Goal: Task Accomplishment & Management: Complete application form

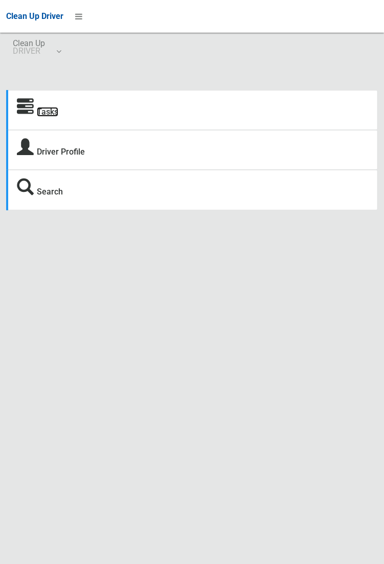
click at [46, 109] on link "Tasks" at bounding box center [47, 112] width 21 height 10
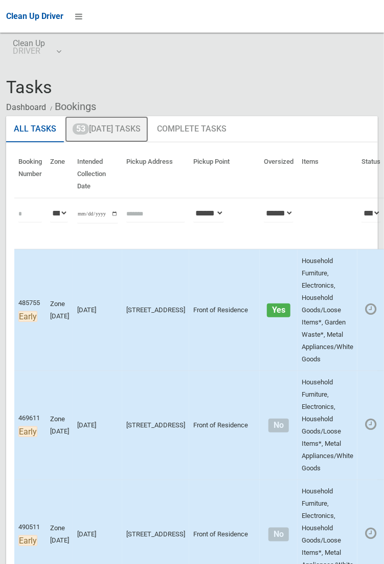
click at [129, 130] on link "53 Today's Tasks" at bounding box center [106, 129] width 83 height 27
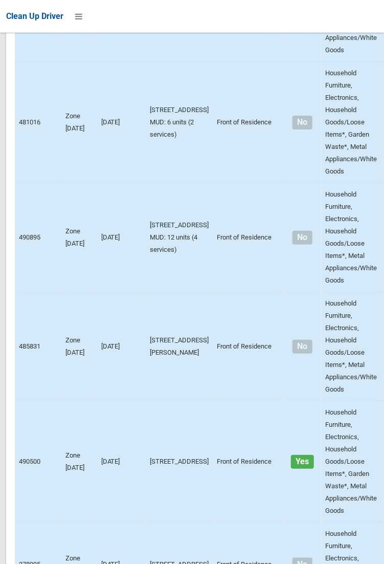
scroll to position [6986, 0]
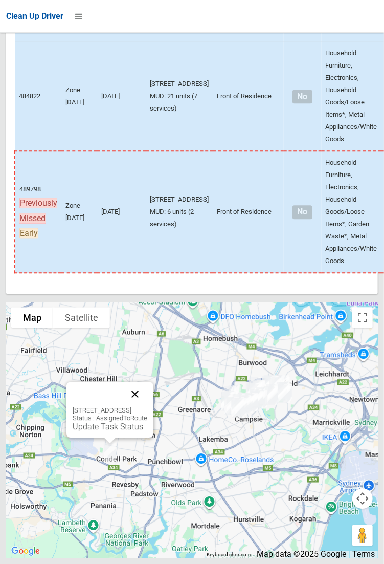
click at [147, 406] on button "Close" at bounding box center [135, 394] width 25 height 25
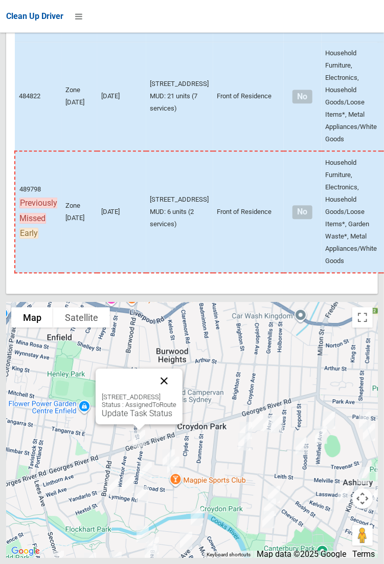
click at [176, 393] on button "Close" at bounding box center [164, 380] width 25 height 25
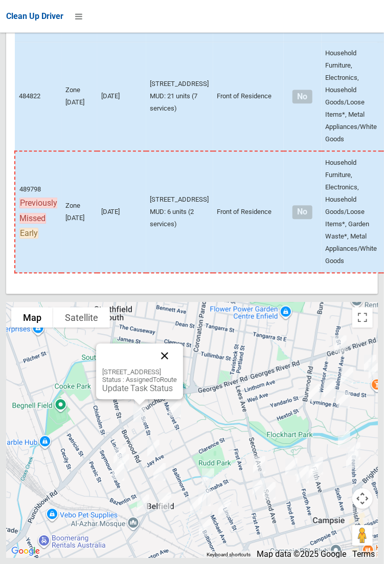
click at [177, 368] on button "Close" at bounding box center [164, 355] width 25 height 25
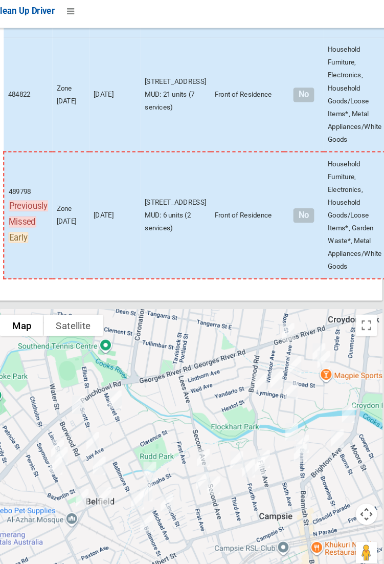
scroll to position [6984, 0]
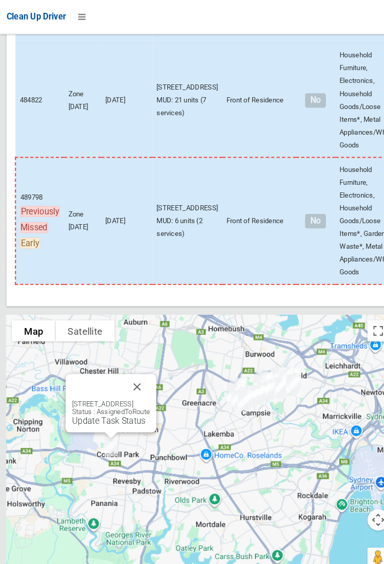
click at [103, 414] on div "60-62 Milperra Road, REVESBY NSW 2212 Status : AssignedToRoute Update Task Stat…" at bounding box center [106, 387] width 87 height 56
click at [96, 414] on div "60-62 Milperra Road, REVESBY NSW 2212 Status : AssignedToRoute Update Task Stat…" at bounding box center [106, 387] width 87 height 56
click at [99, 408] on link "Update Task Status" at bounding box center [104, 403] width 71 height 10
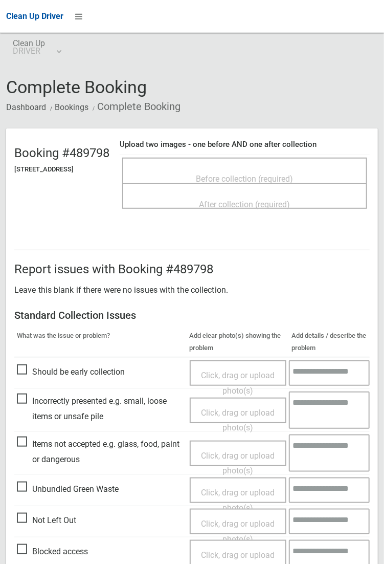
click at [287, 174] on span "Before collection (required)" at bounding box center [244, 179] width 97 height 10
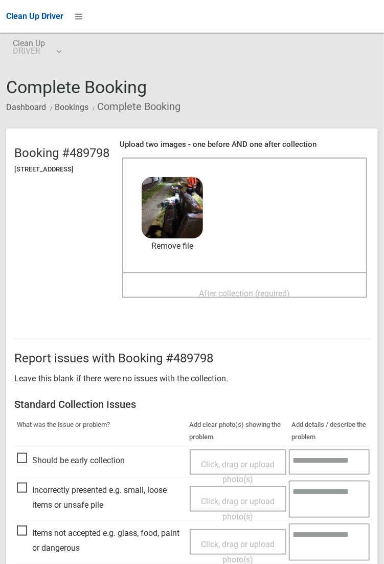
click at [241, 289] on span "After collection (required)" at bounding box center [244, 294] width 91 height 10
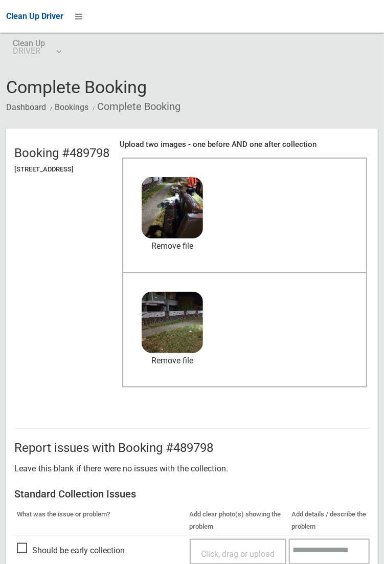
scroll to position [246, 0]
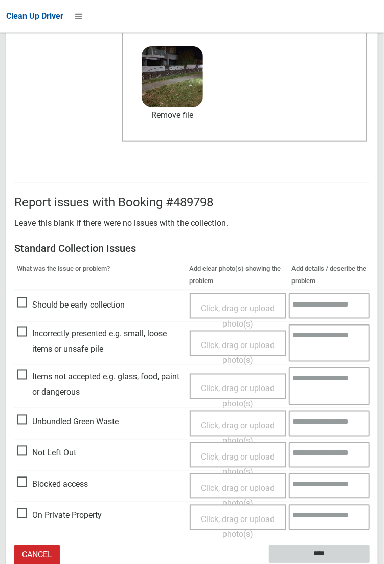
click at [352, 560] on input "****" at bounding box center [319, 554] width 101 height 19
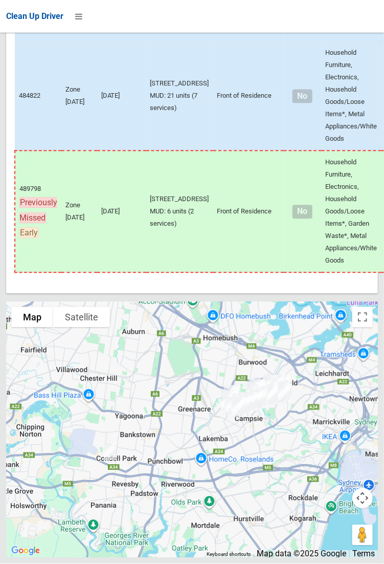
scroll to position [6986, 0]
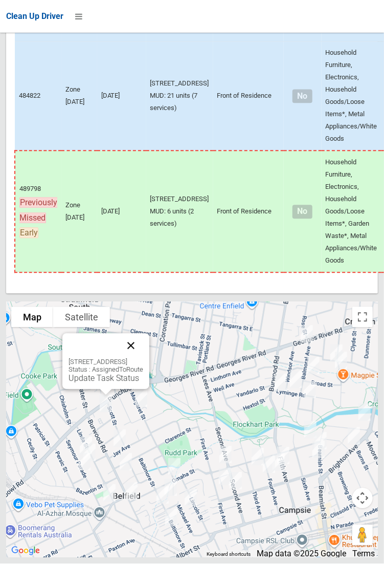
click at [143, 358] on button "Close" at bounding box center [131, 346] width 25 height 25
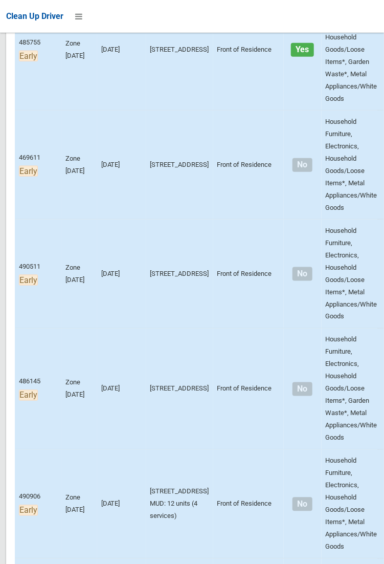
scroll to position [263, 0]
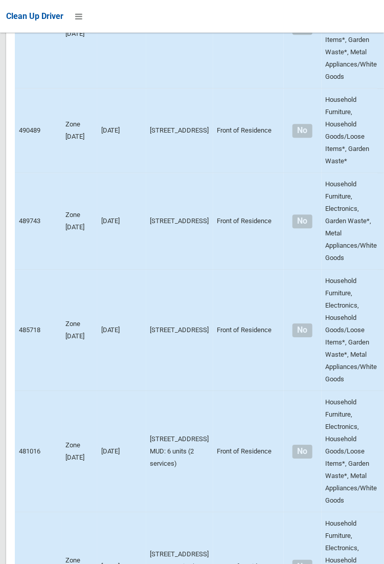
scroll to position [6986, 0]
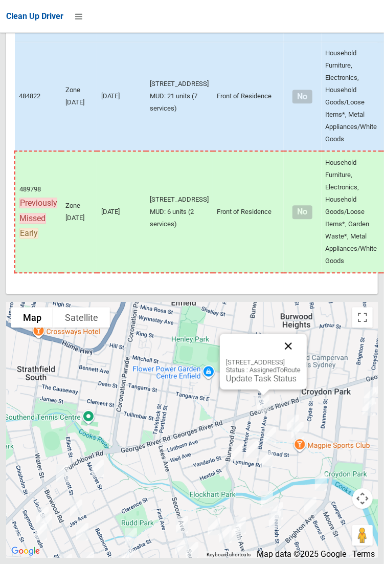
click at [301, 358] on button "Close" at bounding box center [288, 346] width 25 height 25
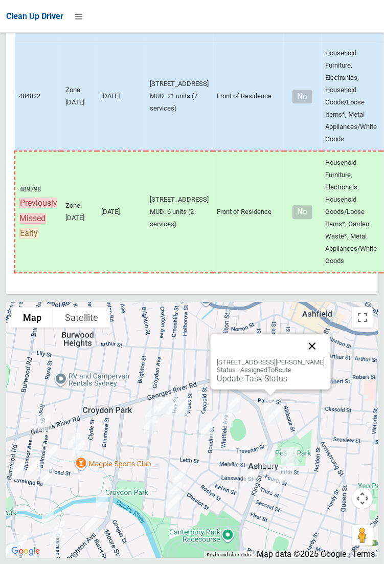
click at [324, 358] on button "Close" at bounding box center [312, 346] width 25 height 25
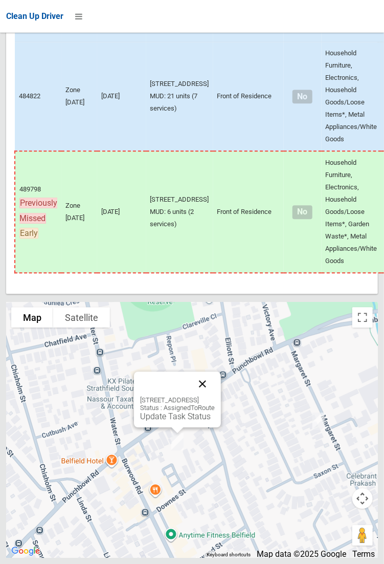
click at [215, 396] on button "Close" at bounding box center [202, 383] width 25 height 25
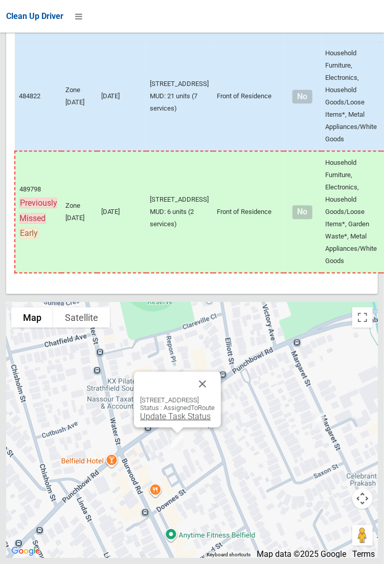
click at [180, 421] on link "Update Task Status" at bounding box center [175, 416] width 71 height 10
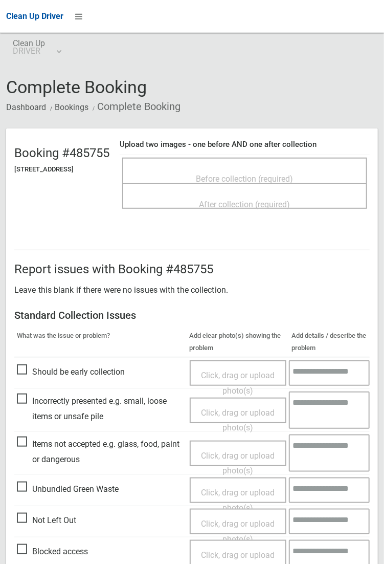
click at [268, 169] on div "Before collection (required)" at bounding box center [245, 178] width 223 height 19
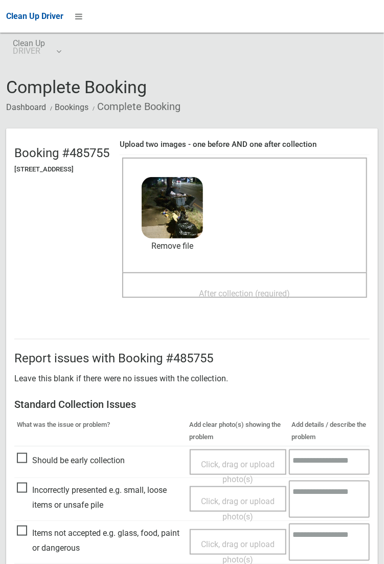
click at [369, 499] on textarea at bounding box center [329, 498] width 81 height 37
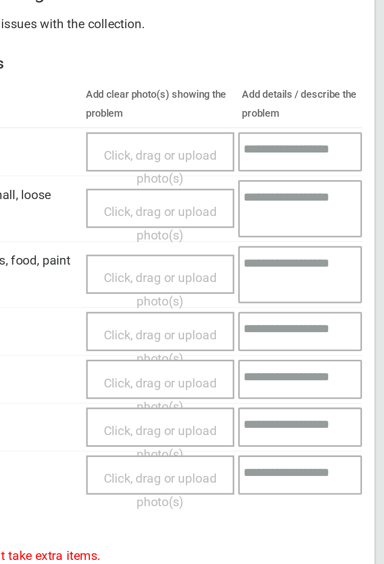
click at [292, 240] on textarea at bounding box center [329, 242] width 81 height 37
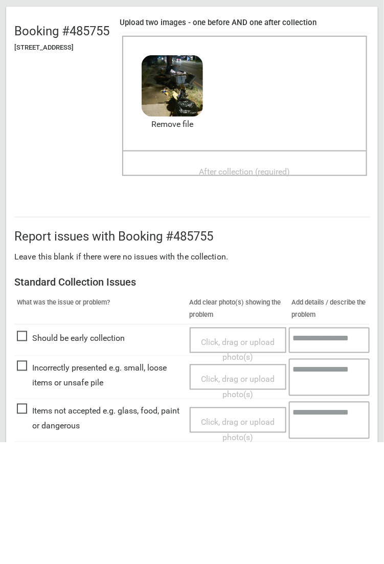
scroll to position [119, 0]
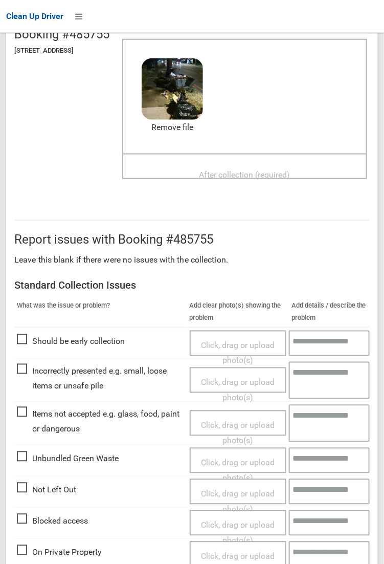
click at [245, 170] on span "After collection (required)" at bounding box center [244, 175] width 91 height 10
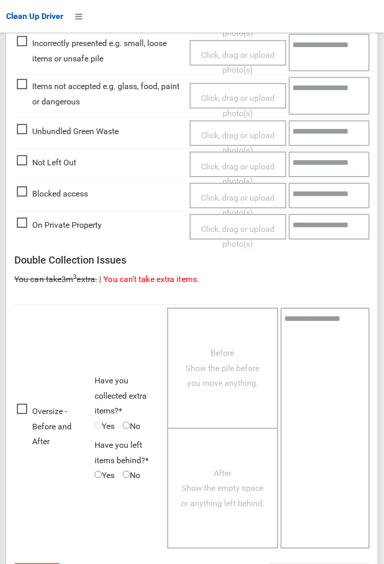
scroll to position [555, 0]
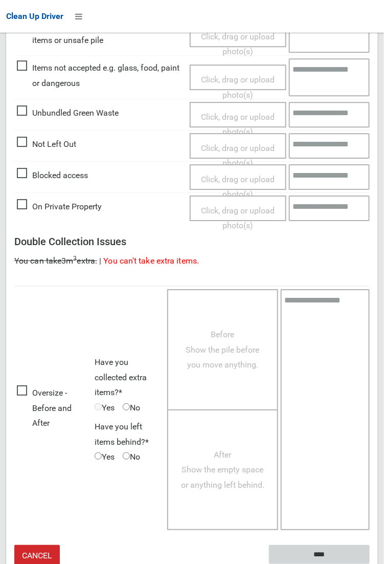
click at [370, 563] on input "****" at bounding box center [319, 554] width 101 height 19
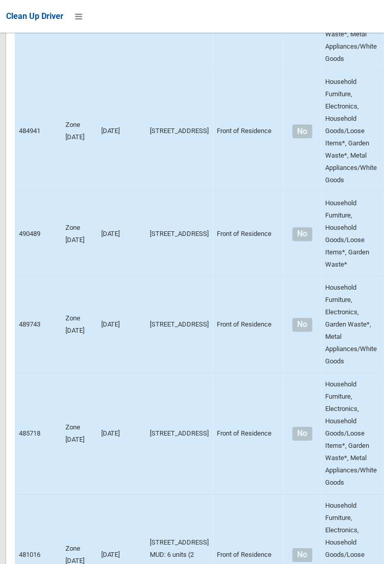
scroll to position [6986, 0]
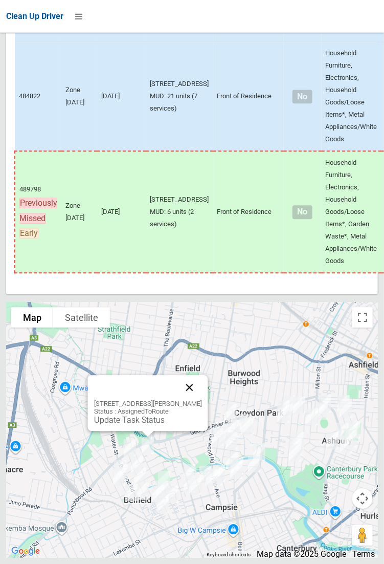
click at [199, 400] on button "Close" at bounding box center [189, 387] width 25 height 25
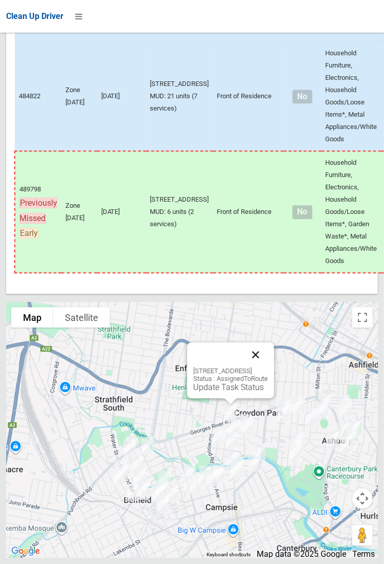
click at [268, 367] on button "Close" at bounding box center [255, 354] width 25 height 25
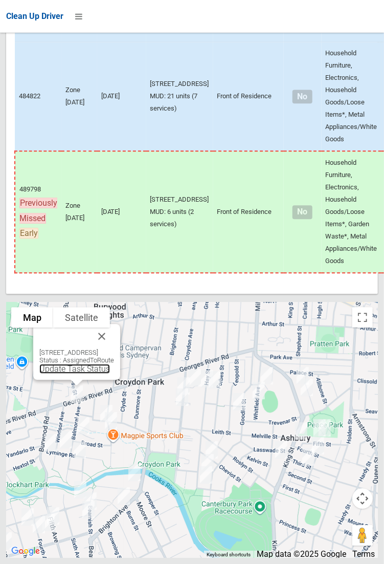
click at [46, 373] on link "Update Task Status" at bounding box center [74, 369] width 71 height 10
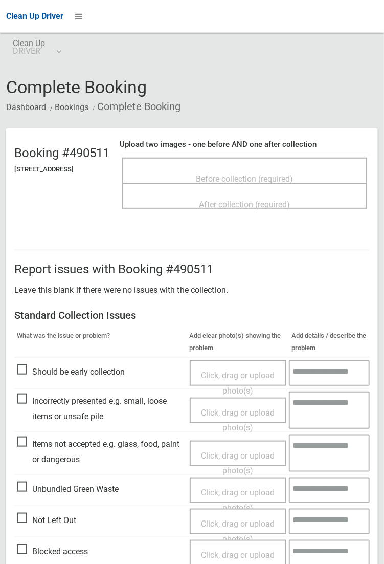
click at [270, 183] on span "Before collection (required)" at bounding box center [244, 179] width 97 height 10
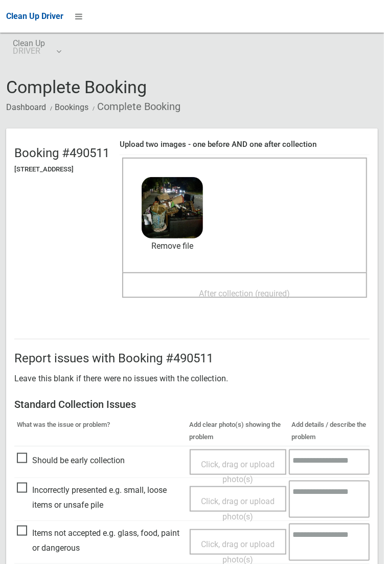
click at [233, 298] on span "After collection (required)" at bounding box center [244, 294] width 91 height 10
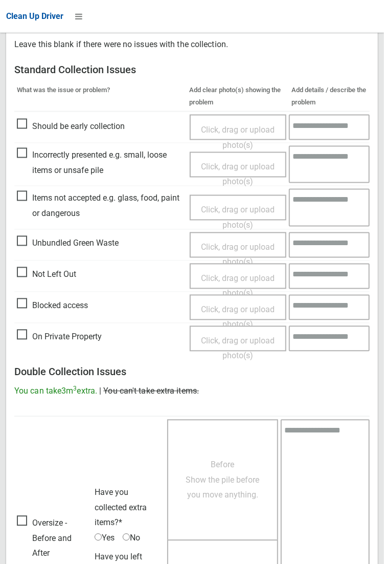
scroll to position [563, 0]
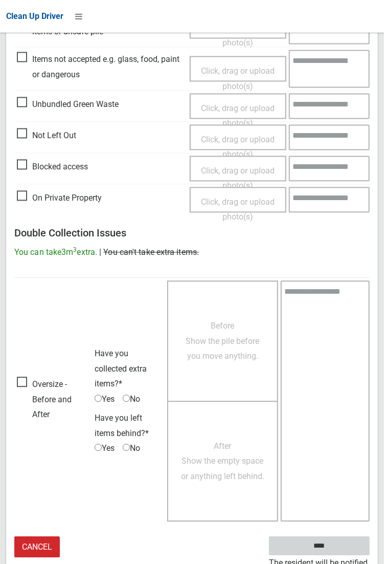
click at [370, 555] on input "****" at bounding box center [319, 545] width 101 height 19
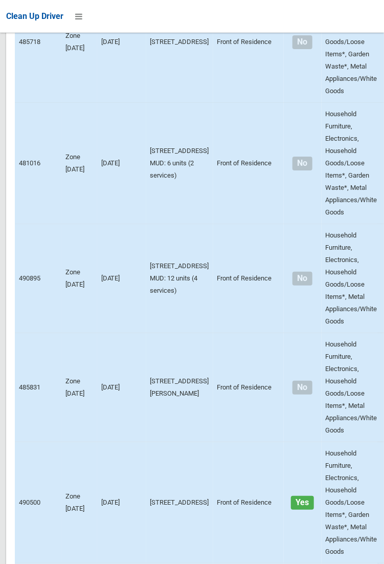
scroll to position [6986, 0]
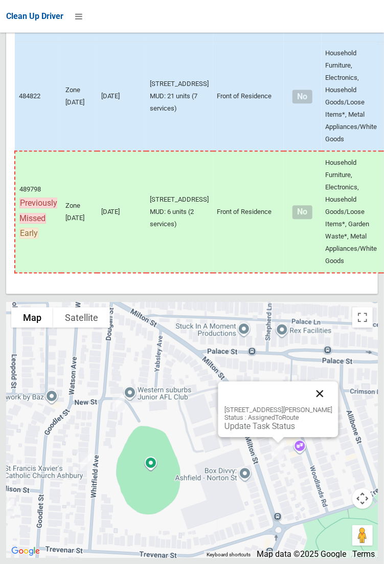
click at [329, 406] on button "Close" at bounding box center [319, 393] width 25 height 25
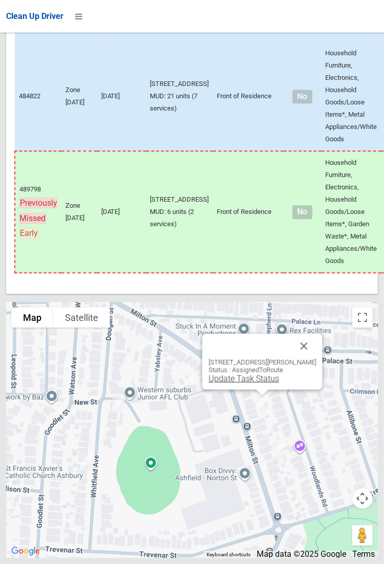
click at [238, 383] on link "Update Task Status" at bounding box center [243, 378] width 71 height 10
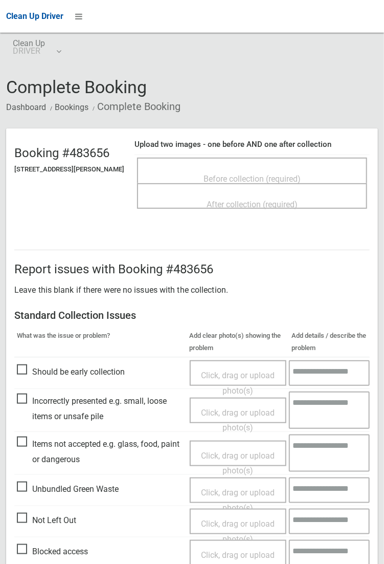
click at [247, 174] on span "Before collection (required)" at bounding box center [252, 179] width 97 height 10
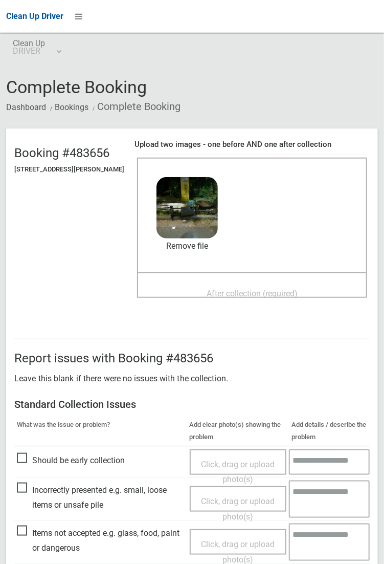
click at [220, 289] on span "After collection (required)" at bounding box center [252, 294] width 91 height 10
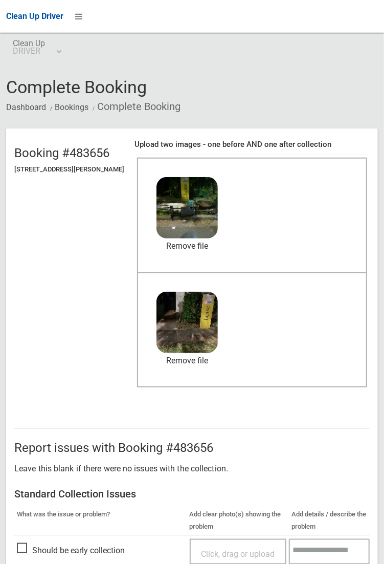
scroll to position [555, 0]
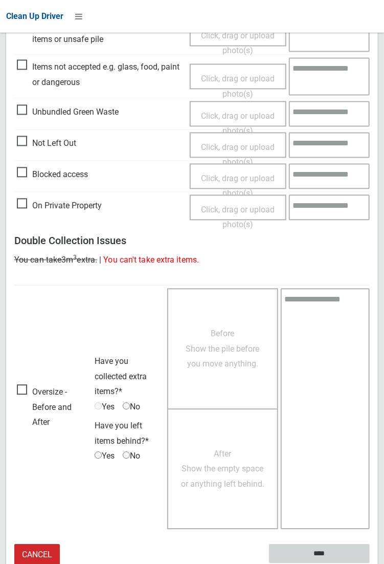
click at [314, 557] on input "****" at bounding box center [319, 553] width 101 height 19
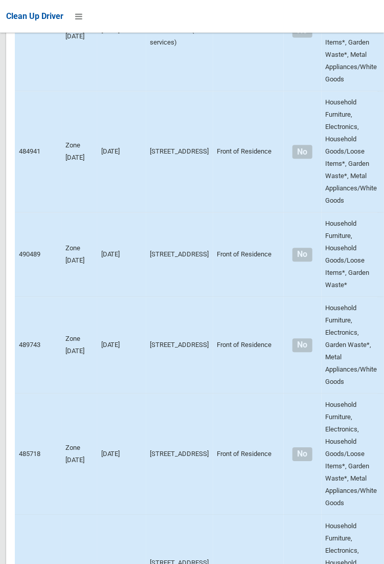
scroll to position [6986, 0]
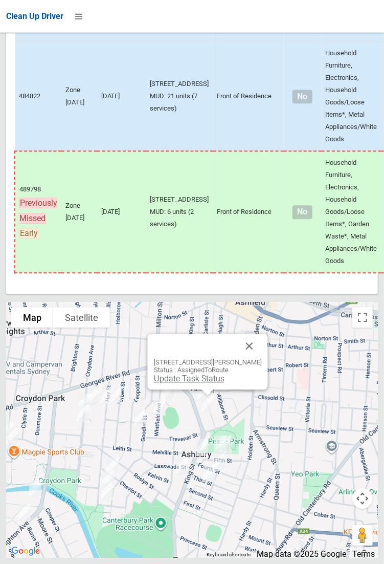
click at [195, 383] on link "Update Task Status" at bounding box center [188, 378] width 71 height 10
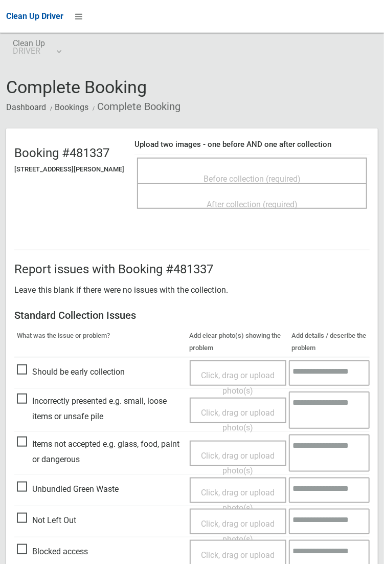
click at [44, 528] on span "Not Left Out" at bounding box center [46, 520] width 59 height 15
click at [229, 521] on span "Click, drag or upload photo(s)" at bounding box center [238, 531] width 74 height 25
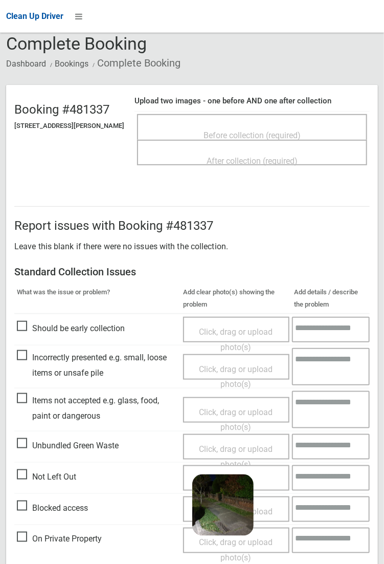
scroll to position [376, 0]
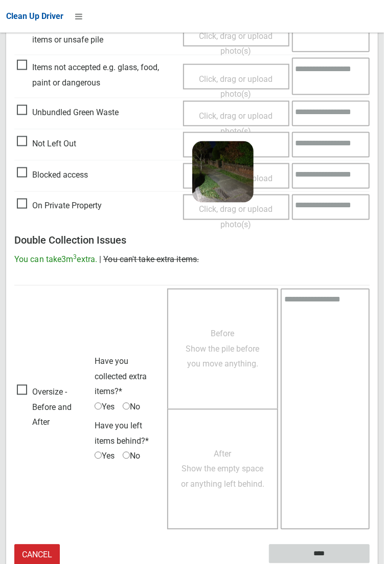
click at [312, 551] on input "****" at bounding box center [319, 553] width 101 height 19
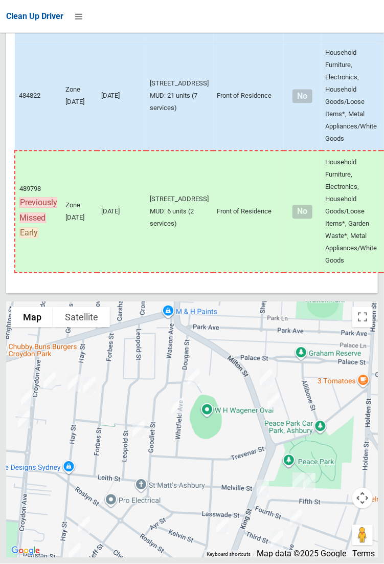
scroll to position [6986, 0]
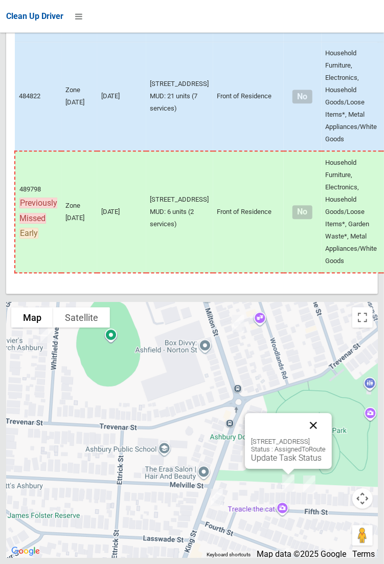
click at [326, 437] on button "Close" at bounding box center [313, 425] width 25 height 25
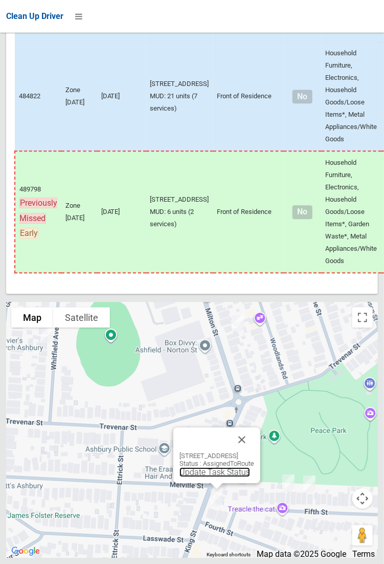
click at [209, 477] on link "Update Task Status" at bounding box center [215, 472] width 71 height 10
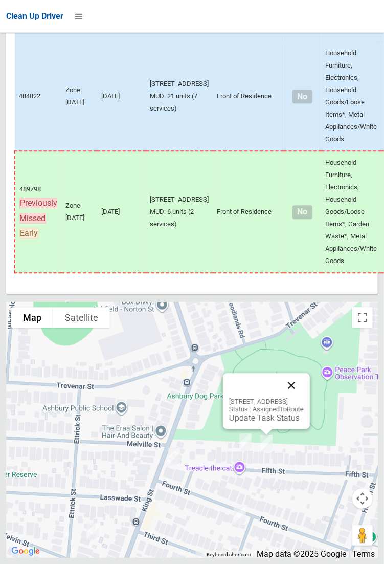
click at [304, 397] on button "Close" at bounding box center [291, 385] width 25 height 25
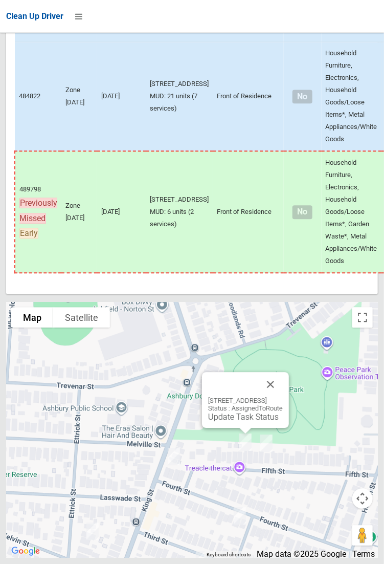
click at [237, 428] on div "[STREET_ADDRESS] Status : AssignedToRoute Update Task Status" at bounding box center [245, 400] width 87 height 56
click at [223, 422] on link "Update Task Status" at bounding box center [243, 417] width 71 height 10
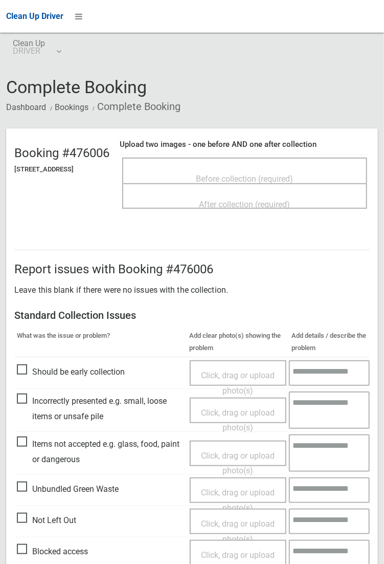
click at [230, 174] on span "Before collection (required)" at bounding box center [244, 179] width 97 height 10
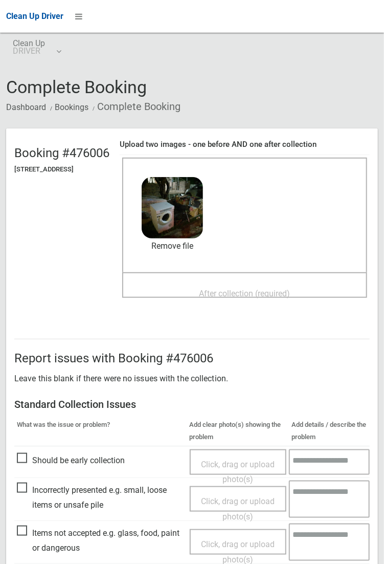
click at [205, 289] on span "After collection (required)" at bounding box center [244, 294] width 91 height 10
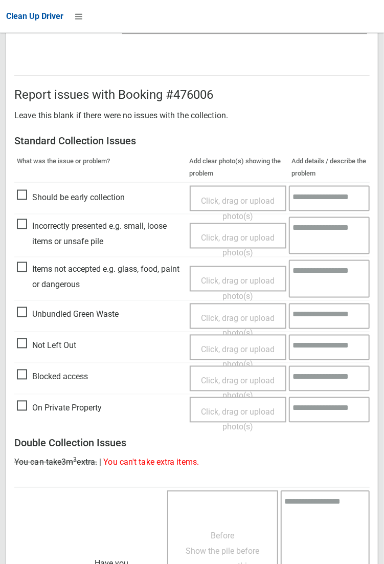
scroll to position [555, 0]
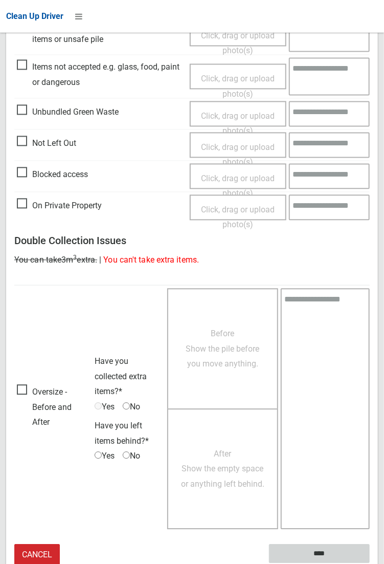
click at [325, 554] on input "****" at bounding box center [319, 553] width 101 height 19
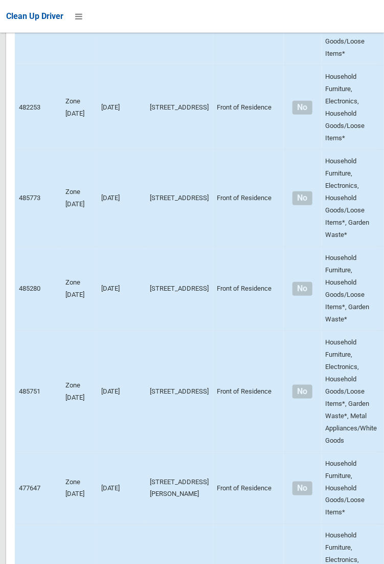
scroll to position [6986, 0]
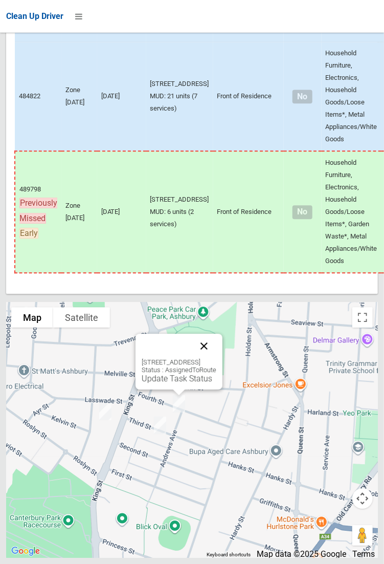
click at [216, 358] on button "Close" at bounding box center [204, 346] width 25 height 25
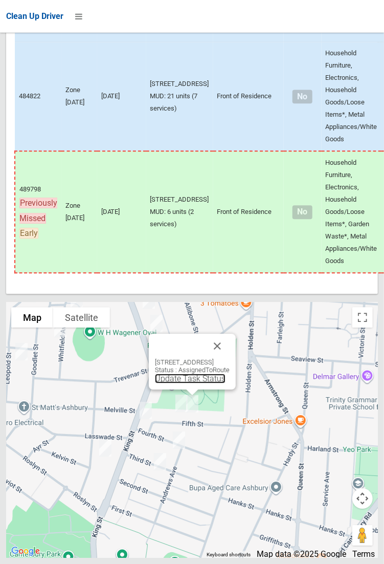
click at [192, 383] on link "Update Task Status" at bounding box center [190, 378] width 71 height 10
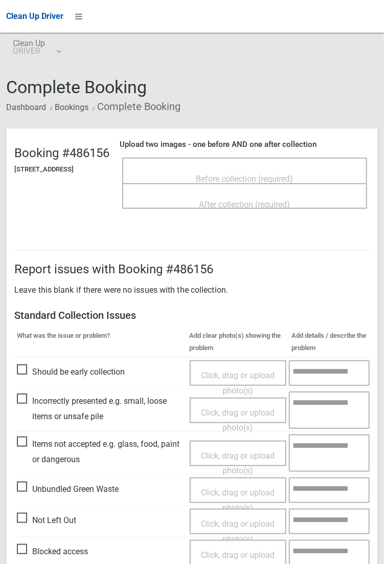
click at [235, 174] on span "Before collection (required)" at bounding box center [244, 179] width 97 height 10
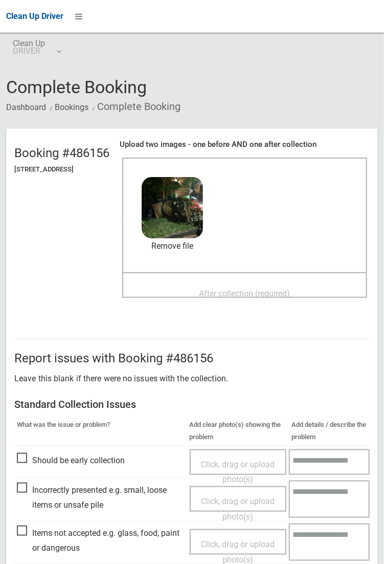
click at [219, 289] on span "After collection (required)" at bounding box center [244, 294] width 91 height 10
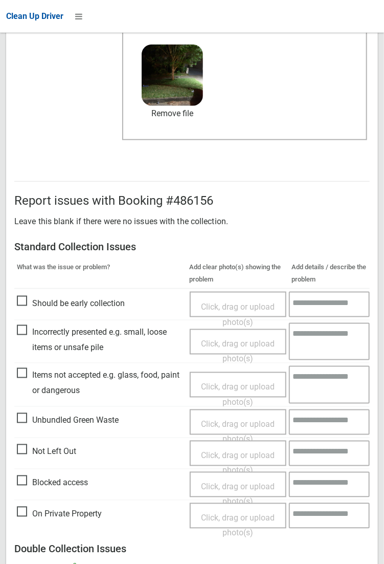
scroll to position [555, 0]
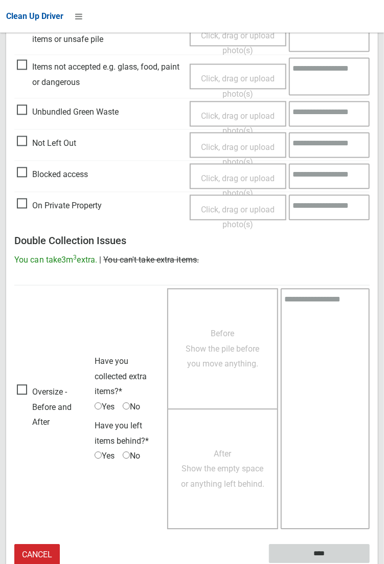
click at [323, 555] on input "****" at bounding box center [319, 553] width 101 height 19
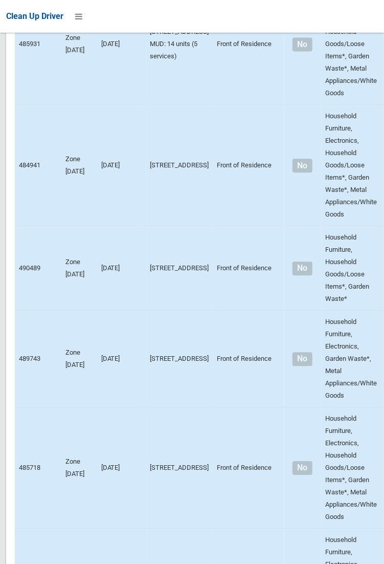
scroll to position [6986, 0]
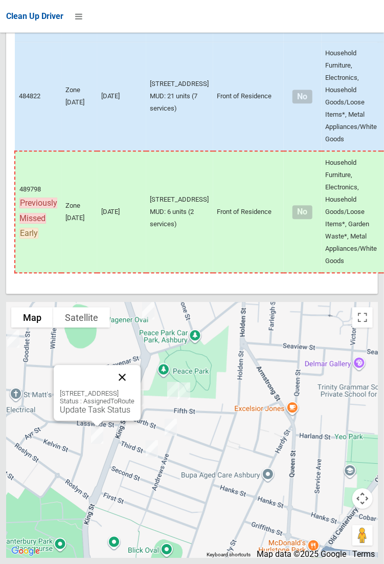
click at [135, 389] on button "Close" at bounding box center [122, 377] width 25 height 25
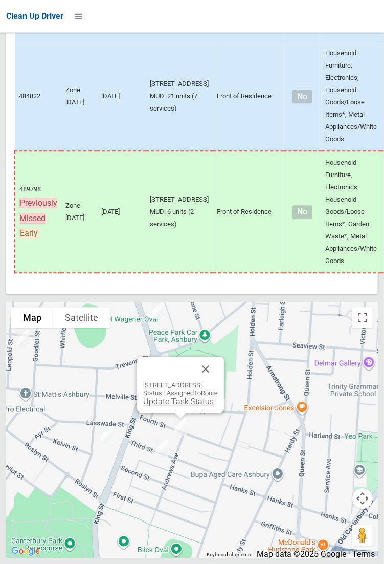
click at [178, 406] on link "Update Task Status" at bounding box center [178, 401] width 71 height 10
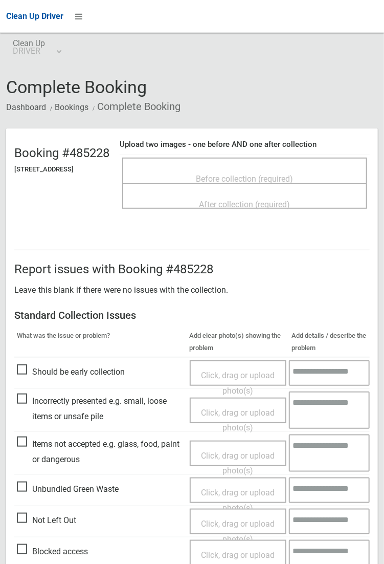
click at [238, 174] on span "Before collection (required)" at bounding box center [244, 179] width 97 height 10
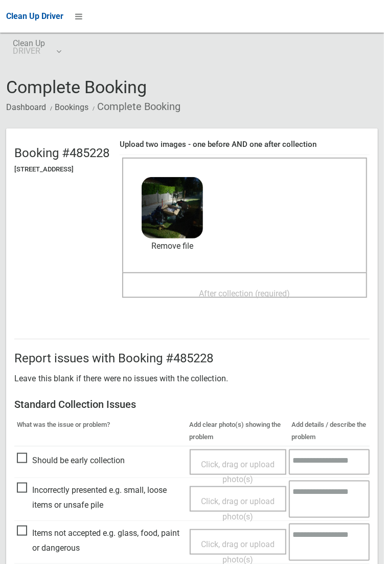
click at [215, 289] on span "After collection (required)" at bounding box center [244, 294] width 91 height 10
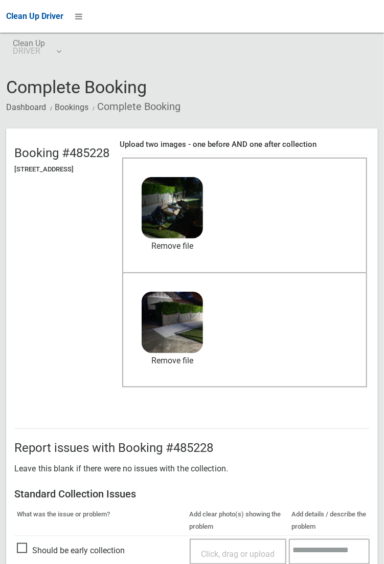
scroll to position [555, 0]
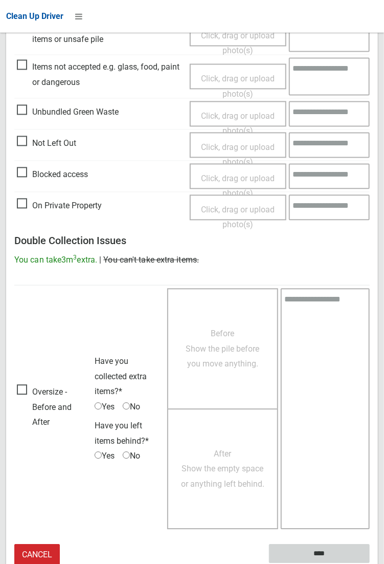
click at [325, 555] on input "****" at bounding box center [319, 553] width 101 height 19
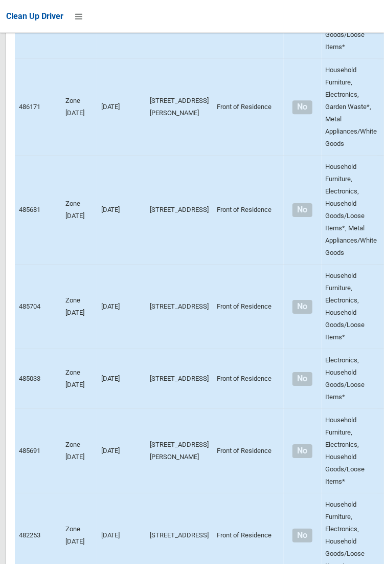
scroll to position [6986, 0]
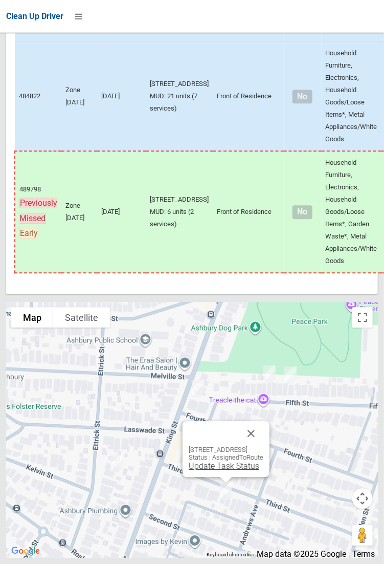
click at [232, 471] on link "Update Task Status" at bounding box center [224, 466] width 71 height 10
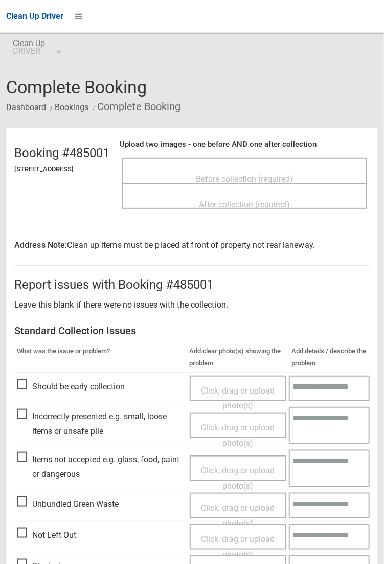
click at [221, 174] on span "Before collection (required)" at bounding box center [244, 179] width 97 height 10
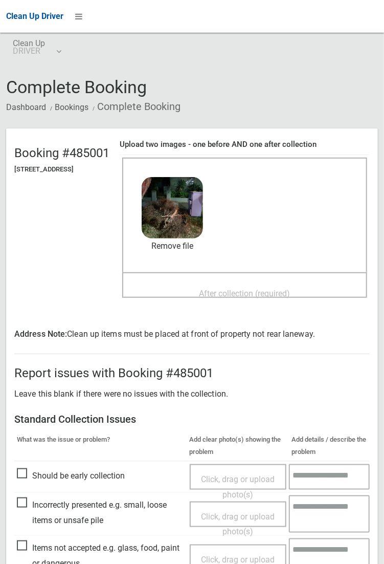
click at [206, 289] on span "After collection (required)" at bounding box center [244, 294] width 91 height 10
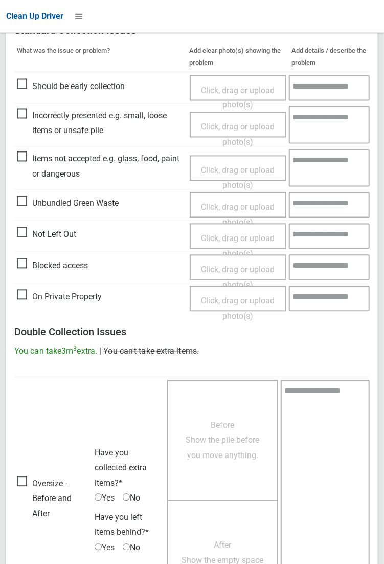
scroll to position [570, 0]
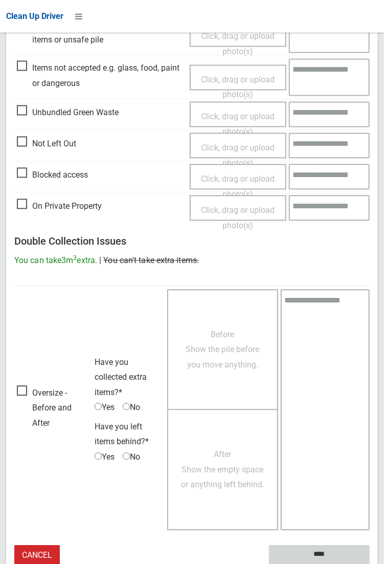
click at [320, 549] on input "****" at bounding box center [319, 554] width 101 height 19
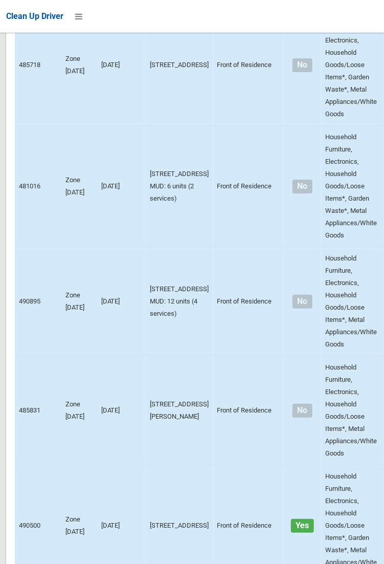
scroll to position [6986, 0]
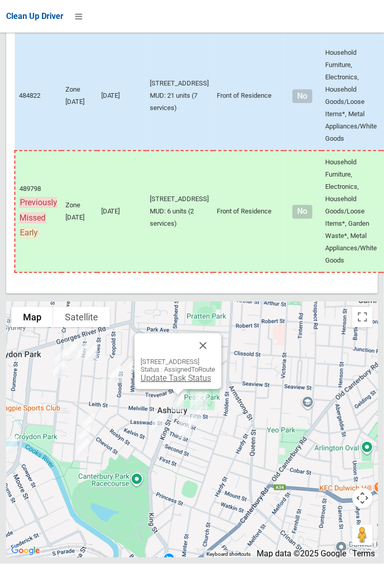
click at [174, 383] on link "Update Task Status" at bounding box center [176, 378] width 71 height 10
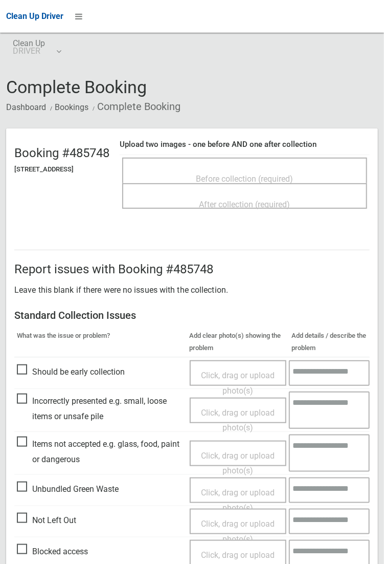
click at [247, 174] on span "Before collection (required)" at bounding box center [244, 179] width 97 height 10
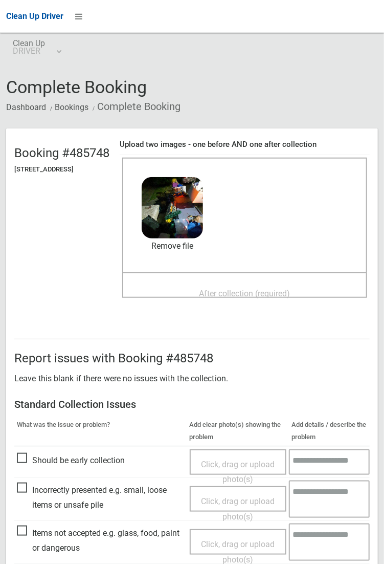
click at [226, 289] on span "After collection (required)" at bounding box center [244, 294] width 91 height 10
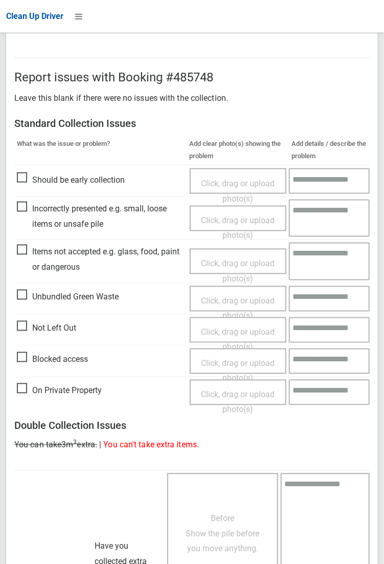
scroll to position [555, 0]
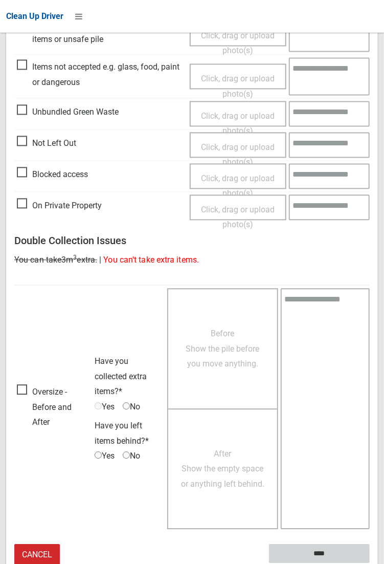
click at [370, 563] on input "****" at bounding box center [319, 553] width 101 height 19
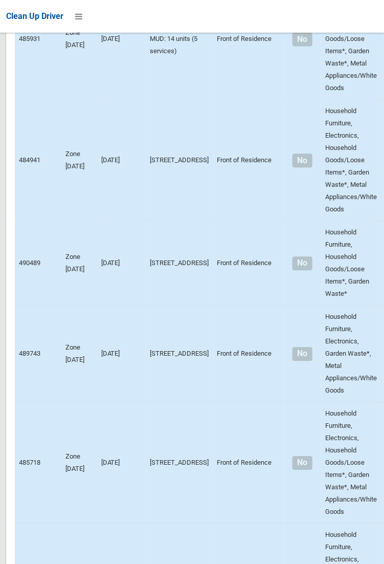
scroll to position [6986, 0]
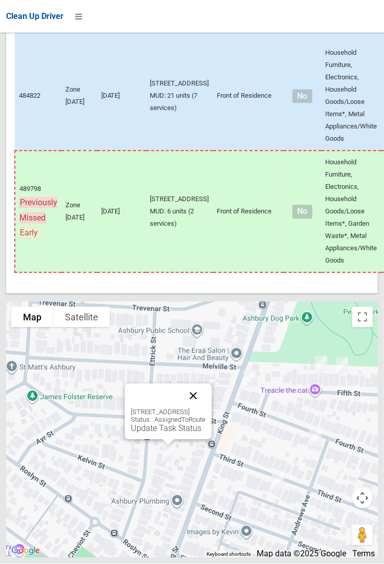
click at [200, 408] on button "Close" at bounding box center [193, 396] width 25 height 25
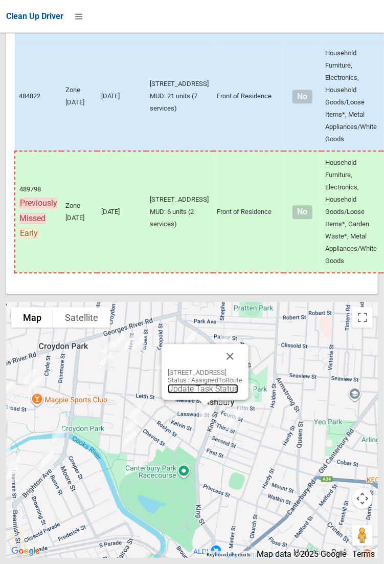
click at [197, 393] on link "Update Task Status" at bounding box center [203, 389] width 71 height 10
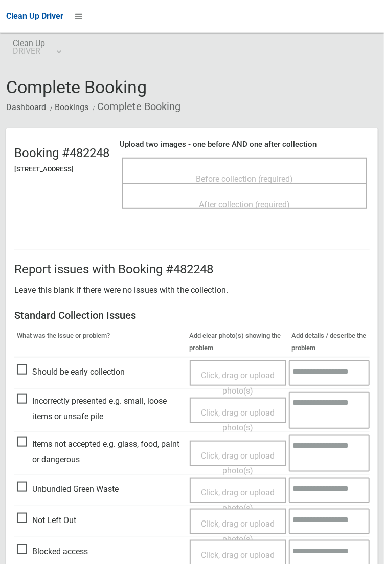
click at [257, 176] on span "Before collection (required)" at bounding box center [244, 179] width 97 height 10
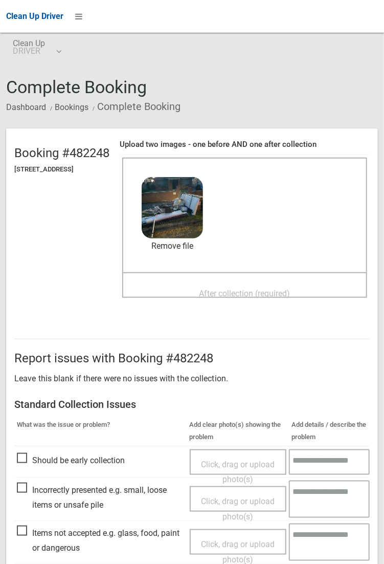
click at [213, 289] on span "After collection (required)" at bounding box center [244, 294] width 91 height 10
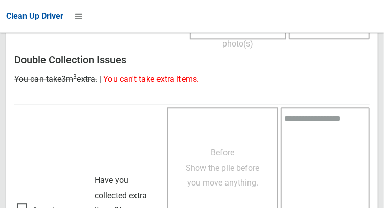
scroll to position [923, 0]
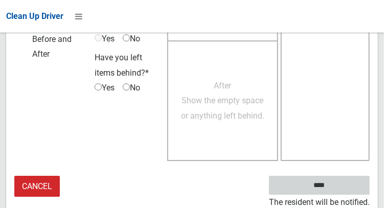
click at [326, 185] on input "****" at bounding box center [319, 185] width 101 height 19
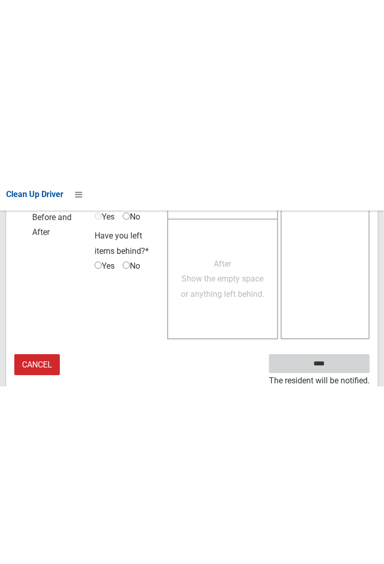
scroll to position [591, 0]
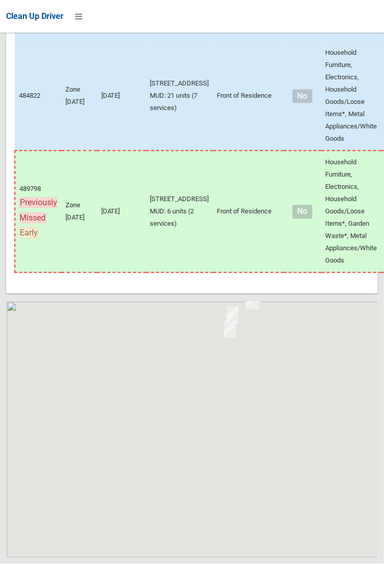
scroll to position [6986, 0]
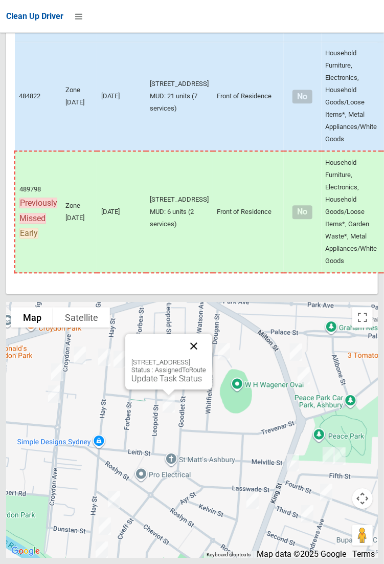
click at [206, 358] on button "Close" at bounding box center [194, 346] width 25 height 25
click at [169, 383] on link "Update Task Status" at bounding box center [166, 378] width 71 height 10
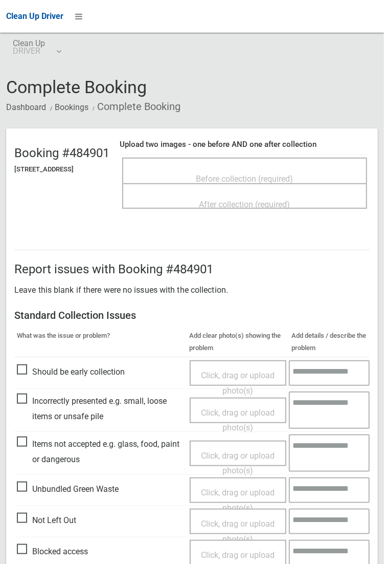
click at [250, 174] on span "Before collection (required)" at bounding box center [244, 179] width 97 height 10
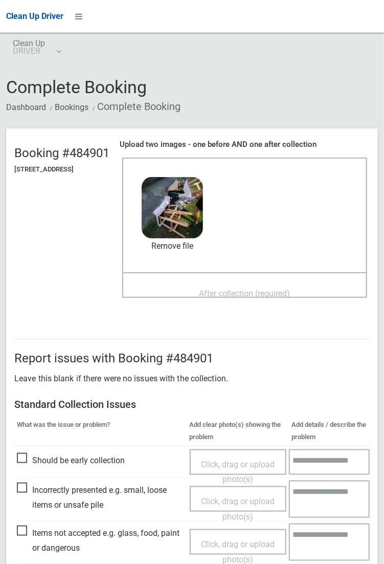
click at [214, 289] on span "After collection (required)" at bounding box center [244, 294] width 91 height 10
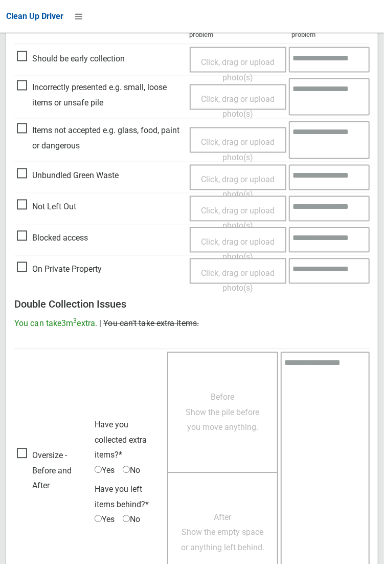
scroll to position [555, 0]
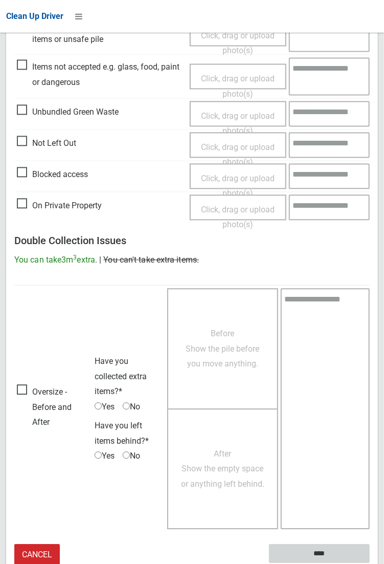
click at [325, 555] on input "****" at bounding box center [319, 553] width 101 height 19
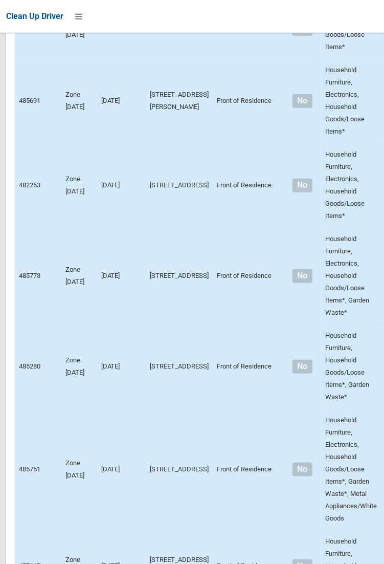
scroll to position [6986, 0]
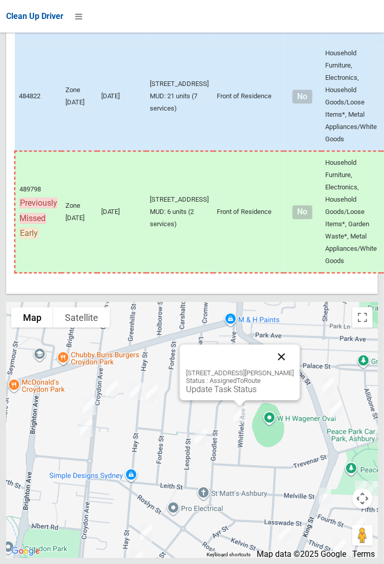
click at [287, 369] on button "Close" at bounding box center [281, 356] width 25 height 25
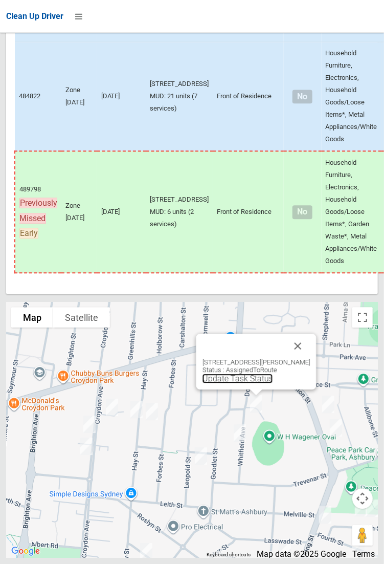
click at [245, 383] on link "Update Task Status" at bounding box center [237, 378] width 71 height 10
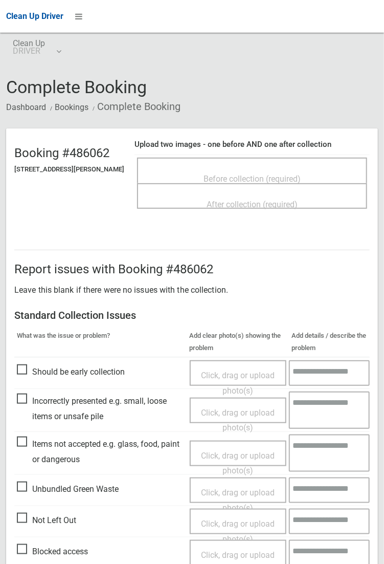
click at [265, 176] on span "Before collection (required)" at bounding box center [252, 179] width 97 height 10
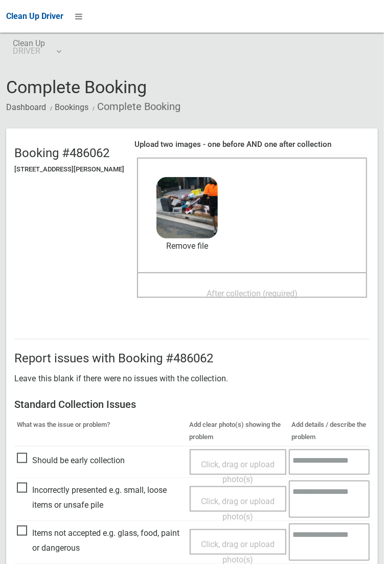
click at [220, 289] on span "After collection (required)" at bounding box center [252, 294] width 91 height 10
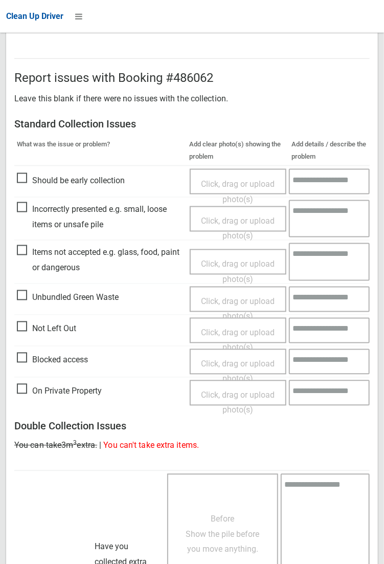
scroll to position [555, 0]
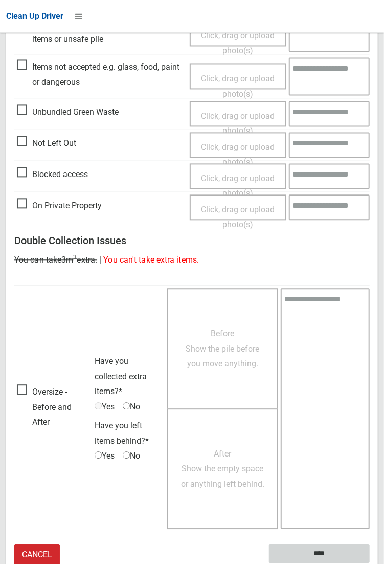
click at [370, 563] on input "****" at bounding box center [319, 553] width 101 height 19
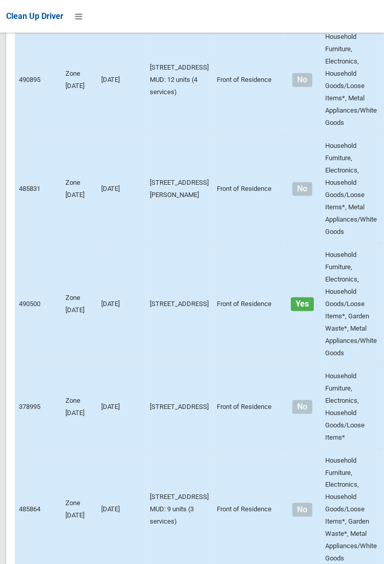
scroll to position [6986, 0]
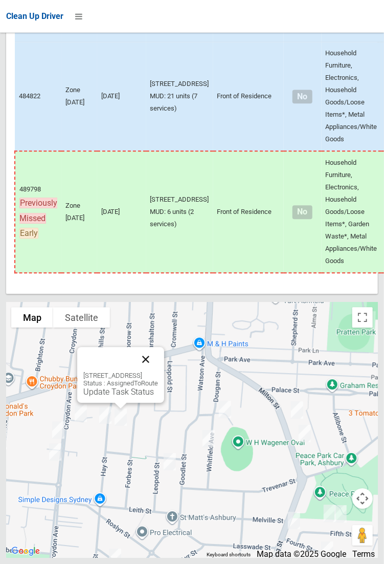
click at [158, 371] on button "Close" at bounding box center [146, 359] width 25 height 25
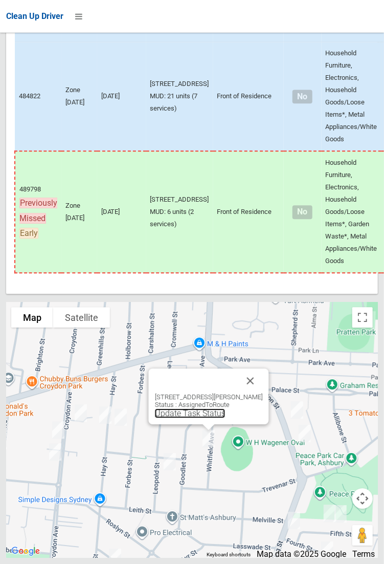
click at [198, 418] on link "Update Task Status" at bounding box center [189, 413] width 71 height 10
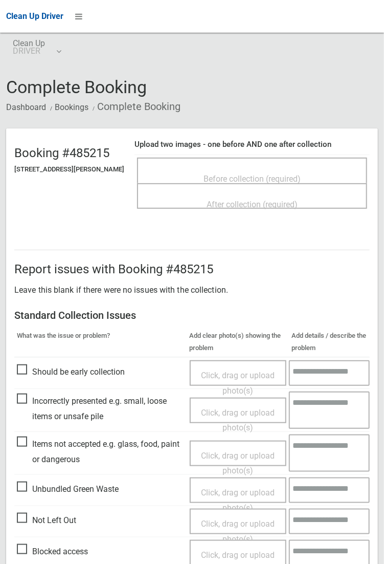
click at [252, 177] on span "Before collection (required)" at bounding box center [252, 179] width 97 height 10
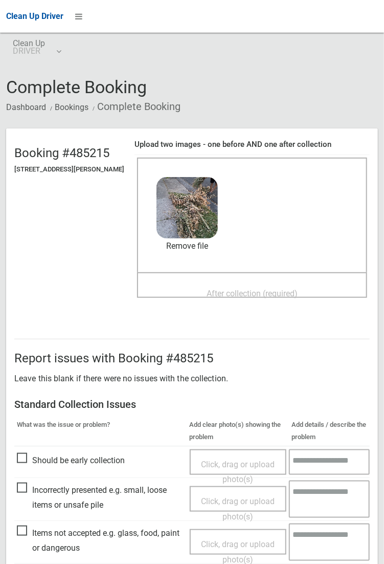
click at [221, 289] on span "After collection (required)" at bounding box center [252, 294] width 91 height 10
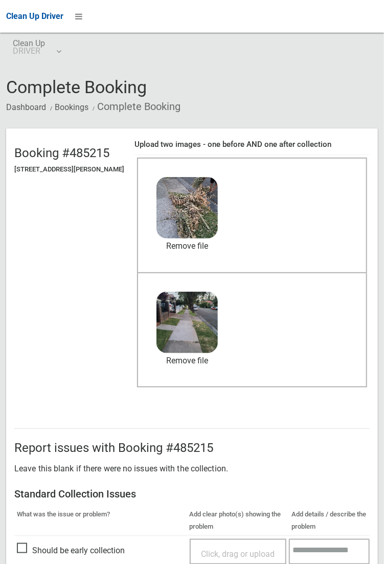
scroll to position [555, 0]
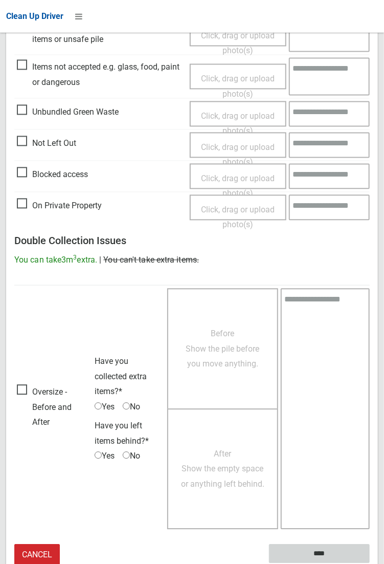
click at [370, 563] on input "****" at bounding box center [319, 553] width 101 height 19
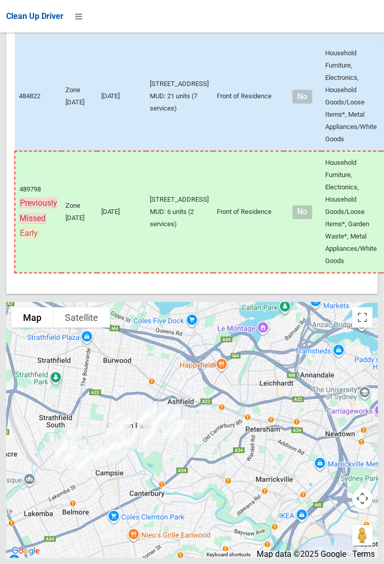
scroll to position [6982, 0]
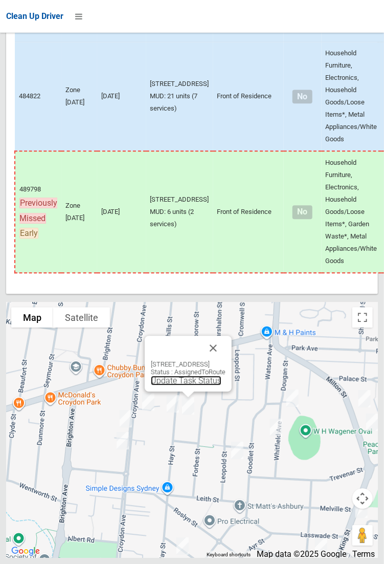
click at [175, 385] on link "Update Task Status" at bounding box center [186, 380] width 71 height 10
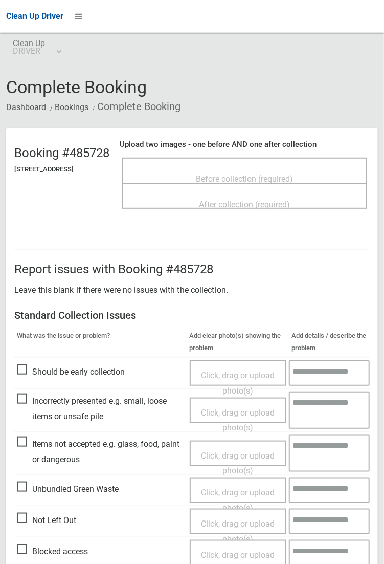
click at [237, 174] on span "Before collection (required)" at bounding box center [244, 179] width 97 height 10
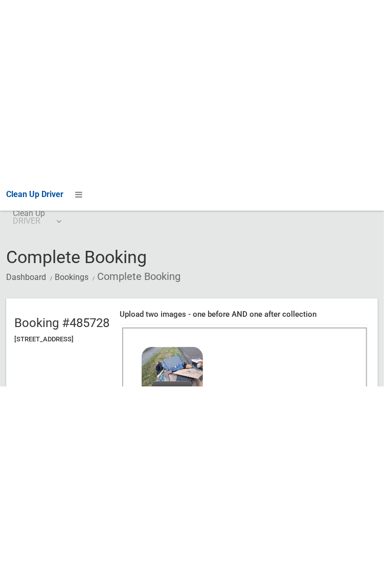
scroll to position [26, 0]
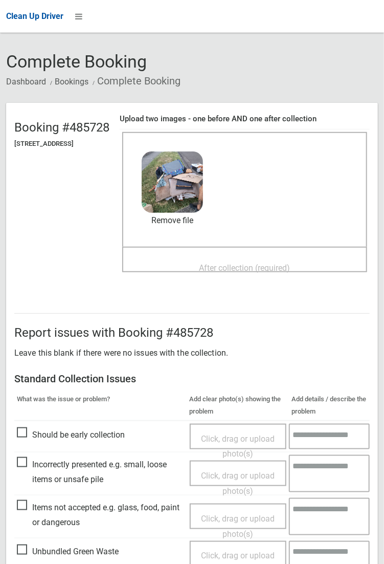
click at [233, 263] on span "After collection (required)" at bounding box center [244, 268] width 91 height 10
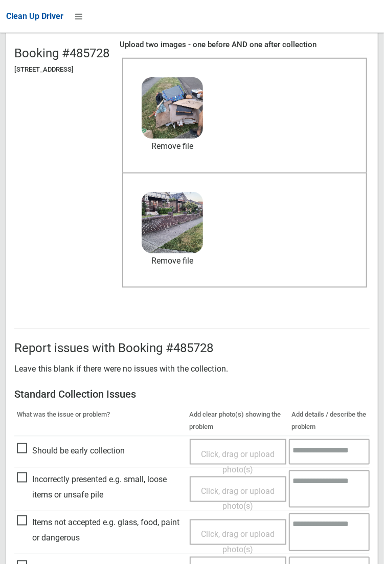
scroll to position [555, 0]
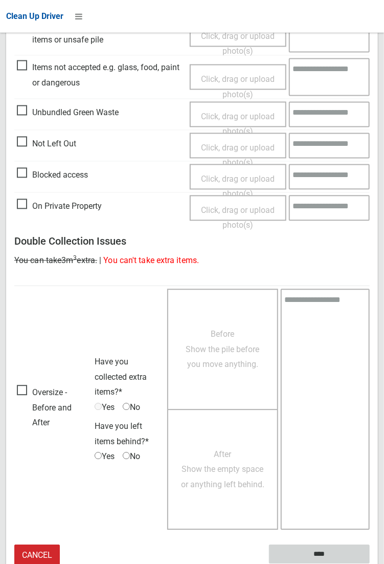
click at [354, 549] on input "****" at bounding box center [319, 553] width 101 height 19
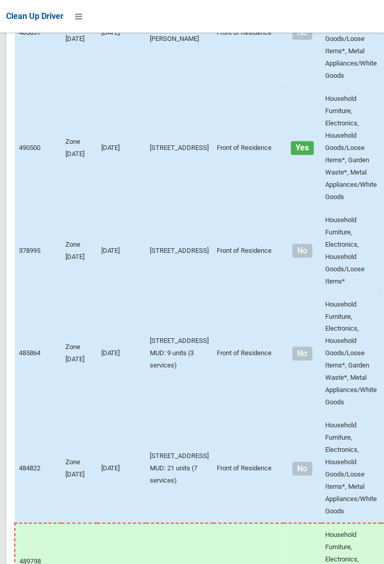
scroll to position [6986, 0]
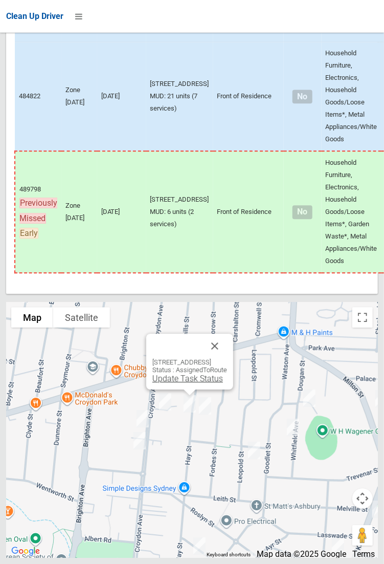
click at [190, 383] on link "Update Task Status" at bounding box center [187, 378] width 71 height 10
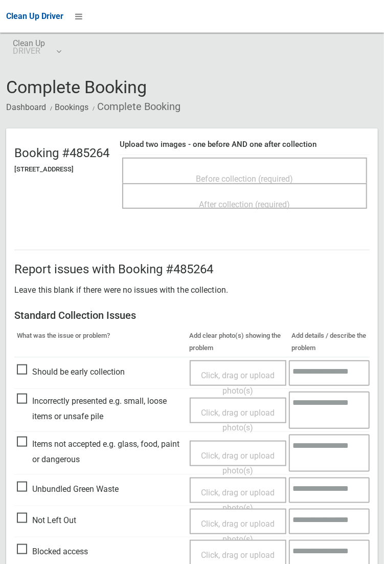
click at [240, 174] on span "Before collection (required)" at bounding box center [244, 179] width 97 height 10
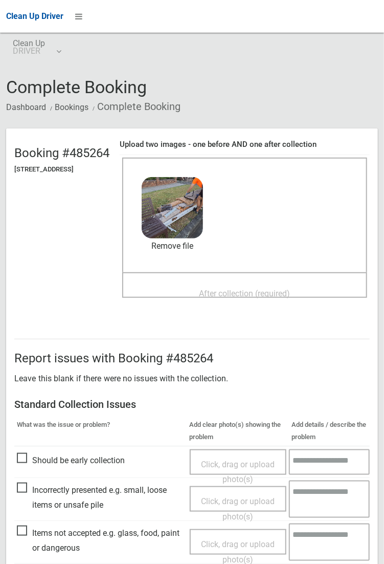
click at [231, 293] on span "After collection (required)" at bounding box center [244, 294] width 91 height 10
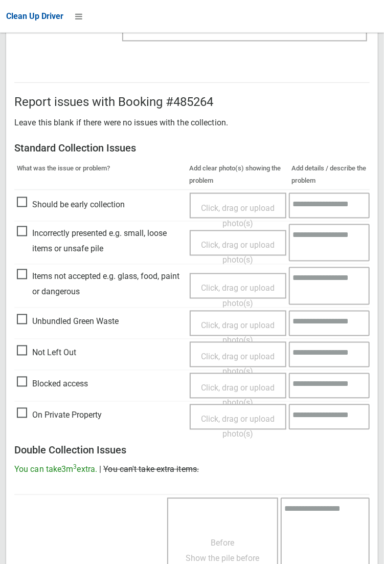
scroll to position [555, 0]
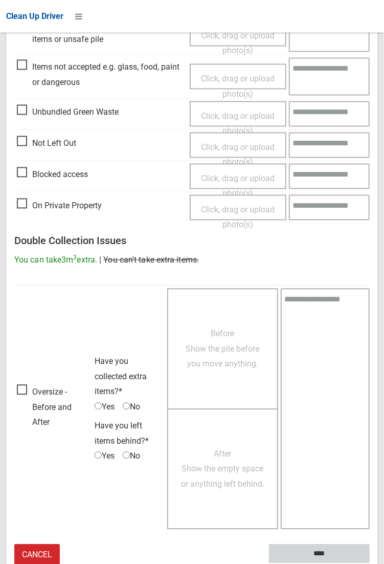
click at [370, 563] on input "****" at bounding box center [319, 553] width 101 height 19
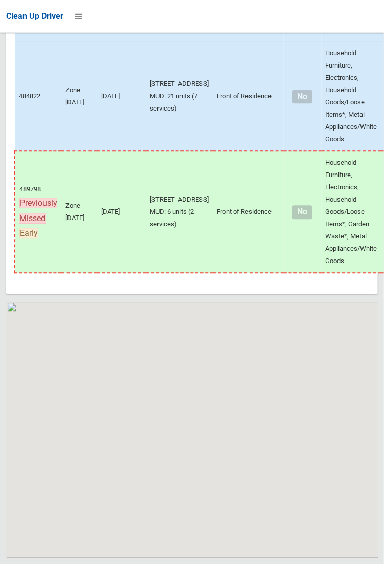
scroll to position [6986, 0]
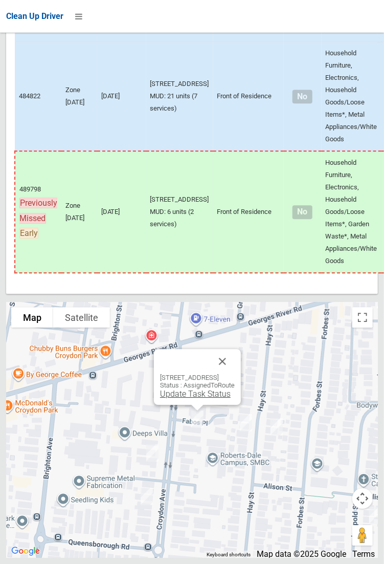
click at [188, 398] on link "Update Task Status" at bounding box center [195, 394] width 71 height 10
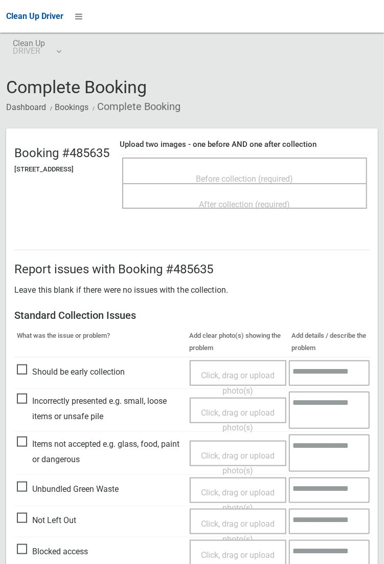
click at [256, 174] on span "Before collection (required)" at bounding box center [244, 179] width 97 height 10
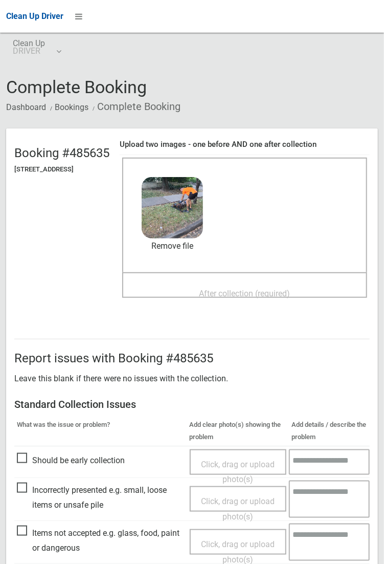
click at [277, 289] on span "After collection (required)" at bounding box center [244, 294] width 91 height 10
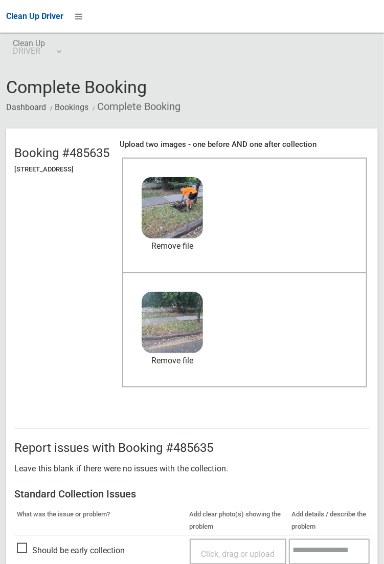
scroll to position [246, 0]
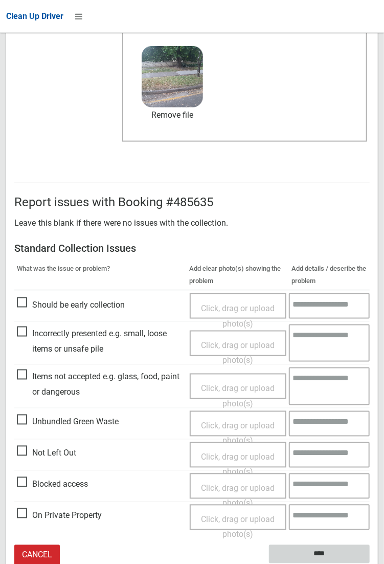
click at [370, 563] on input "****" at bounding box center [319, 554] width 101 height 19
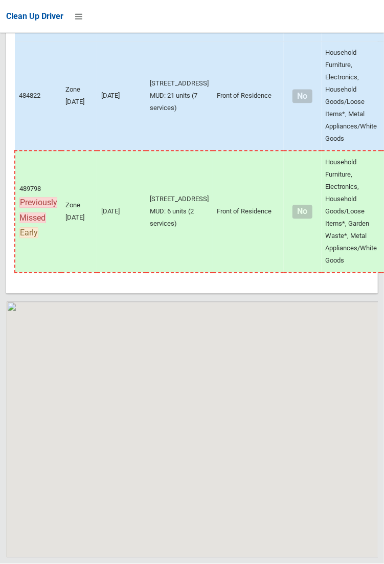
scroll to position [6986, 0]
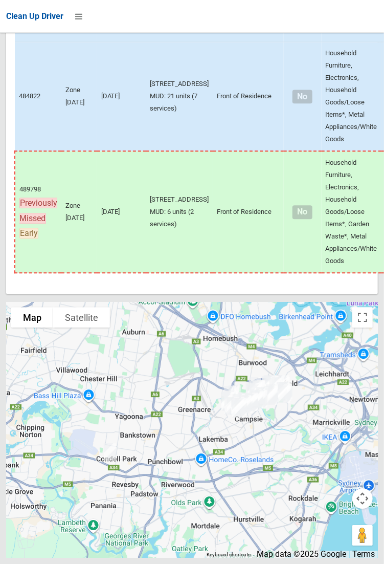
scroll to position [6986, 0]
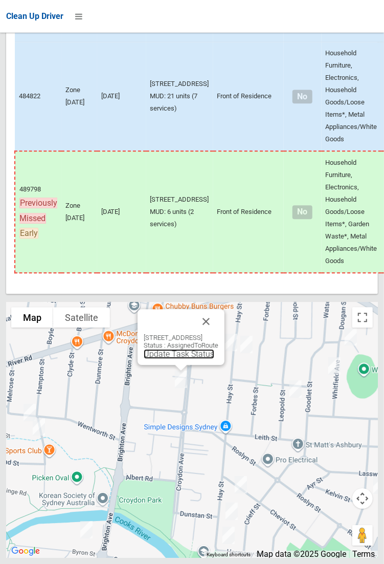
click at [173, 359] on link "Update Task Status" at bounding box center [179, 354] width 71 height 10
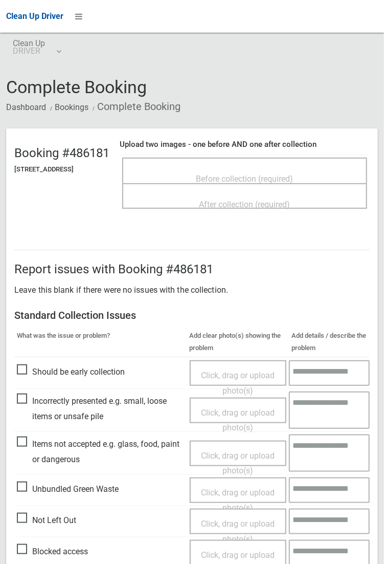
click at [242, 183] on span "Before collection (required)" at bounding box center [244, 179] width 97 height 10
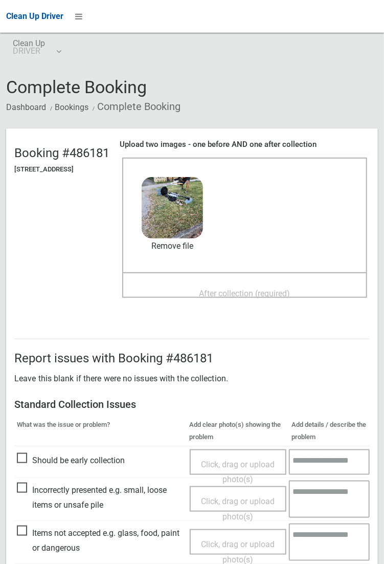
click at [261, 298] on span "After collection (required)" at bounding box center [244, 294] width 91 height 10
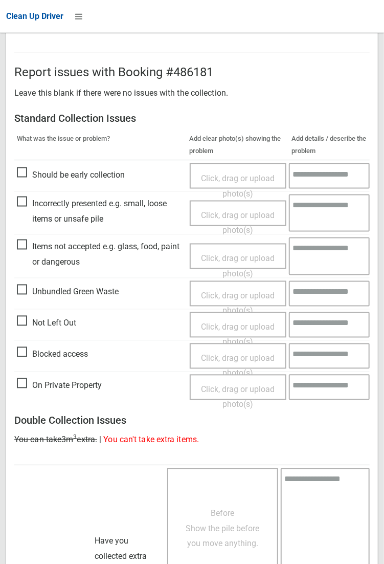
scroll to position [563, 0]
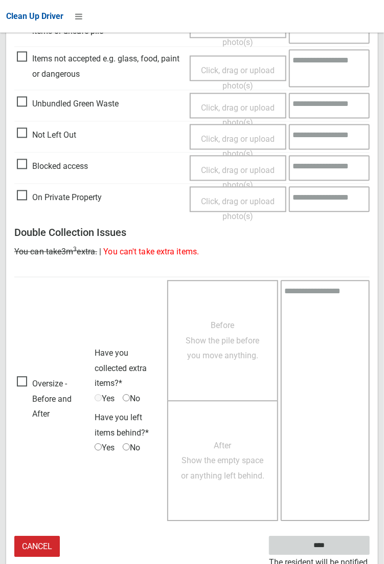
click at [370, 555] on input "****" at bounding box center [319, 545] width 101 height 19
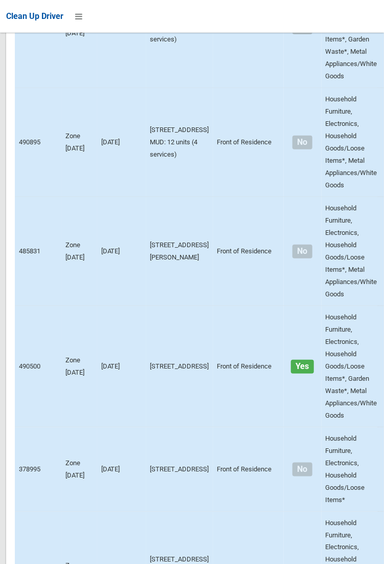
scroll to position [6986, 0]
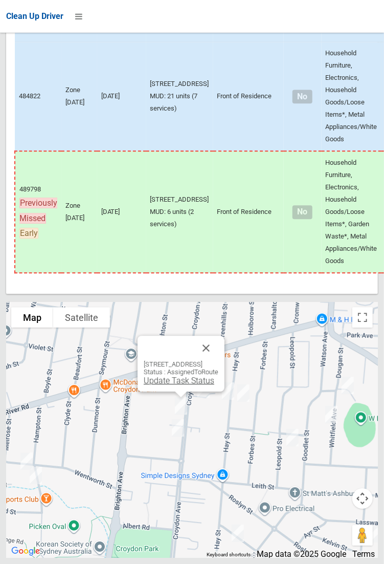
click at [163, 385] on link "Update Task Status" at bounding box center [179, 380] width 71 height 10
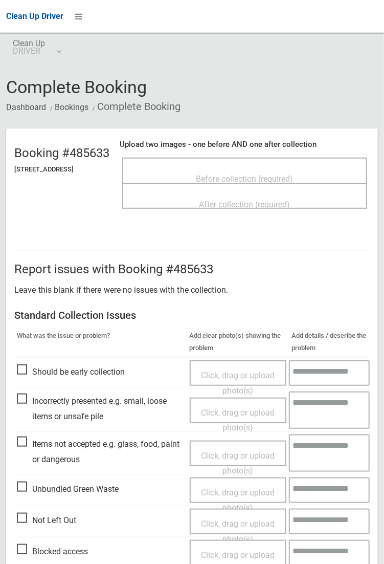
click at [241, 183] on span "Before collection (required)" at bounding box center [244, 179] width 97 height 10
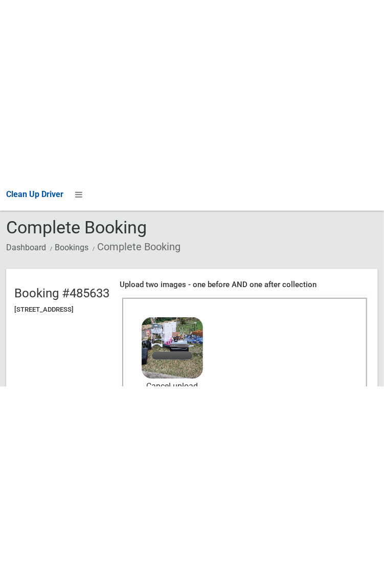
scroll to position [149, 0]
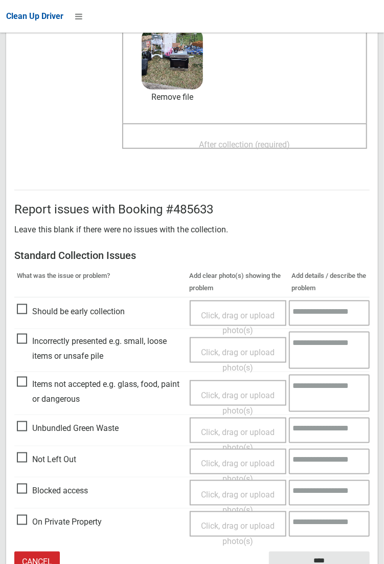
click at [253, 148] on span "After collection (required)" at bounding box center [244, 145] width 91 height 10
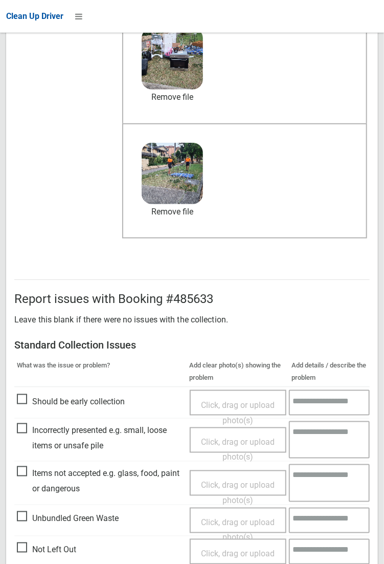
scroll to position [254, 0]
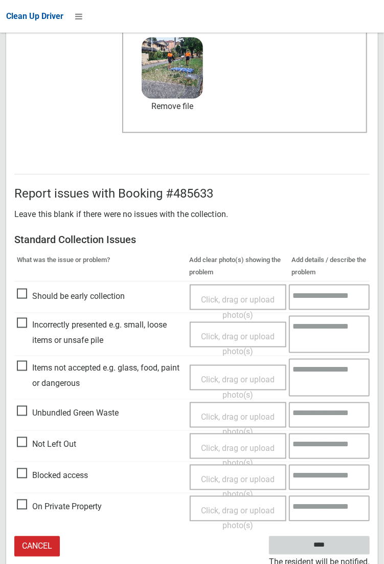
click at [370, 555] on input "****" at bounding box center [319, 545] width 101 height 19
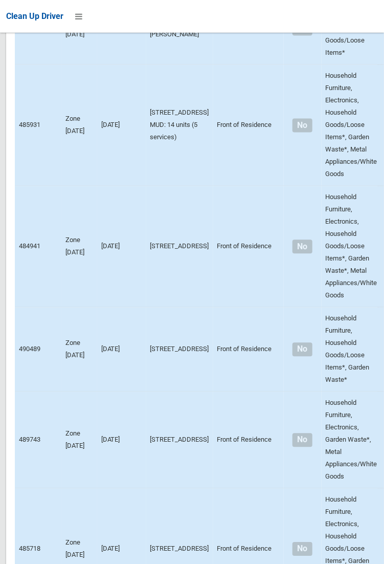
scroll to position [6986, 0]
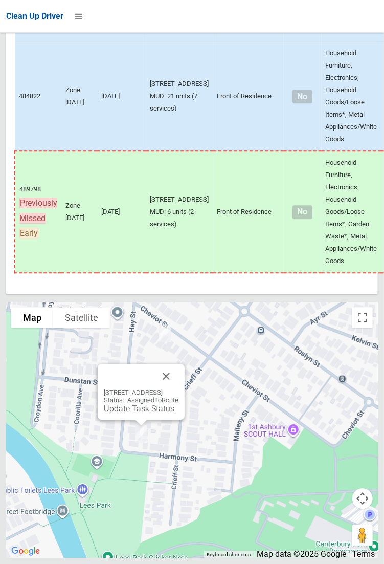
click at [142, 413] on div "[STREET_ADDRESS] Status : AssignedToRoute Update Task Status" at bounding box center [141, 400] width 75 height 25
click at [143, 413] on link "Update Task Status" at bounding box center [139, 409] width 71 height 10
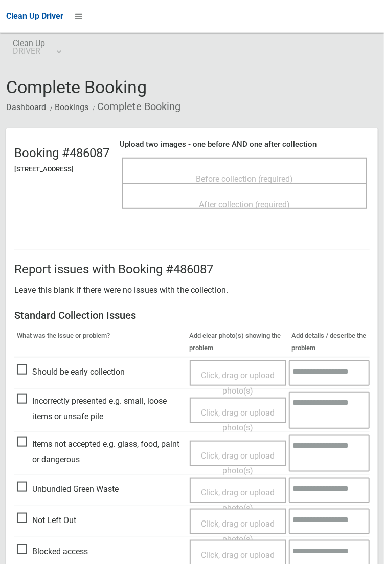
click at [233, 174] on span "Before collection (required)" at bounding box center [244, 179] width 97 height 10
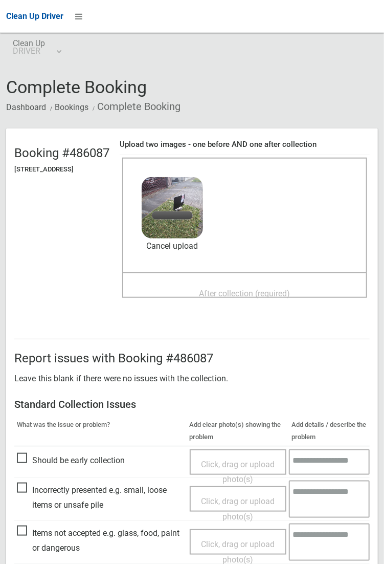
click at [255, 290] on span "After collection (required)" at bounding box center [244, 294] width 91 height 10
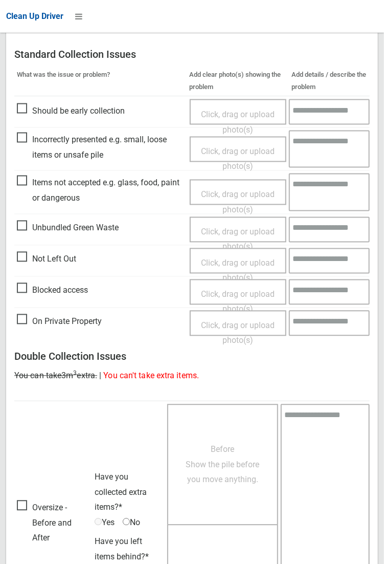
scroll to position [555, 0]
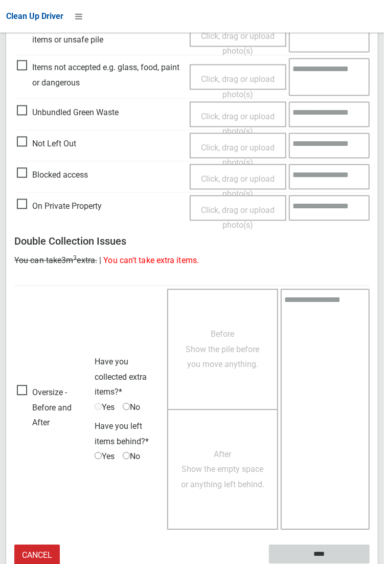
click at [370, 563] on input "****" at bounding box center [319, 553] width 101 height 19
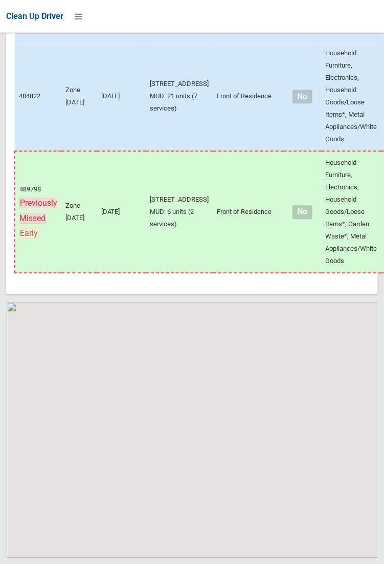
scroll to position [6986, 0]
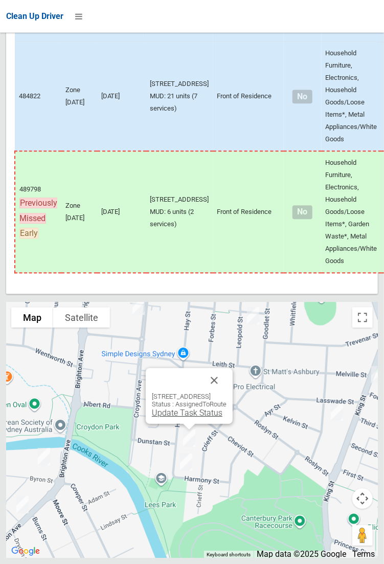
click at [185, 417] on link "Update Task Status" at bounding box center [187, 413] width 71 height 10
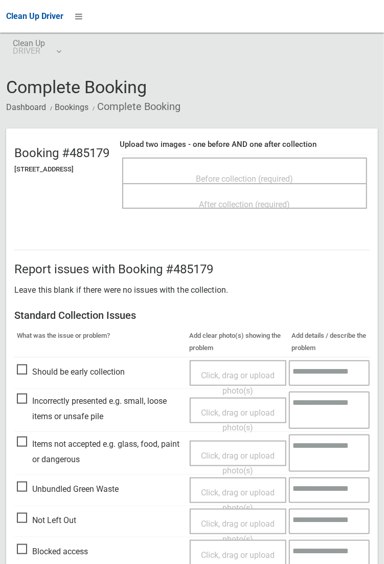
click at [253, 174] on span "Before collection (required)" at bounding box center [244, 179] width 97 height 10
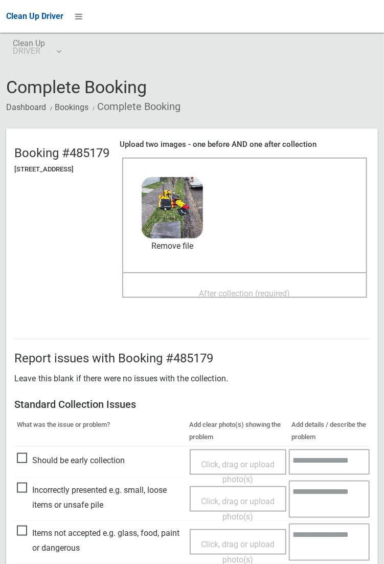
click at [225, 289] on span "After collection (required)" at bounding box center [244, 294] width 91 height 10
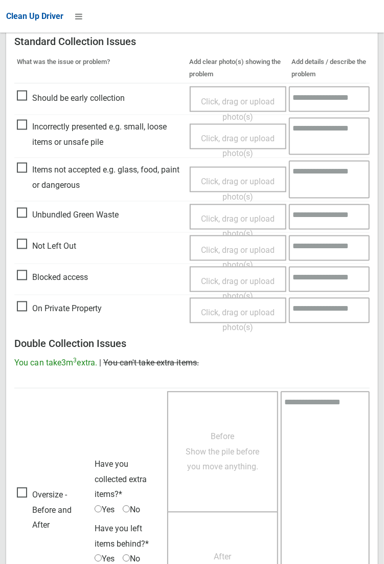
scroll to position [555, 0]
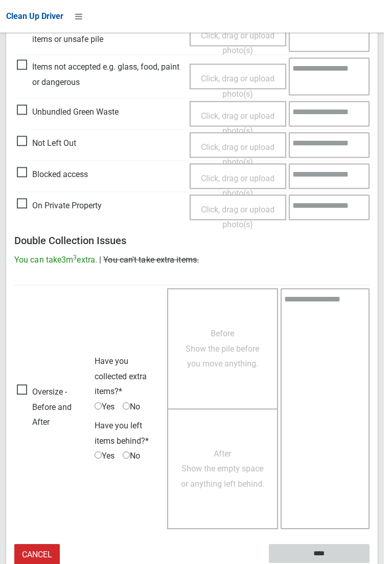
click at [325, 553] on input "****" at bounding box center [319, 553] width 101 height 19
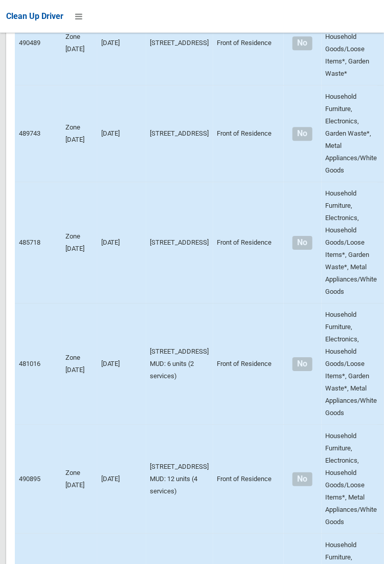
scroll to position [6986, 0]
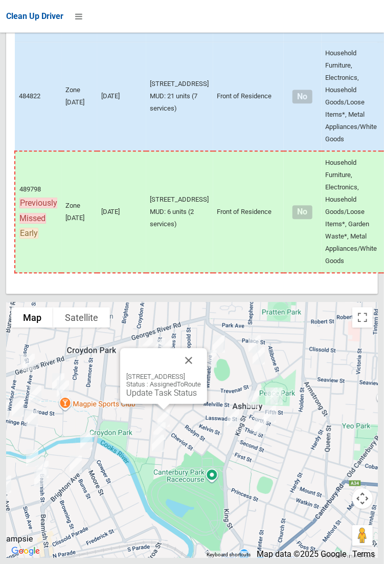
click at [146, 404] on div "[STREET_ADDRESS] Status : AssignedToRoute Update Task Status" at bounding box center [163, 376] width 87 height 56
click at [149, 397] on link "Update Task Status" at bounding box center [161, 393] width 71 height 10
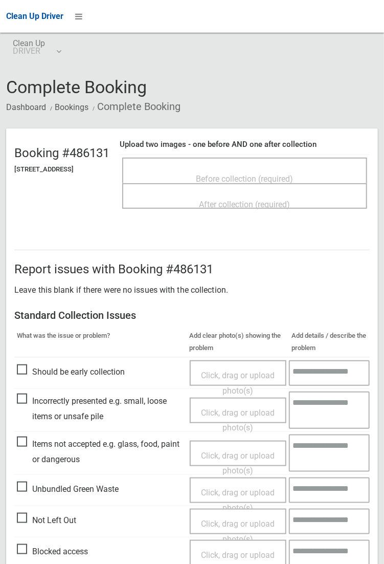
click at [240, 174] on span "Before collection (required)" at bounding box center [244, 179] width 97 height 10
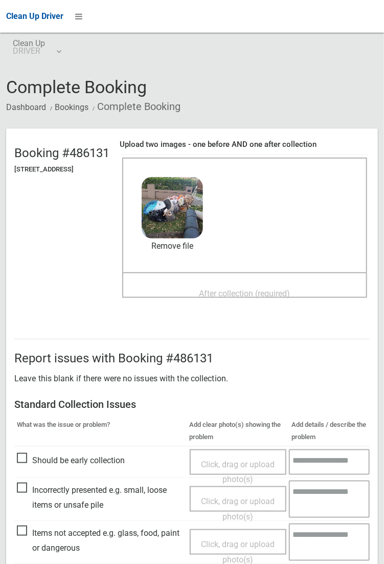
click at [226, 283] on div "After collection (required)" at bounding box center [245, 292] width 223 height 19
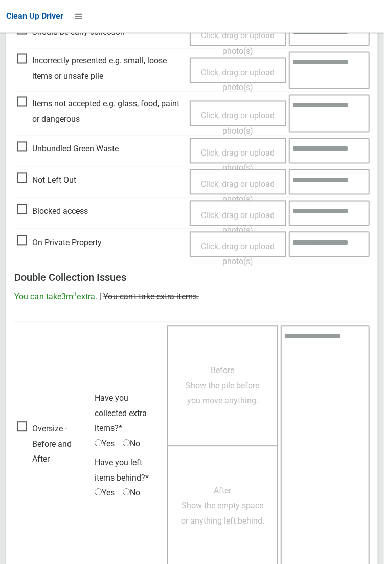
scroll to position [555, 0]
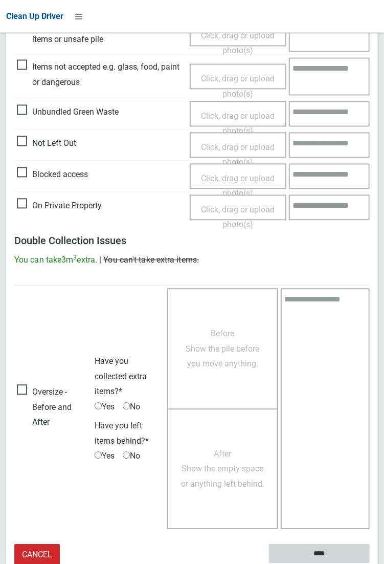
click at [370, 563] on input "****" at bounding box center [319, 553] width 101 height 19
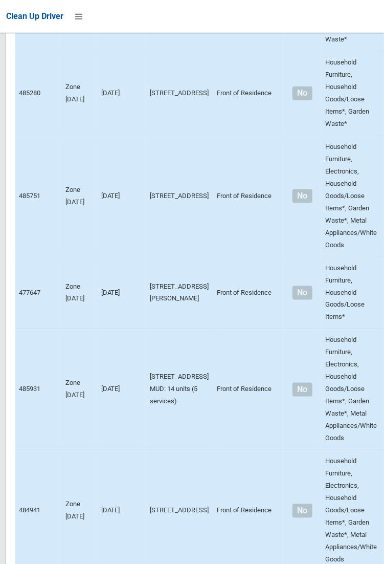
scroll to position [6986, 0]
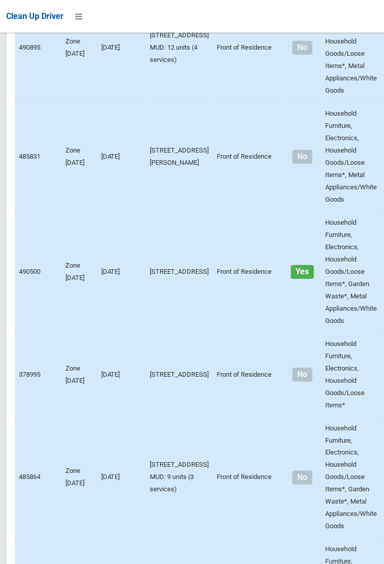
scroll to position [6986, 0]
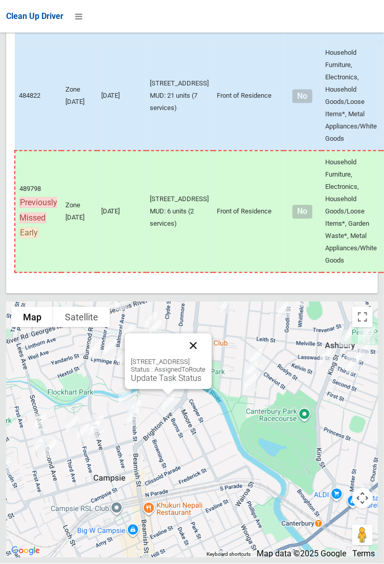
click at [206, 358] on button "Close" at bounding box center [193, 346] width 25 height 25
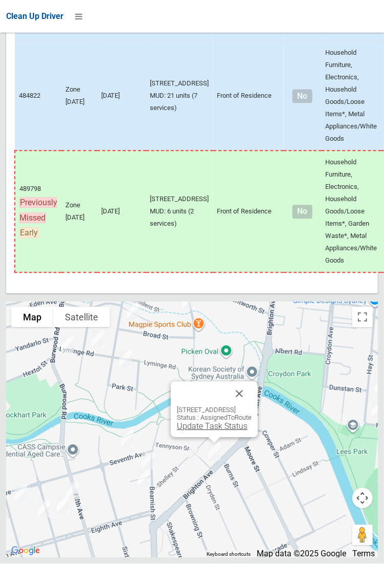
click at [207, 431] on link "Update Task Status" at bounding box center [212, 427] width 71 height 10
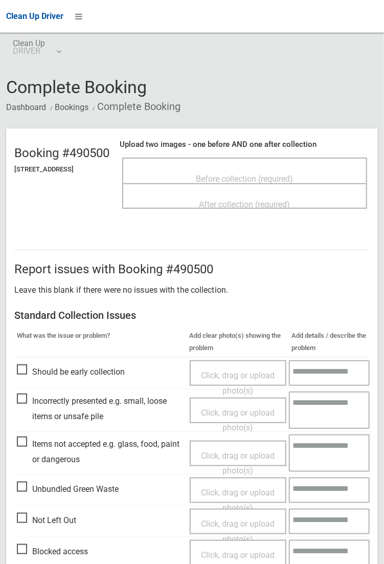
click at [253, 174] on span "Before collection (required)" at bounding box center [244, 179] width 97 height 10
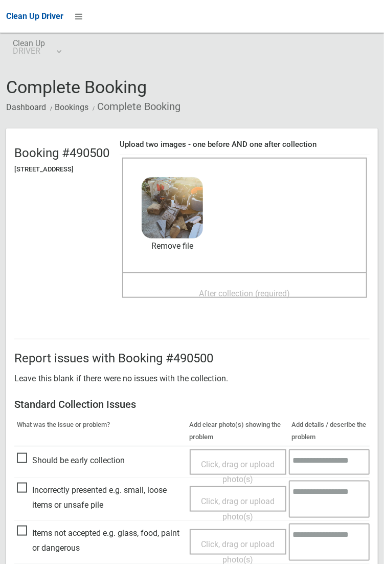
click at [234, 289] on span "After collection (required)" at bounding box center [244, 294] width 91 height 10
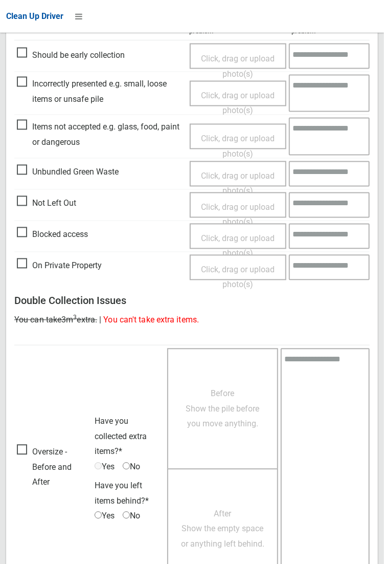
scroll to position [555, 0]
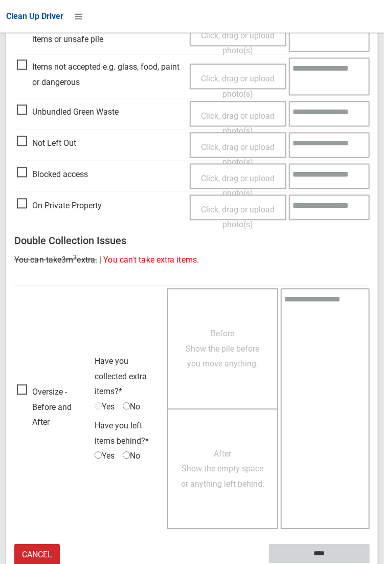
click at [327, 555] on input "****" at bounding box center [319, 553] width 101 height 19
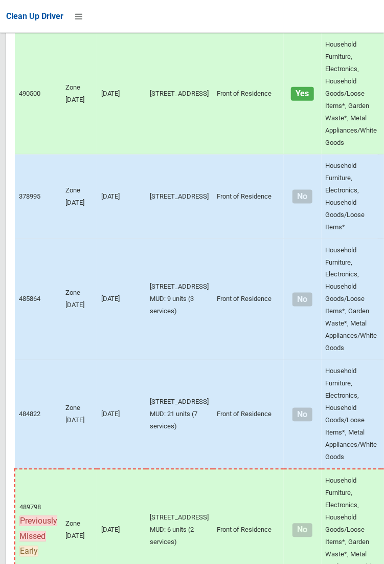
scroll to position [6986, 0]
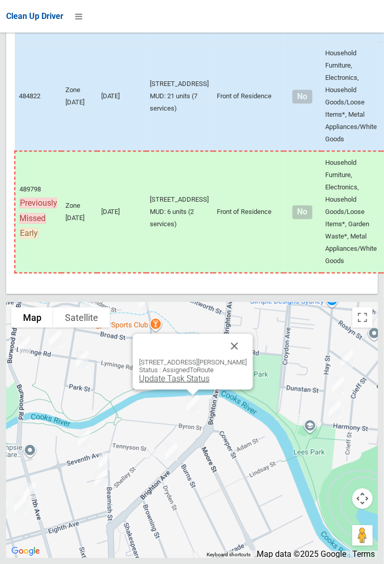
click at [184, 383] on link "Update Task Status" at bounding box center [174, 378] width 71 height 10
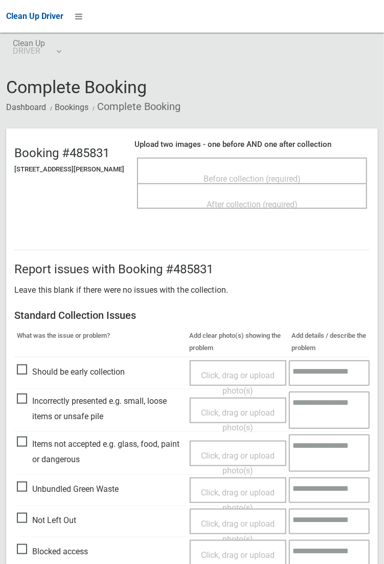
click at [217, 176] on span "Before collection (required)" at bounding box center [252, 179] width 97 height 10
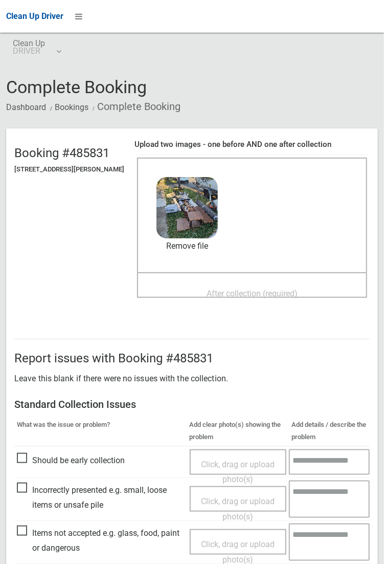
click at [228, 289] on span "After collection (required)" at bounding box center [252, 294] width 91 height 10
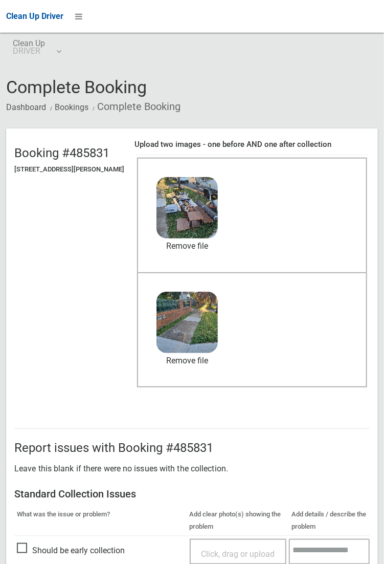
scroll to position [555, 0]
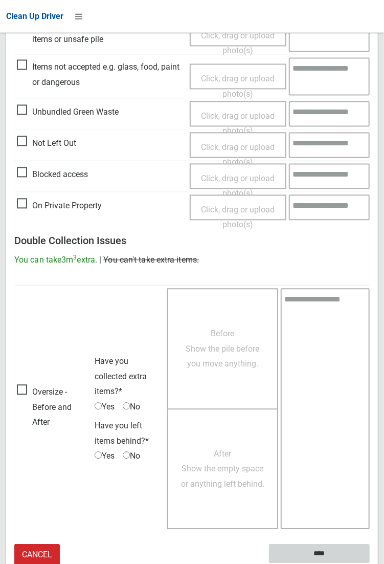
click at [370, 563] on input "****" at bounding box center [319, 553] width 101 height 19
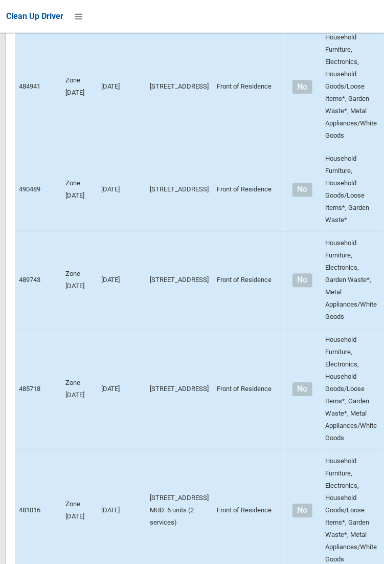
scroll to position [6986, 0]
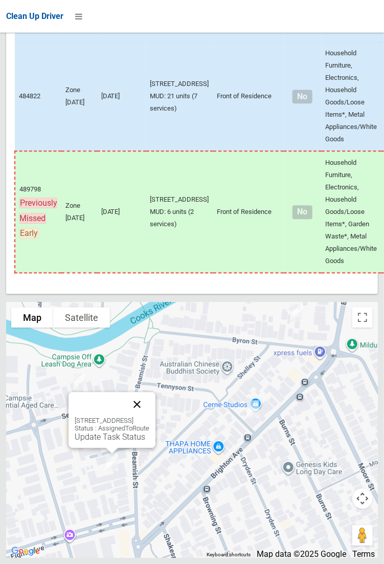
click at [149, 416] on button "Close" at bounding box center [137, 404] width 25 height 25
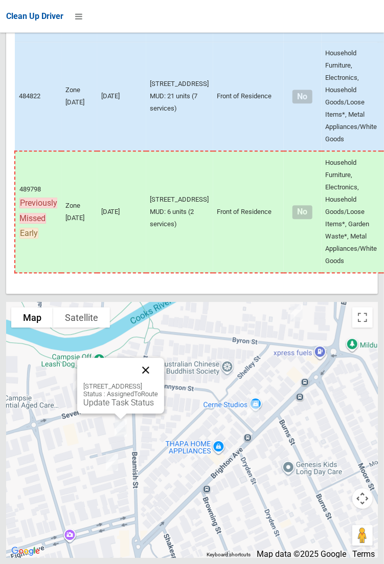
click at [158, 382] on button "Close" at bounding box center [146, 370] width 25 height 25
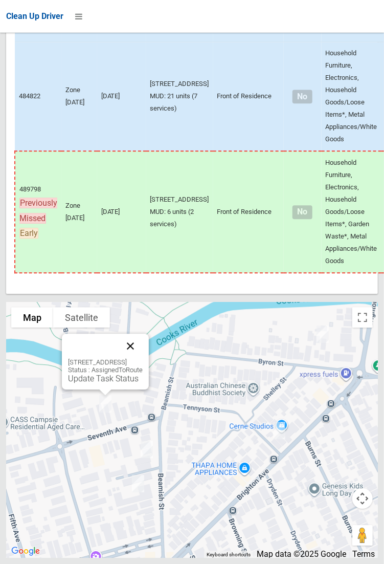
click at [143, 358] on button "Close" at bounding box center [130, 346] width 25 height 25
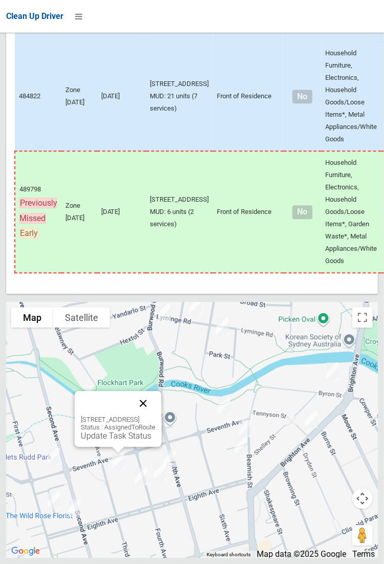
click at [156, 415] on button "Close" at bounding box center [143, 403] width 25 height 25
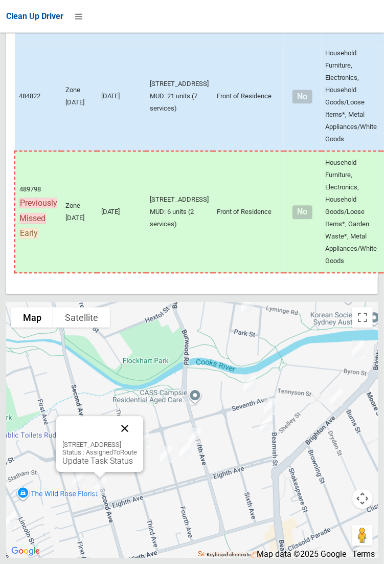
click at [137, 440] on button "Close" at bounding box center [125, 428] width 25 height 25
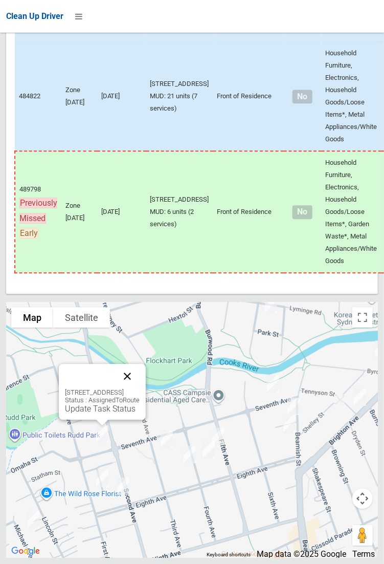
click at [140, 388] on button "Close" at bounding box center [127, 376] width 25 height 25
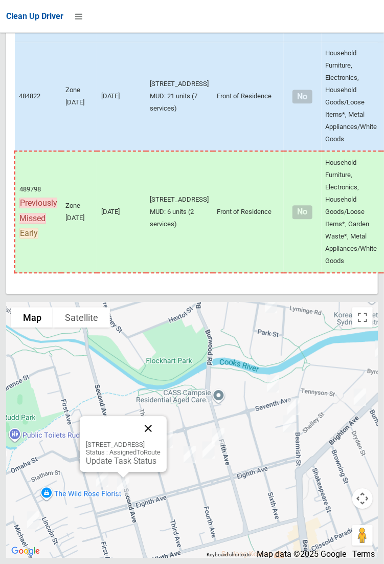
click at [161, 440] on button "Close" at bounding box center [148, 428] width 25 height 25
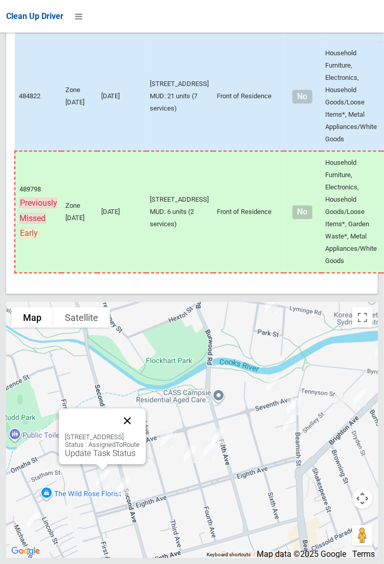
click at [140, 433] on button "Close" at bounding box center [127, 420] width 25 height 25
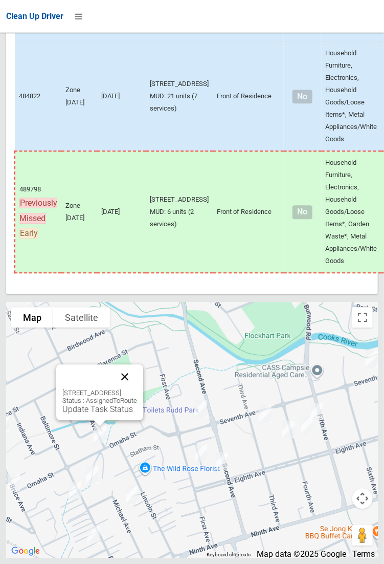
click at [137, 389] on button "Close" at bounding box center [125, 376] width 25 height 25
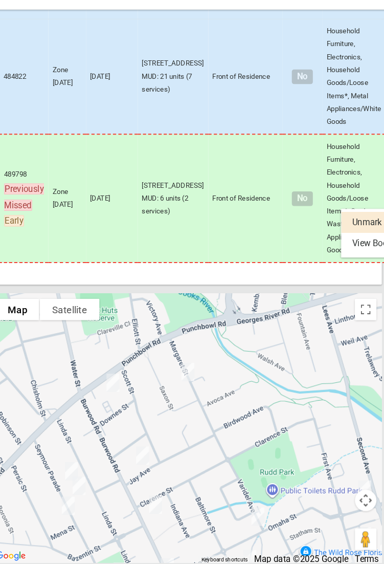
click at [339, 97] on div at bounding box center [192, 282] width 384 height 564
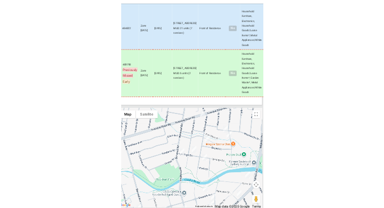
scroll to position [6994, 0]
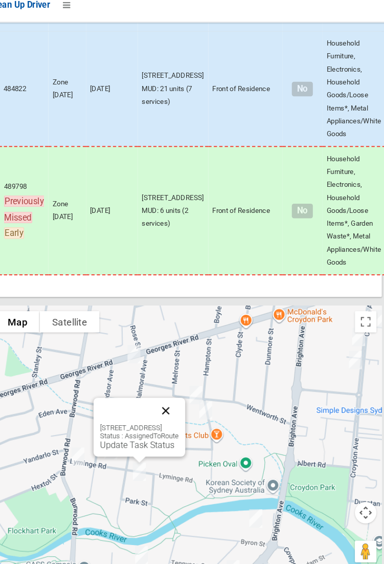
click at [185, 414] on button "Close" at bounding box center [173, 401] width 25 height 25
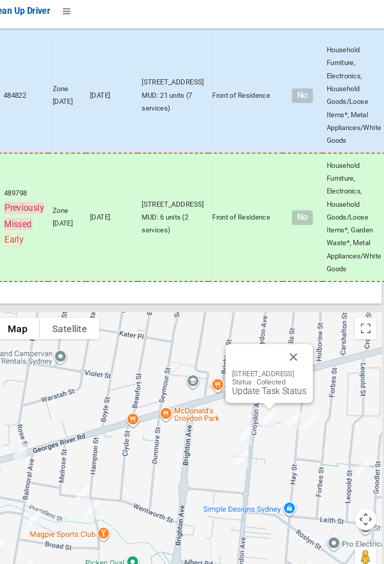
click at [379, 330] on div at bounding box center [330, 264] width 131 height 131
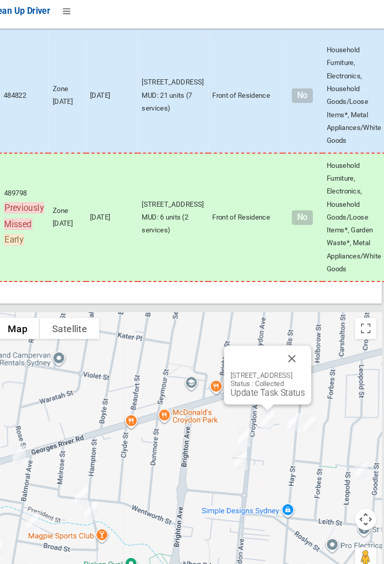
click at [305, 358] on button "Close" at bounding box center [292, 346] width 25 height 25
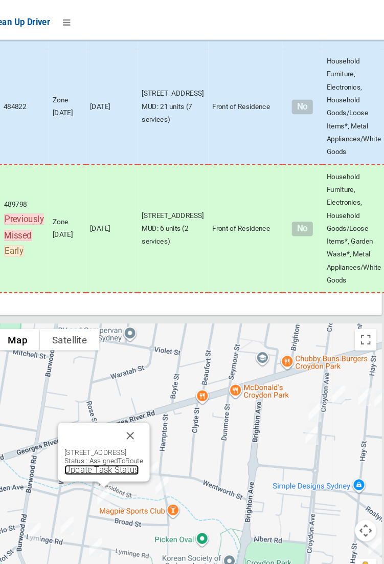
scroll to position [6986, 0]
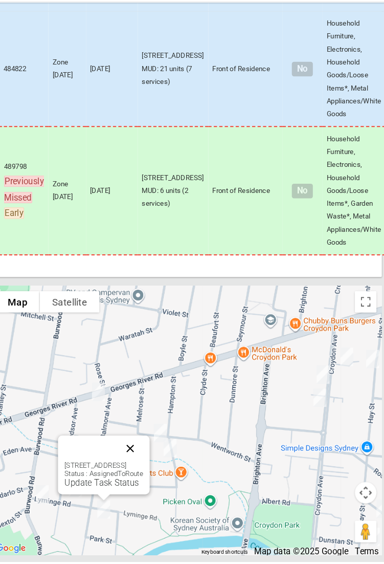
click at [151, 469] on button "Close" at bounding box center [139, 456] width 25 height 25
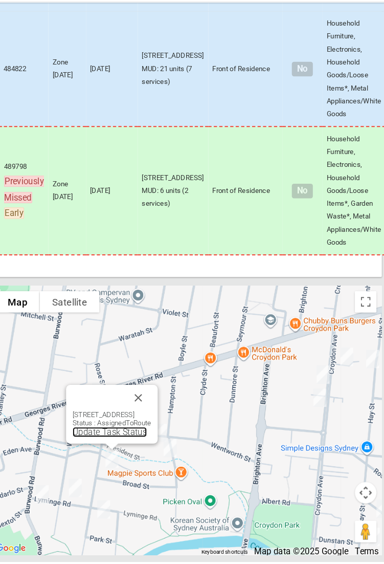
click at [113, 446] on link "Update Task Status" at bounding box center [119, 441] width 71 height 10
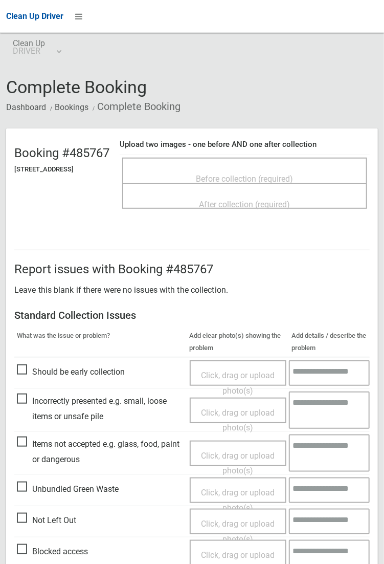
click at [238, 174] on span "Before collection (required)" at bounding box center [244, 179] width 97 height 10
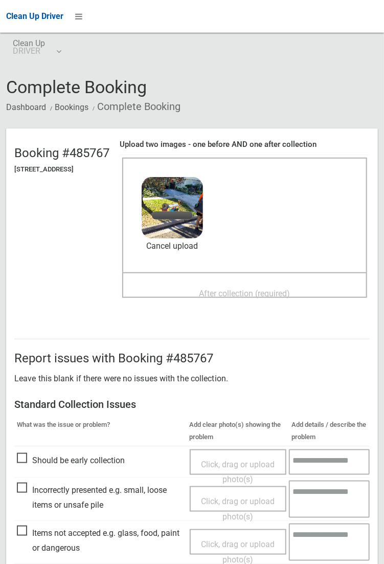
click at [263, 289] on span "After collection (required)" at bounding box center [244, 294] width 91 height 10
click at [223, 290] on span "After collection (required)" at bounding box center [244, 294] width 91 height 10
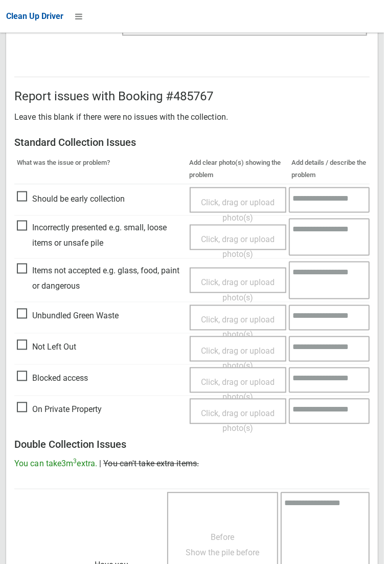
scroll to position [555, 0]
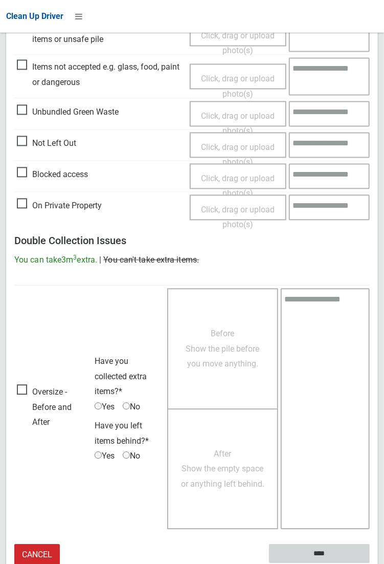
click at [318, 552] on input "****" at bounding box center [319, 553] width 101 height 19
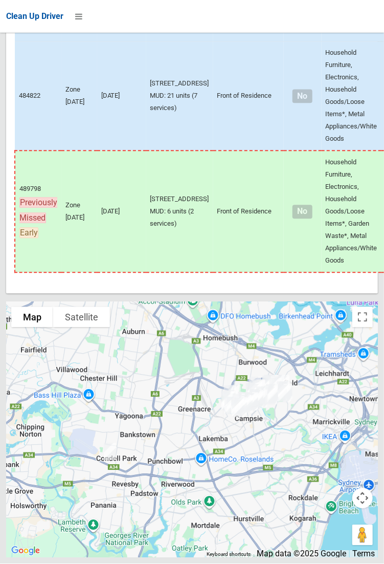
scroll to position [6986, 0]
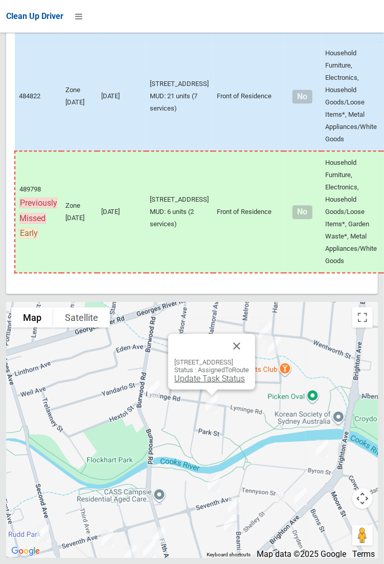
click at [198, 383] on link "Update Task Status" at bounding box center [209, 378] width 71 height 10
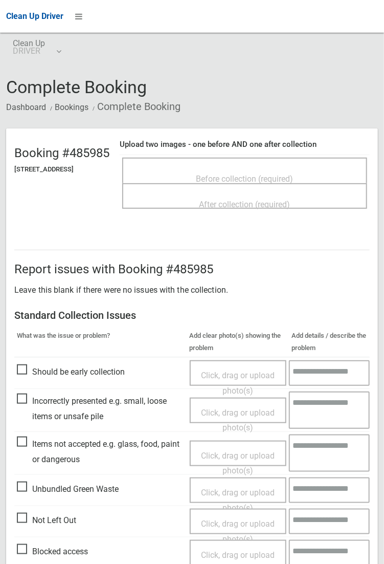
click at [256, 169] on div "Before collection (required)" at bounding box center [245, 178] width 223 height 19
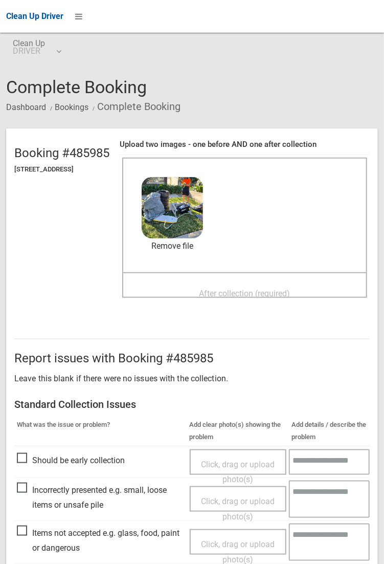
click at [291, 289] on span "After collection (required)" at bounding box center [244, 294] width 91 height 10
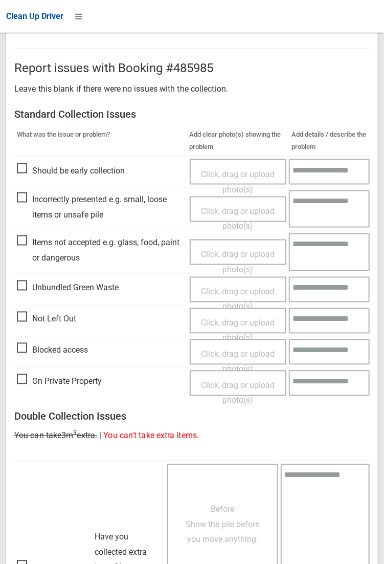
scroll to position [555, 0]
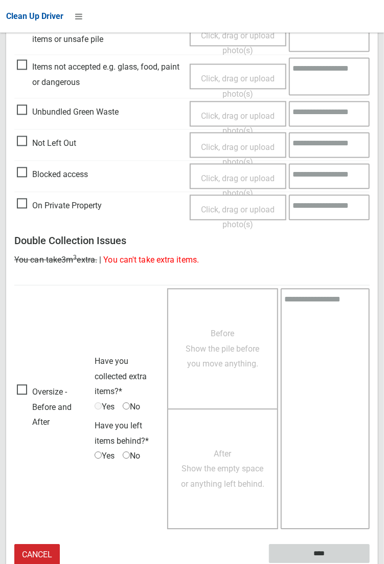
click at [315, 556] on input "****" at bounding box center [319, 553] width 101 height 19
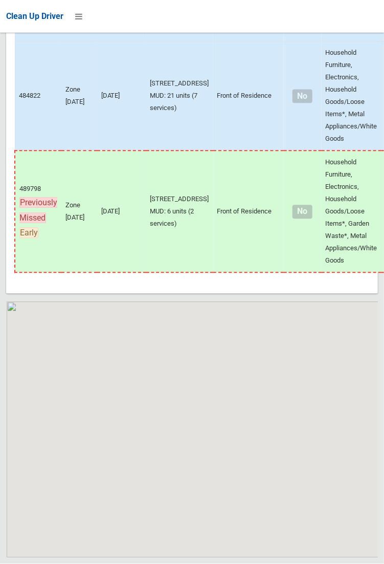
scroll to position [6986, 0]
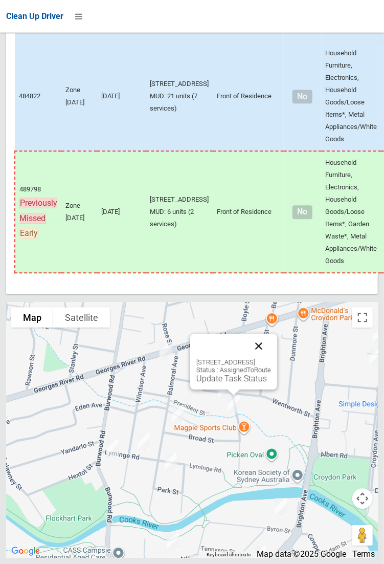
click at [271, 358] on button "Close" at bounding box center [259, 346] width 25 height 25
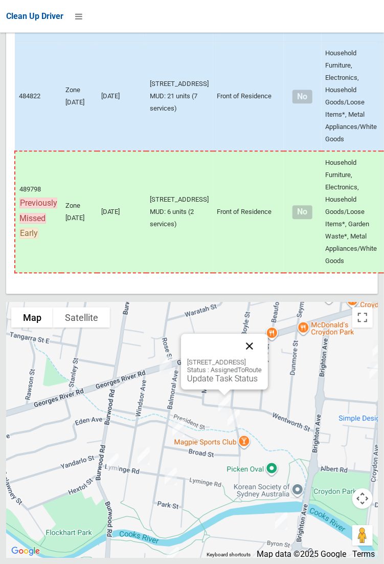
click at [262, 358] on button "Close" at bounding box center [249, 346] width 25 height 25
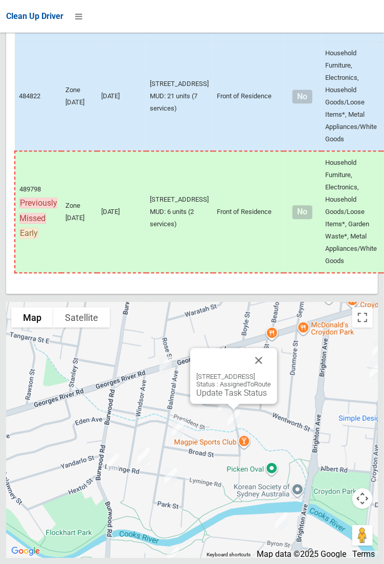
click at [215, 404] on div "39 Hampton Street, CROYDON PARK NSW 2133 Status : AssignedToRoute Update Task S…" at bounding box center [233, 376] width 87 height 56
click at [220, 397] on link "Update Task Status" at bounding box center [231, 393] width 71 height 10
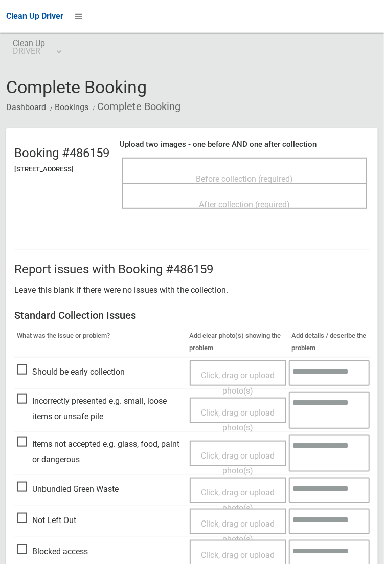
click at [44, 528] on span "Not Left Out" at bounding box center [46, 520] width 59 height 15
click at [227, 519] on span "Click, drag or upload photo(s)" at bounding box center [238, 531] width 74 height 25
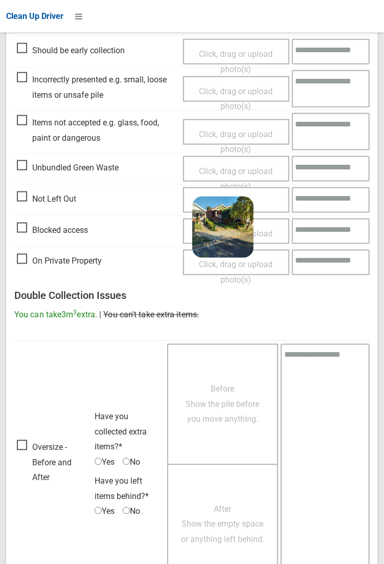
scroll to position [376, 0]
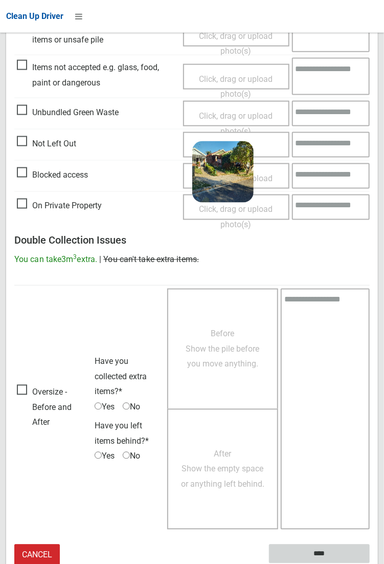
click at [321, 553] on input "****" at bounding box center [319, 553] width 101 height 19
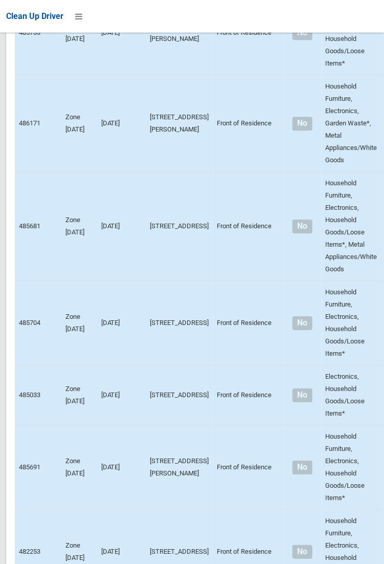
scroll to position [3102, 0]
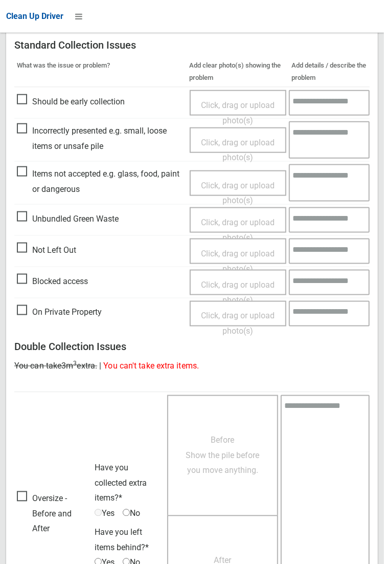
scroll to position [376, 0]
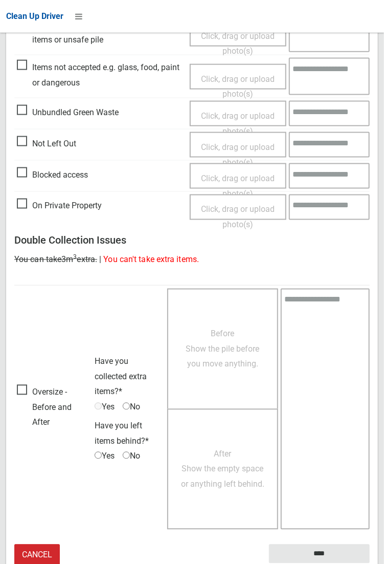
click at [220, 352] on span "Before Show the pile before you move anything." at bounding box center [223, 349] width 74 height 40
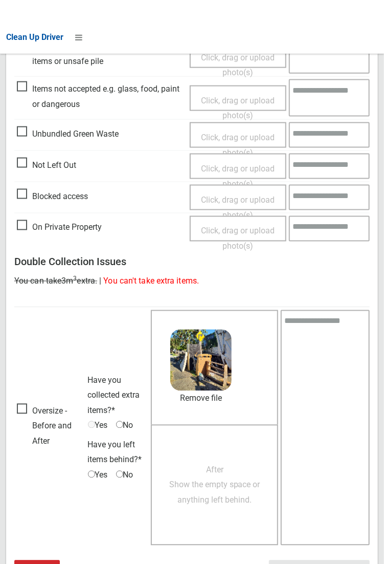
scroll to position [356, 0]
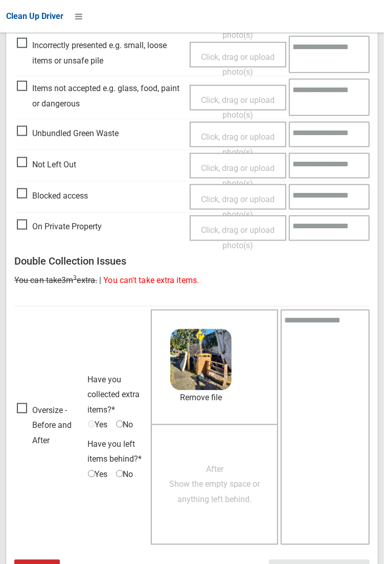
click at [126, 424] on span "No" at bounding box center [124, 424] width 17 height 15
click at [199, 489] on span "After Show the empty space or anything left behind." at bounding box center [214, 484] width 91 height 40
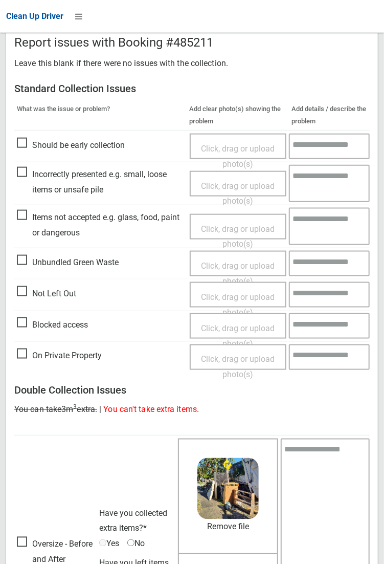
scroll to position [202, 0]
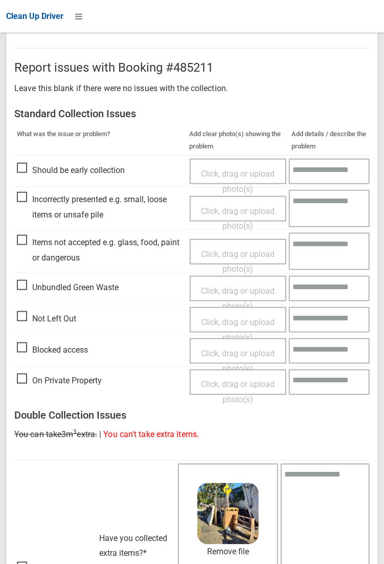
click at [23, 239] on span "Items not accepted e.g. glass, food, paint or dangerous" at bounding box center [101, 250] width 168 height 30
click at [230, 249] on span "Click, drag or upload photo(s)" at bounding box center [238, 261] width 74 height 25
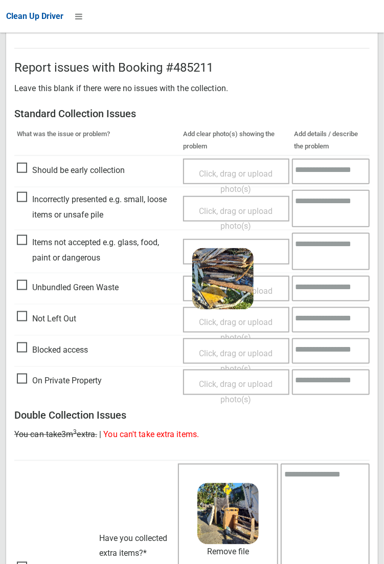
click at [318, 249] on textarea at bounding box center [331, 251] width 78 height 37
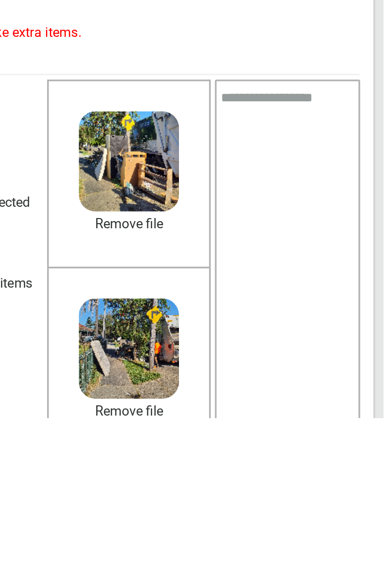
scroll to position [401, 0]
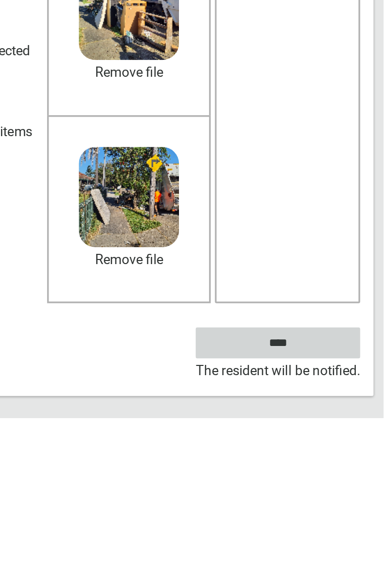
type textarea "**********"
click at [370, 527] on input "****" at bounding box center [319, 517] width 101 height 19
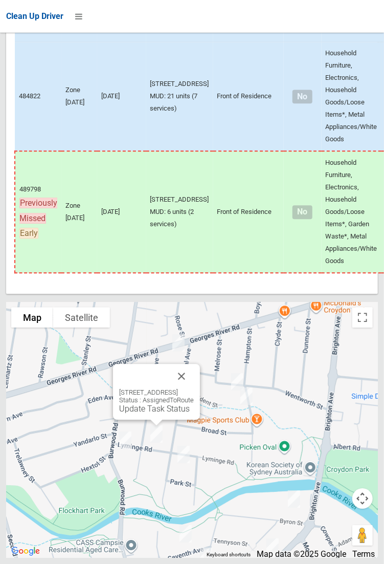
scroll to position [6986, 0]
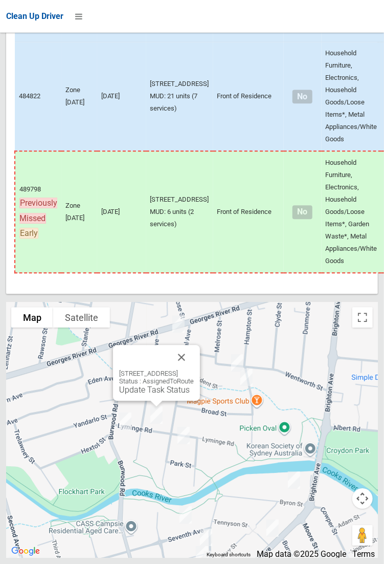
click at [136, 401] on div "[STREET_ADDRESS] Status : AssignedToRoute Update Task Status" at bounding box center [156, 373] width 87 height 56
click at [138, 401] on div "[STREET_ADDRESS] Status : AssignedToRoute Update Task Status" at bounding box center [156, 373] width 87 height 56
click at [146, 394] on link "Update Task Status" at bounding box center [154, 390] width 71 height 10
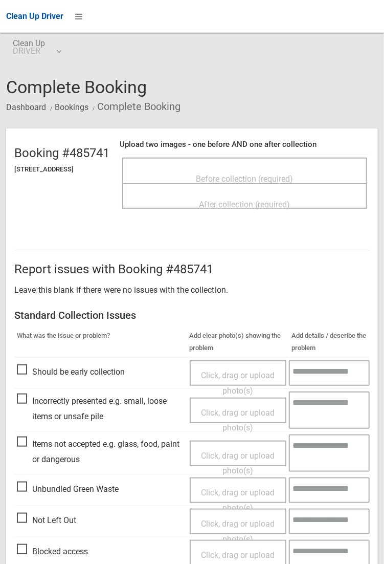
click at [249, 174] on span "Before collection (required)" at bounding box center [244, 179] width 97 height 10
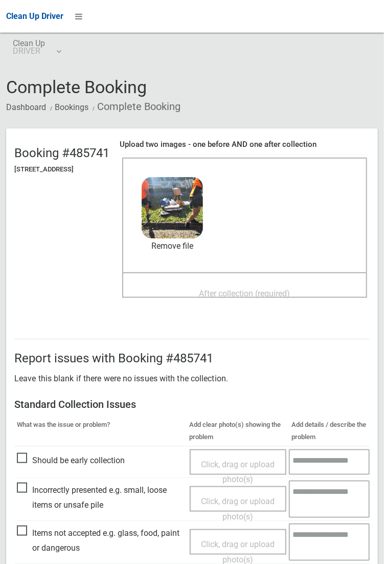
click at [267, 289] on span "After collection (required)" at bounding box center [244, 294] width 91 height 10
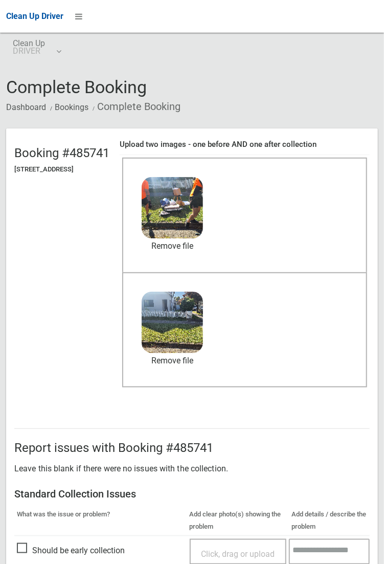
scroll to position [555, 0]
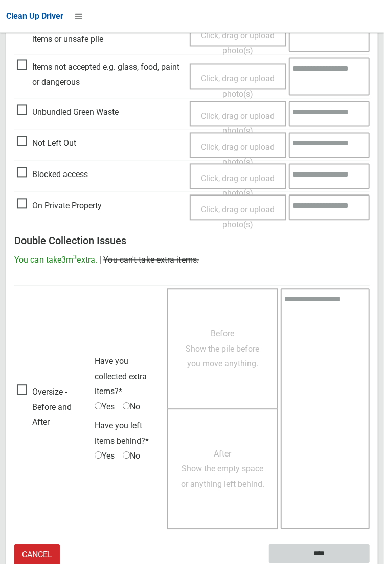
click at [370, 563] on input "****" at bounding box center [319, 553] width 101 height 19
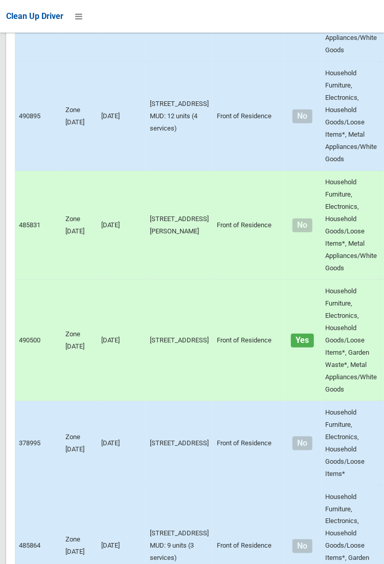
scroll to position [6986, 0]
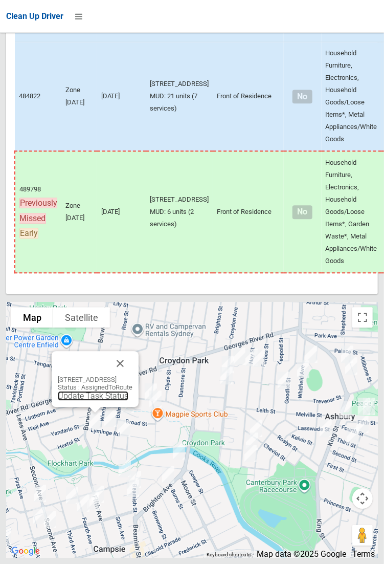
click at [76, 401] on link "Update Task Status" at bounding box center [93, 396] width 71 height 10
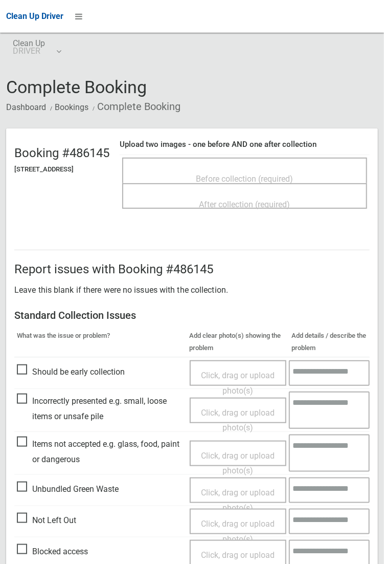
click at [256, 183] on span "Before collection (required)" at bounding box center [244, 179] width 97 height 10
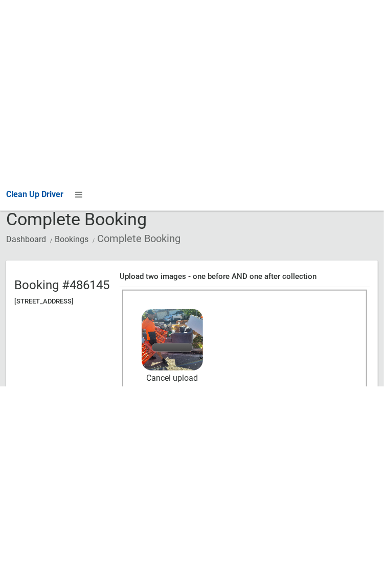
scroll to position [47, 0]
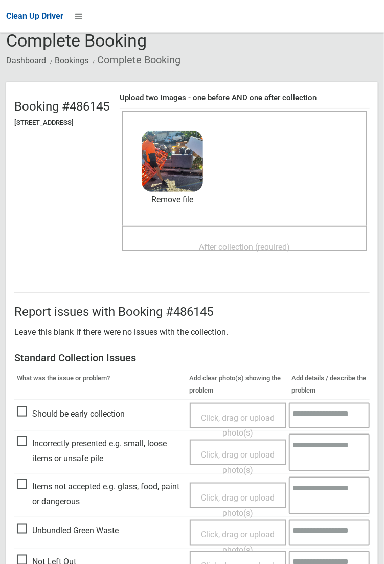
click at [265, 242] on span "After collection (required)" at bounding box center [244, 247] width 91 height 10
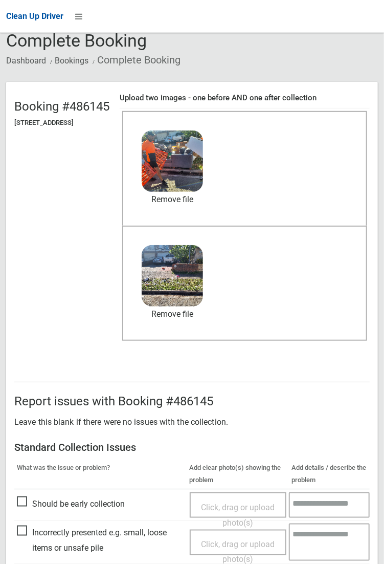
scroll to position [555, 0]
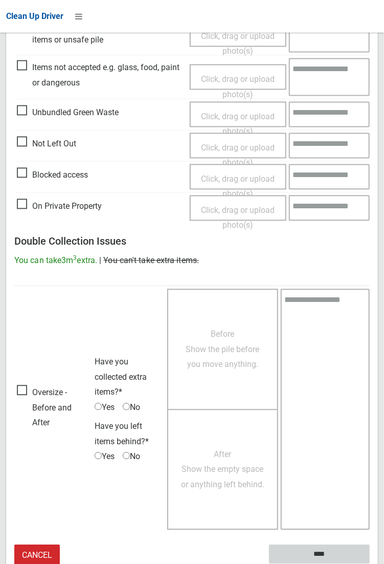
click at [370, 563] on input "****" at bounding box center [319, 554] width 101 height 19
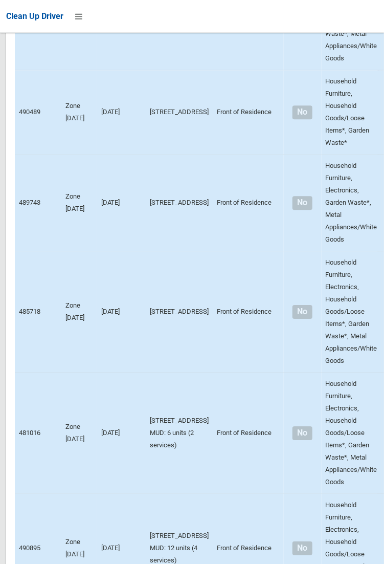
scroll to position [6986, 0]
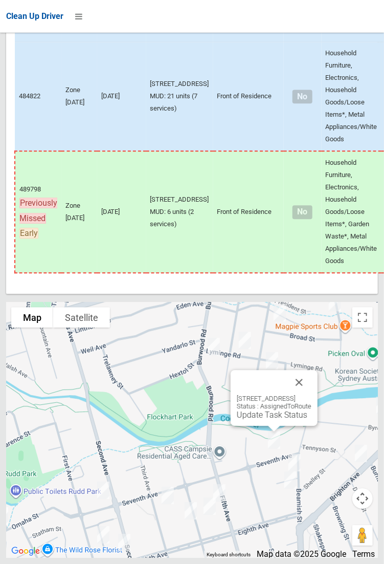
click at [318, 413] on div "3/11 Seventh Avenue, CAMPSIE NSW 2194 Status : AssignedToRoute Update Task Stat…" at bounding box center [274, 398] width 87 height 56
click at [312, 394] on button "Close" at bounding box center [299, 382] width 25 height 25
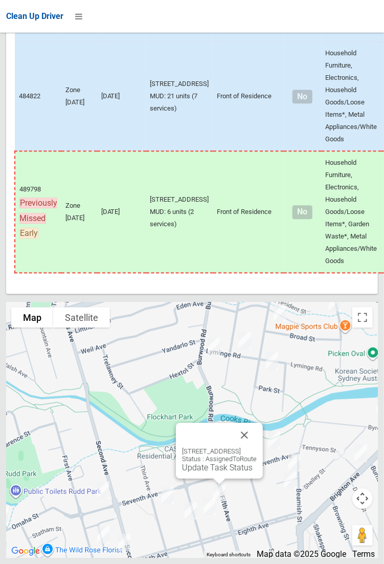
click at [263, 464] on div "32-34 Fifth Avenue, CAMPSIE NSW 2194 Status : AssignedToRoute Update Task Status" at bounding box center [219, 451] width 87 height 56
click at [257, 447] on button "Close" at bounding box center [244, 435] width 25 height 25
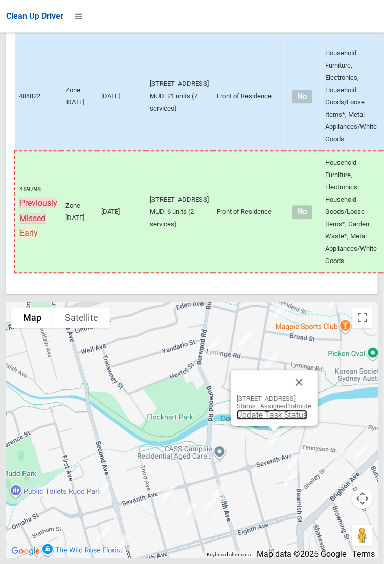
click at [258, 419] on link "Update Task Status" at bounding box center [272, 415] width 71 height 10
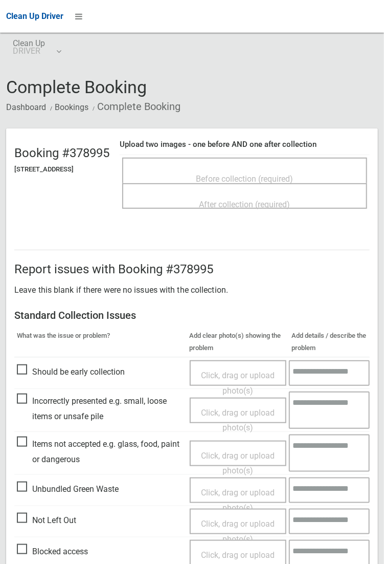
click at [256, 174] on span "Before collection (required)" at bounding box center [244, 179] width 97 height 10
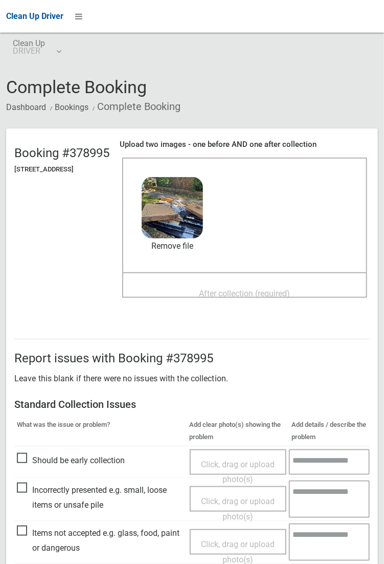
click at [286, 289] on span "After collection (required)" at bounding box center [244, 294] width 91 height 10
click at [258, 289] on span "After collection (required)" at bounding box center [244, 294] width 91 height 10
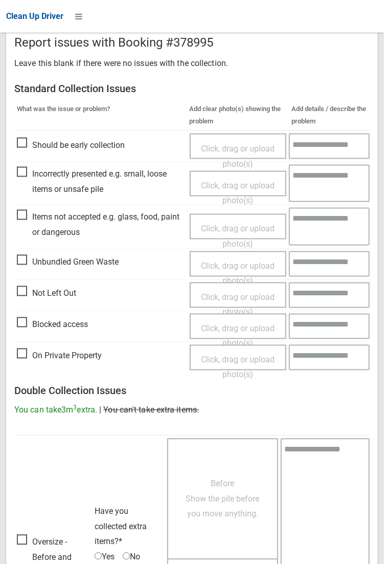
scroll to position [555, 0]
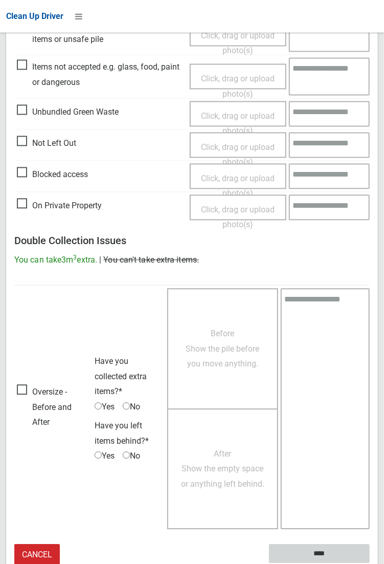
click at [370, 563] on input "****" at bounding box center [319, 553] width 101 height 19
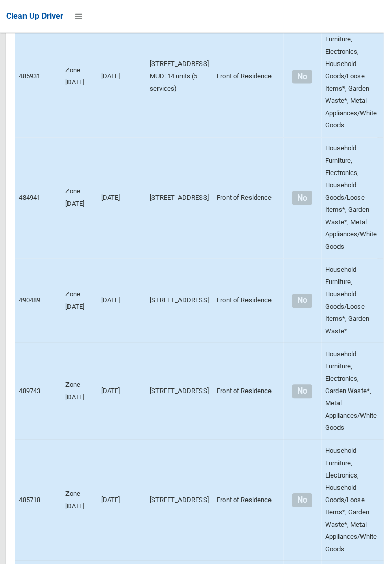
scroll to position [6902, 0]
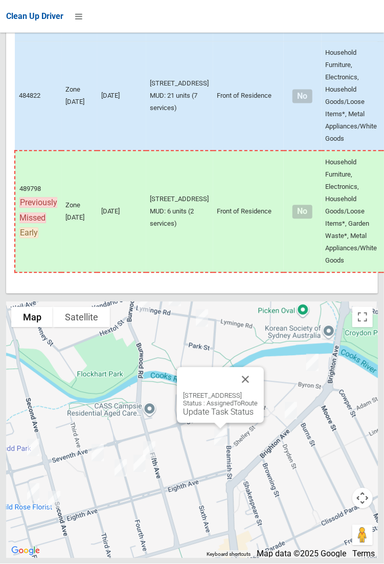
click at [207, 423] on div "42-46 Beamish Street, CAMPSIE NSW 2194 Status : AssignedToRoute Update Task Sta…" at bounding box center [220, 395] width 87 height 56
click at [201, 417] on link "Update Task Status" at bounding box center [218, 412] width 71 height 10
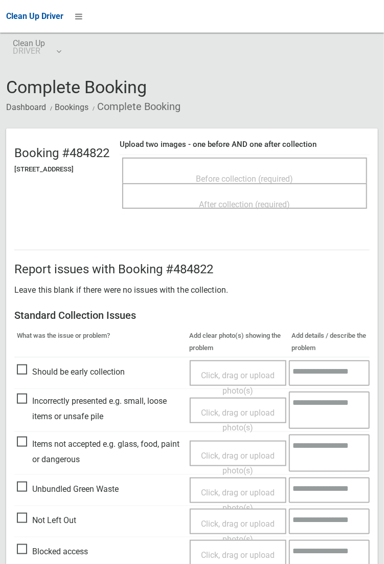
click at [262, 174] on span "Before collection (required)" at bounding box center [244, 179] width 97 height 10
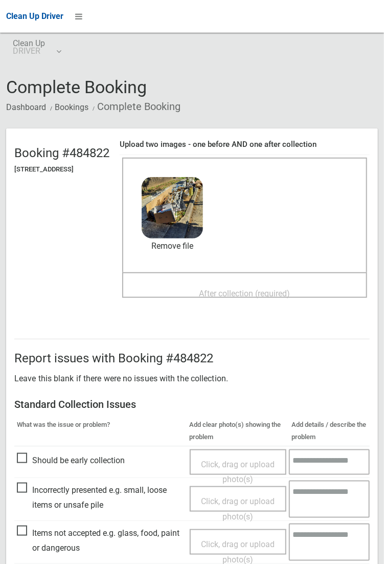
click at [255, 289] on span "After collection (required)" at bounding box center [244, 294] width 91 height 10
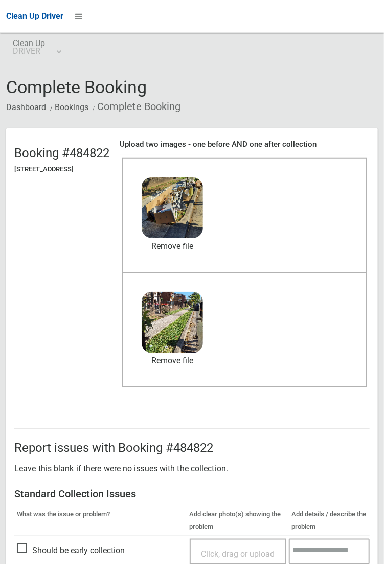
scroll to position [246, 0]
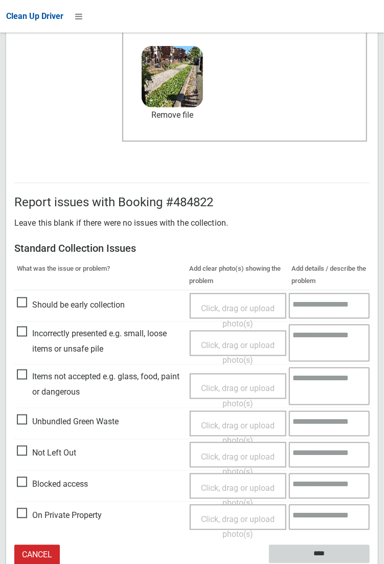
click at [370, 563] on input "****" at bounding box center [319, 554] width 101 height 19
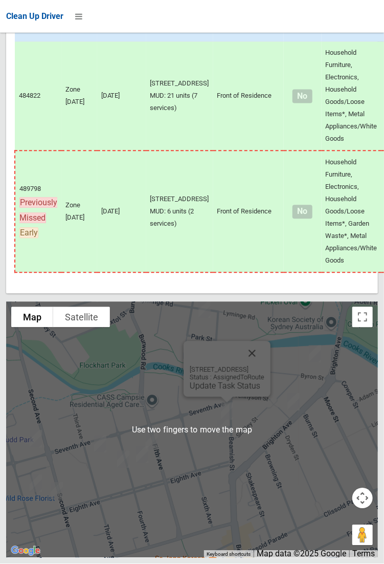
scroll to position [6902, 0]
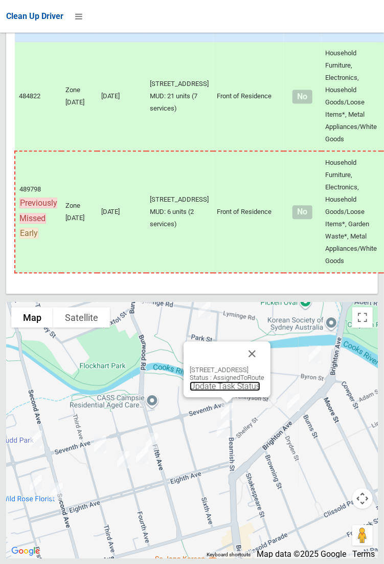
click at [215, 391] on link "Update Task Status" at bounding box center [225, 386] width 71 height 10
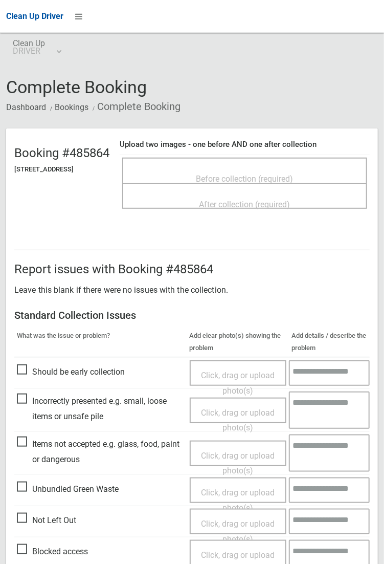
click at [237, 174] on span "Before collection (required)" at bounding box center [244, 179] width 97 height 10
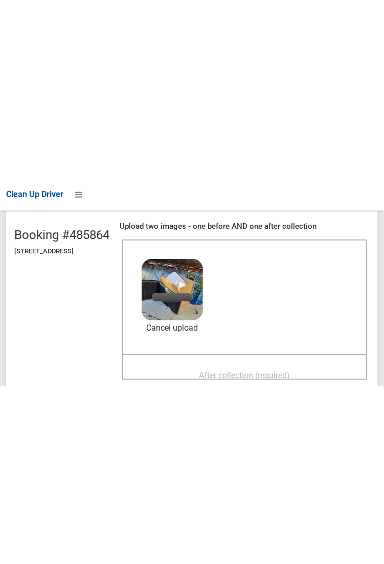
scroll to position [102, 0]
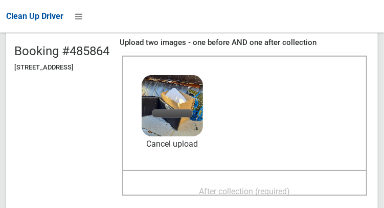
click at [279, 187] on span "After collection (required)" at bounding box center [244, 192] width 91 height 10
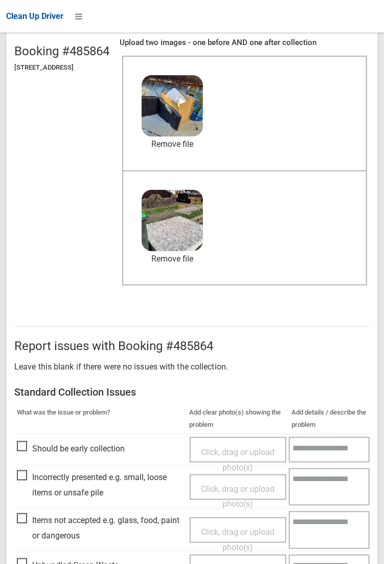
scroll to position [246, 0]
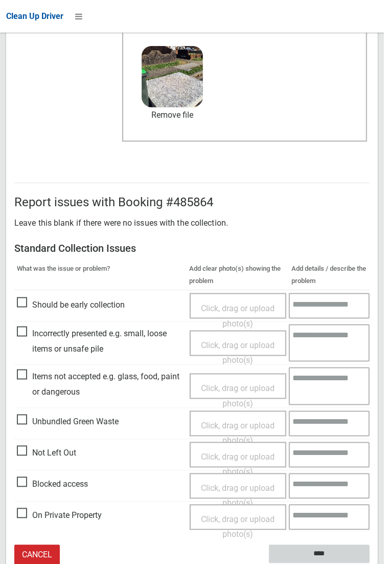
click at [316, 554] on input "****" at bounding box center [319, 554] width 101 height 19
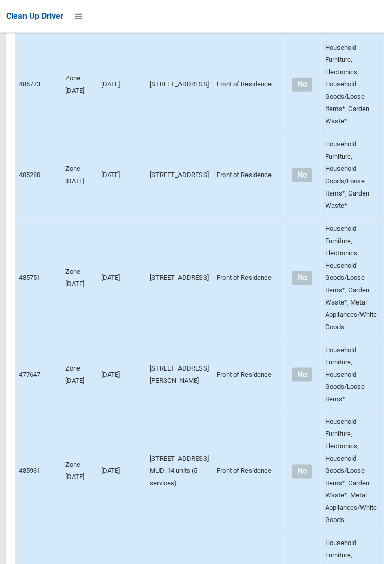
scroll to position [6902, 0]
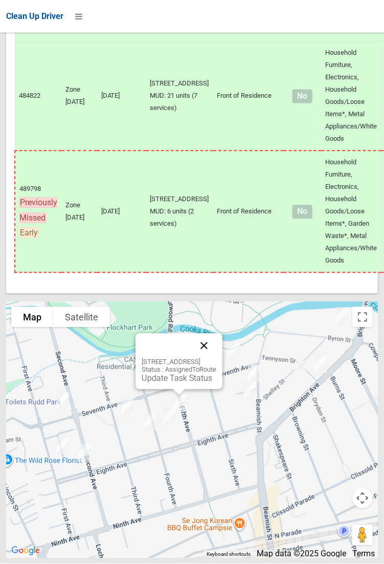
click at [216, 358] on button "Close" at bounding box center [204, 346] width 25 height 25
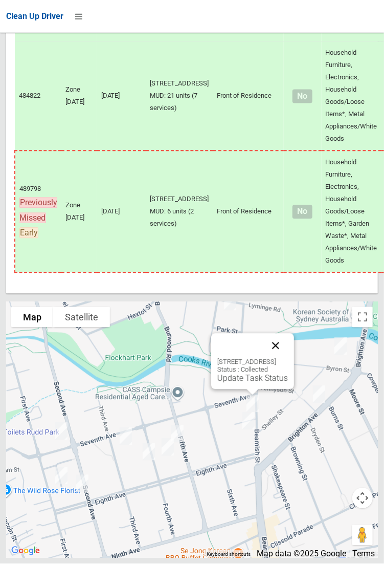
click at [288, 358] on button "Close" at bounding box center [275, 346] width 25 height 25
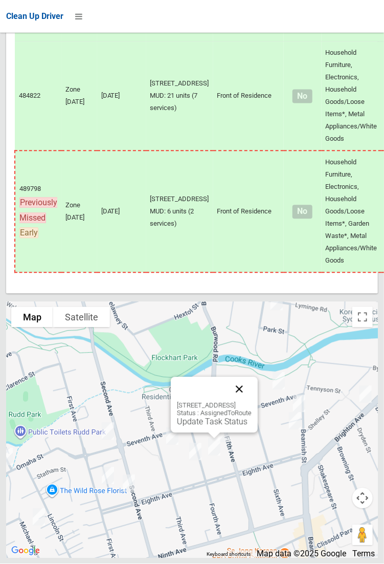
click at [252, 402] on button "Close" at bounding box center [239, 389] width 25 height 25
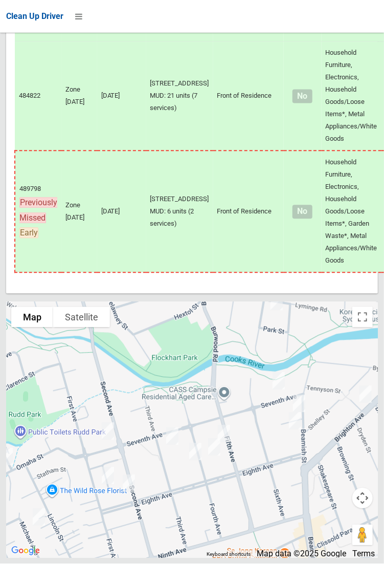
click at [257, 485] on div at bounding box center [192, 430] width 372 height 256
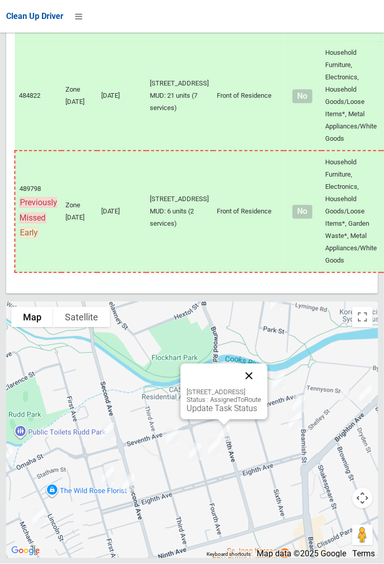
click at [261, 388] on button "Close" at bounding box center [249, 376] width 25 height 25
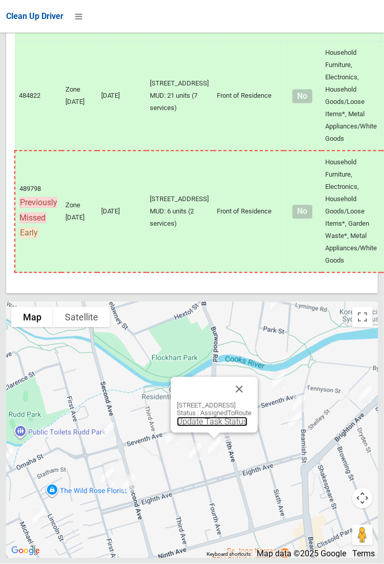
click at [209, 427] on link "Update Task Status" at bounding box center [212, 422] width 71 height 10
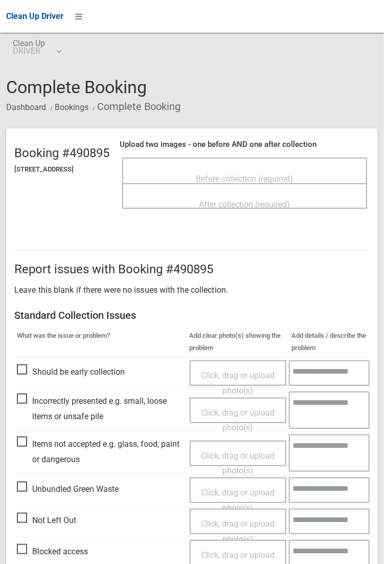
click at [224, 174] on span "Before collection (required)" at bounding box center [244, 179] width 97 height 10
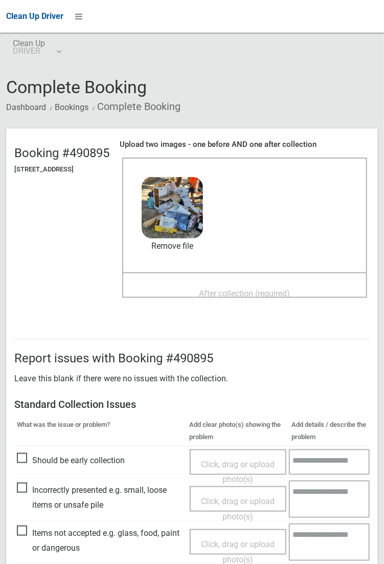
click at [243, 289] on span "After collection (required)" at bounding box center [244, 294] width 91 height 10
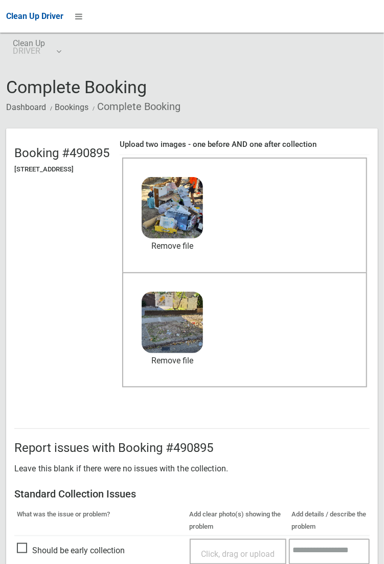
scroll to position [246, 0]
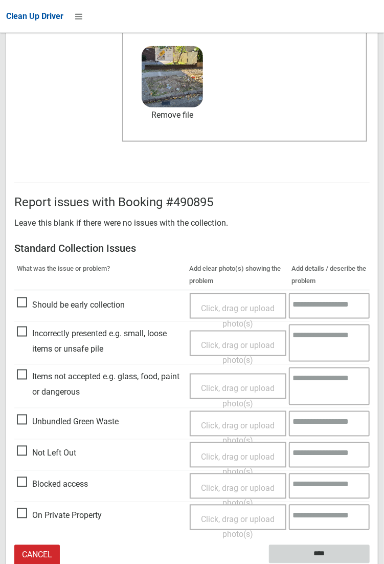
click at [370, 563] on input "****" at bounding box center [319, 554] width 101 height 19
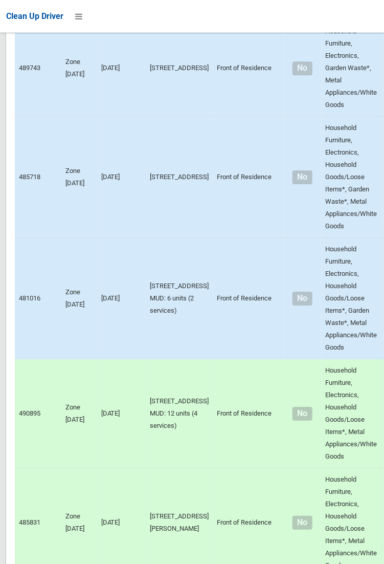
scroll to position [6902, 0]
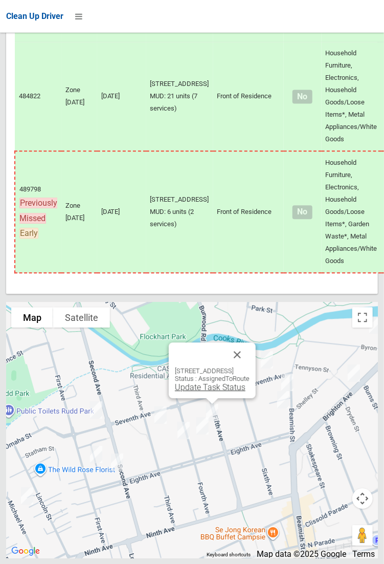
click at [207, 392] on link "Update Task Status" at bounding box center [210, 387] width 71 height 10
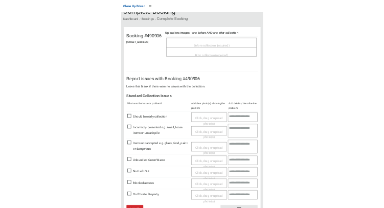
scroll to position [67, 0]
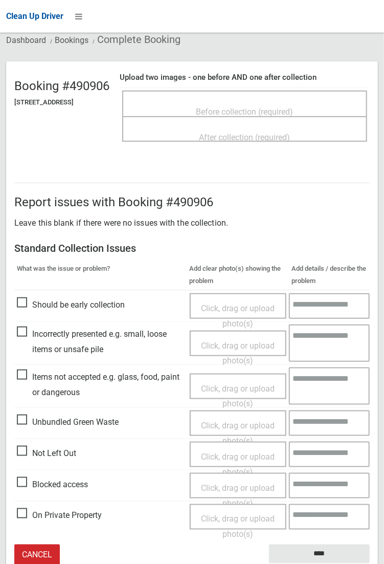
click at [35, 449] on span "Not Left Out" at bounding box center [46, 453] width 59 height 15
click at [237, 452] on span "Click, drag or upload photo(s)" at bounding box center [238, 464] width 74 height 25
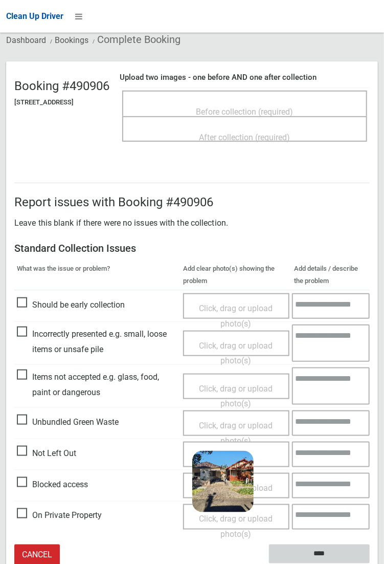
click at [370, 563] on input "****" at bounding box center [319, 553] width 101 height 19
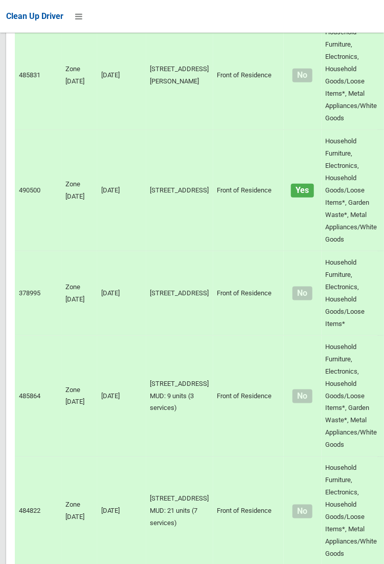
scroll to position [6902, 0]
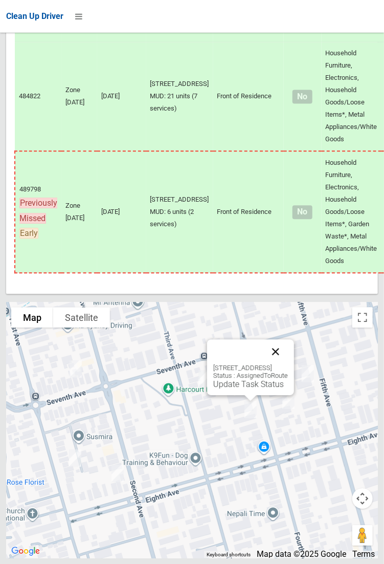
click at [288, 364] on button "Close" at bounding box center [275, 351] width 25 height 25
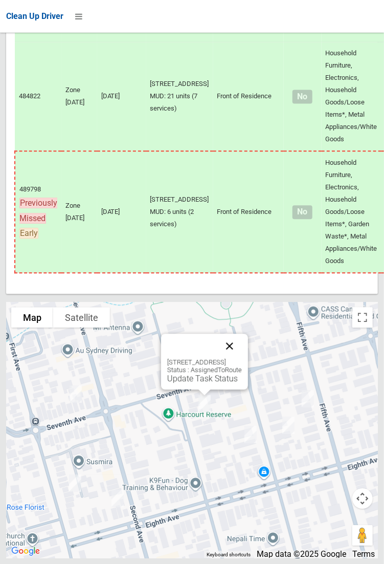
click at [242, 358] on button "Close" at bounding box center [229, 346] width 25 height 25
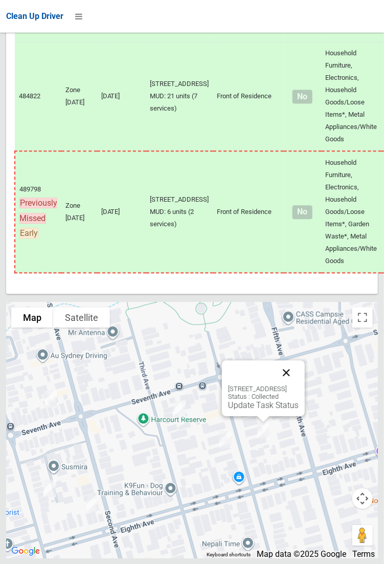
click at [299, 385] on button "Close" at bounding box center [286, 372] width 25 height 25
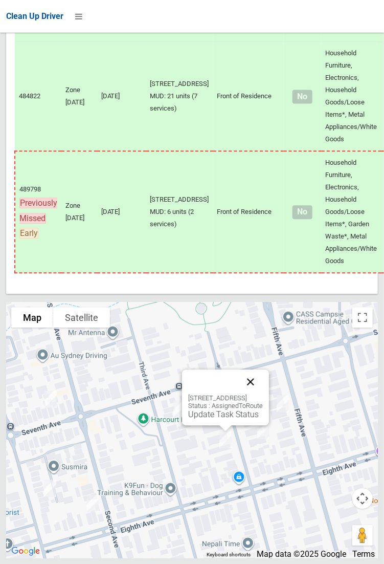
click at [263, 394] on button "Close" at bounding box center [250, 381] width 25 height 25
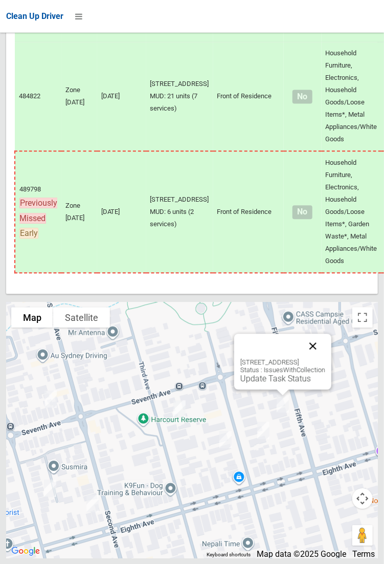
click at [325, 358] on button "Close" at bounding box center [313, 346] width 25 height 25
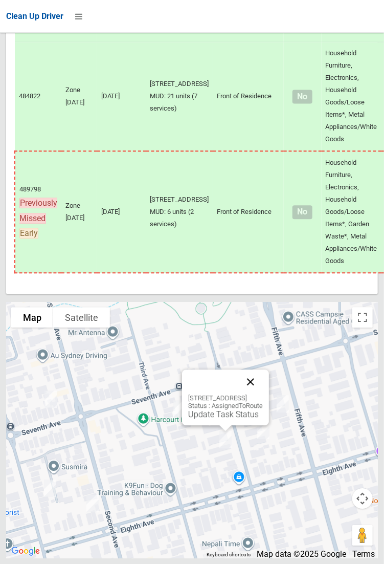
click at [263, 394] on button "Close" at bounding box center [250, 381] width 25 height 25
click at [213, 425] on div "38 Fourth Avenue, CAMPSIE NSW 2194 Status : AssignedToRoute Update Task Status" at bounding box center [225, 397] width 87 height 56
click at [263, 394] on button "Close" at bounding box center [250, 381] width 25 height 25
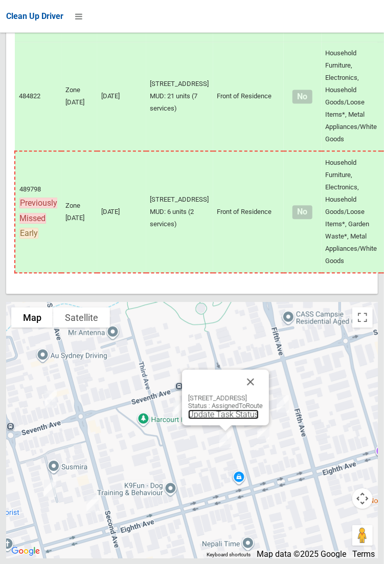
click at [225, 419] on link "Update Task Status" at bounding box center [223, 414] width 71 height 10
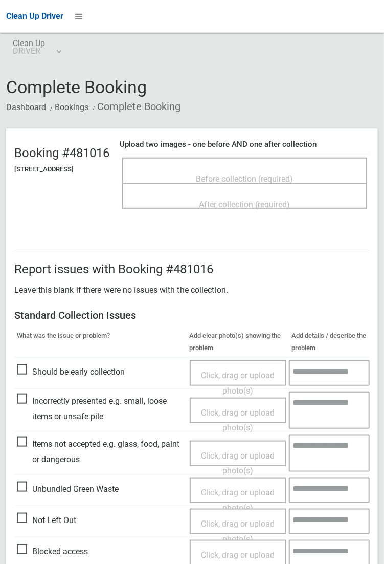
click at [237, 174] on span "Before collection (required)" at bounding box center [244, 179] width 97 height 10
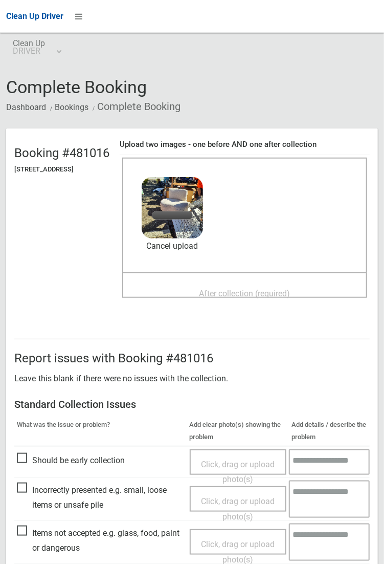
click at [370, 351] on h2 "Report issues with Booking #481016" at bounding box center [192, 357] width 356 height 13
click at [230, 289] on span "After collection (required)" at bounding box center [244, 294] width 91 height 10
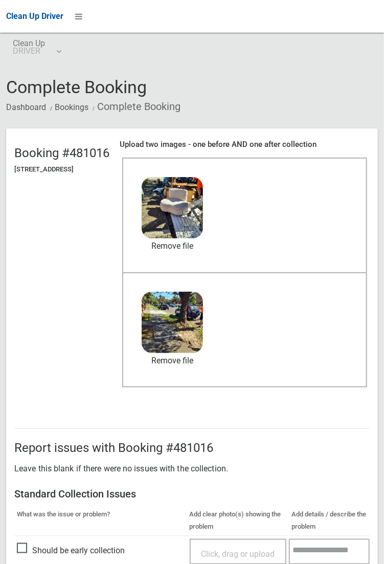
scroll to position [246, 0]
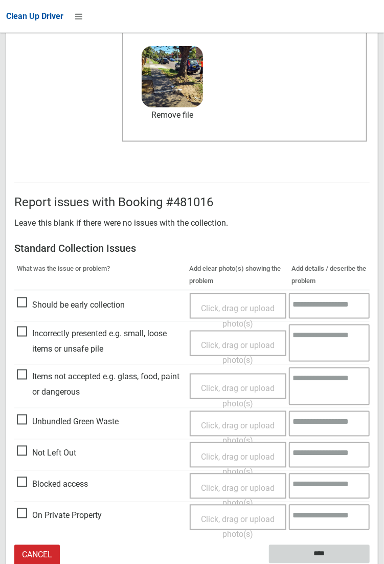
click at [370, 563] on input "****" at bounding box center [319, 554] width 101 height 19
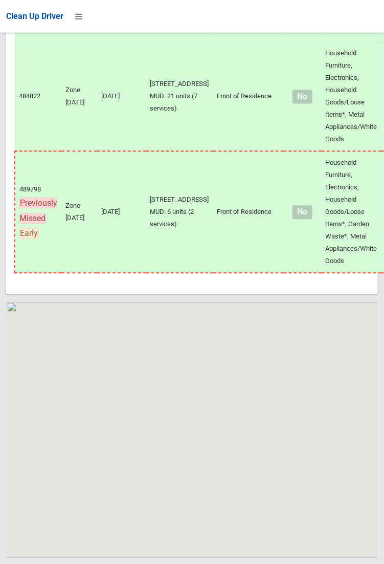
scroll to position [6902, 0]
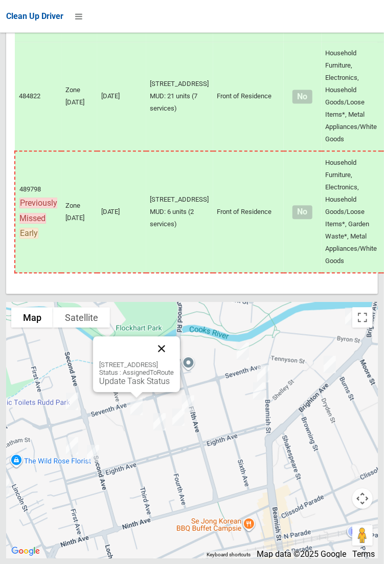
click at [174, 361] on button "Close" at bounding box center [161, 348] width 25 height 25
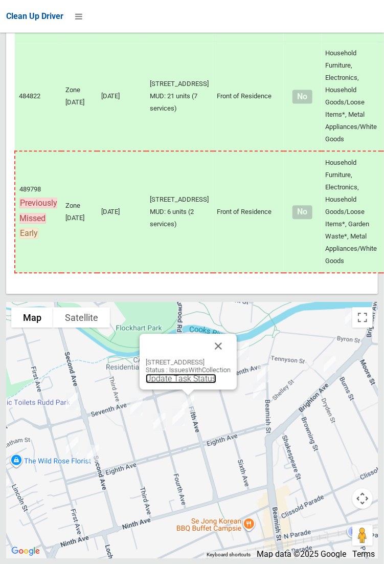
click at [186, 383] on link "Update Task Status" at bounding box center [181, 378] width 71 height 10
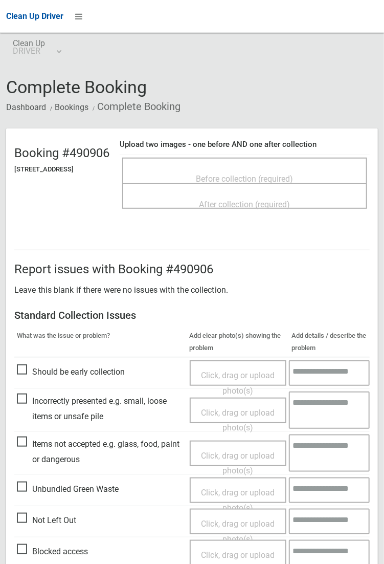
click at [226, 169] on div "Before collection (required)" at bounding box center [245, 178] width 223 height 19
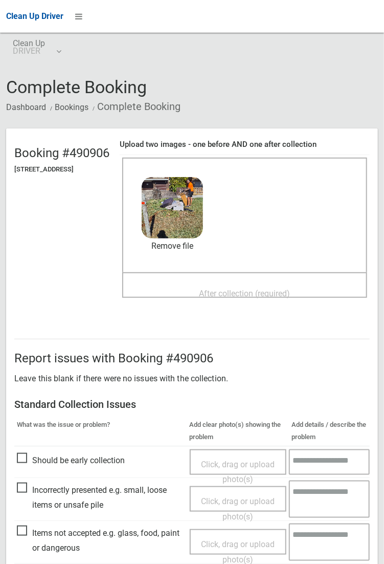
click at [252, 289] on span "After collection (required)" at bounding box center [244, 294] width 91 height 10
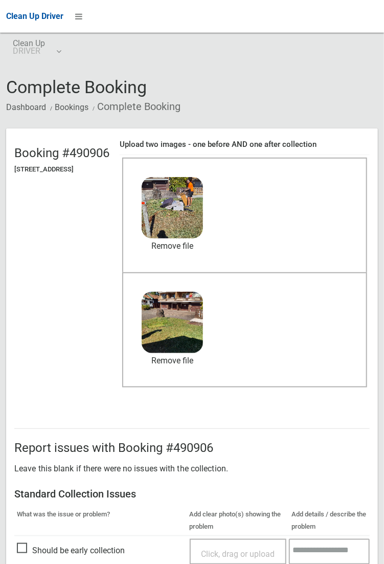
scroll to position [246, 0]
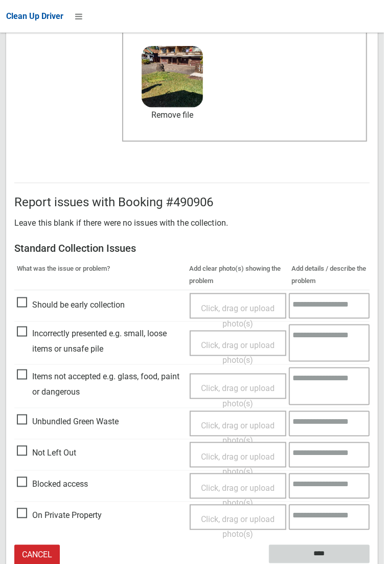
click at [320, 550] on input "****" at bounding box center [319, 554] width 101 height 19
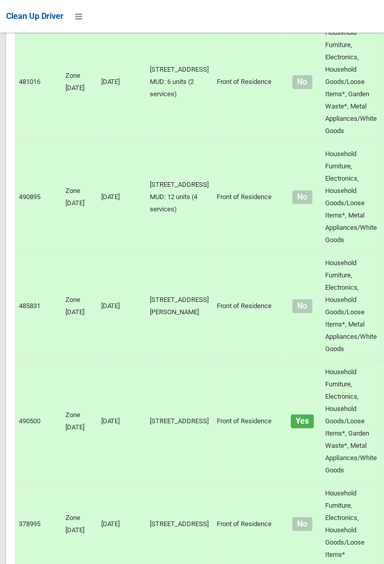
scroll to position [6902, 0]
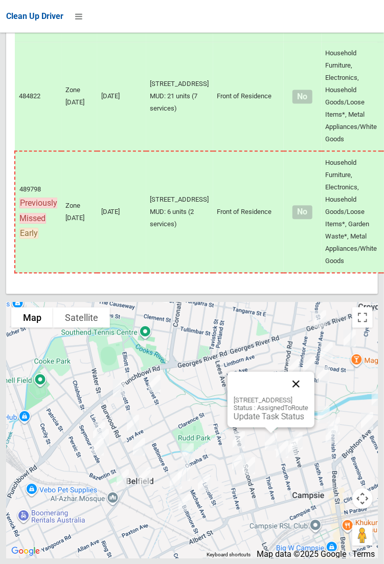
click at [308, 396] on button "Close" at bounding box center [296, 383] width 25 height 25
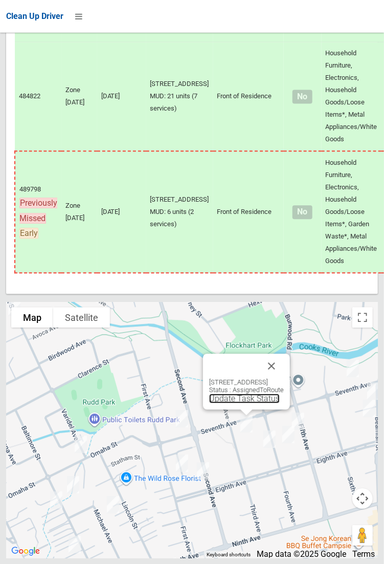
click at [235, 403] on link "Update Task Status" at bounding box center [244, 398] width 71 height 10
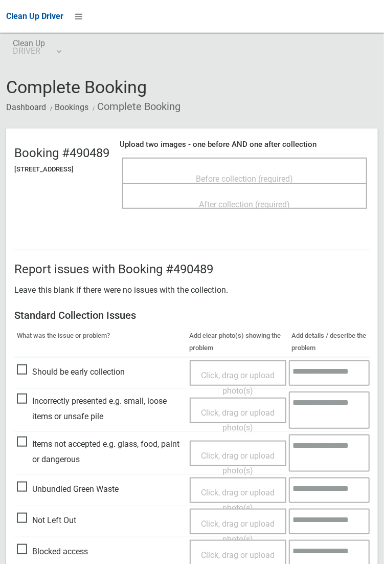
click at [246, 174] on span "Before collection (required)" at bounding box center [244, 179] width 97 height 10
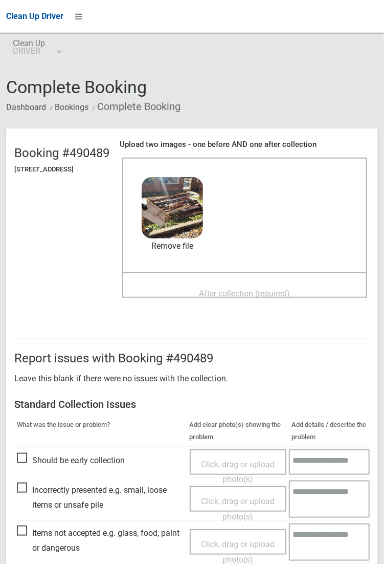
click at [285, 289] on span "After collection (required)" at bounding box center [244, 294] width 91 height 10
click at [214, 292] on span "After collection (required)" at bounding box center [244, 294] width 91 height 10
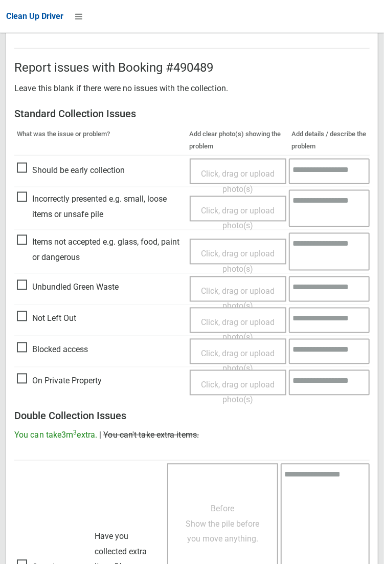
scroll to position [555, 0]
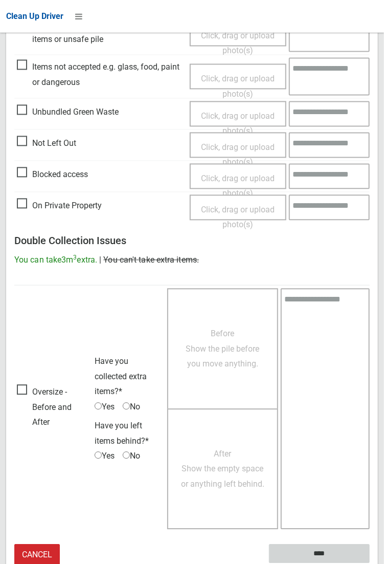
click at [313, 553] on input "****" at bounding box center [319, 553] width 101 height 19
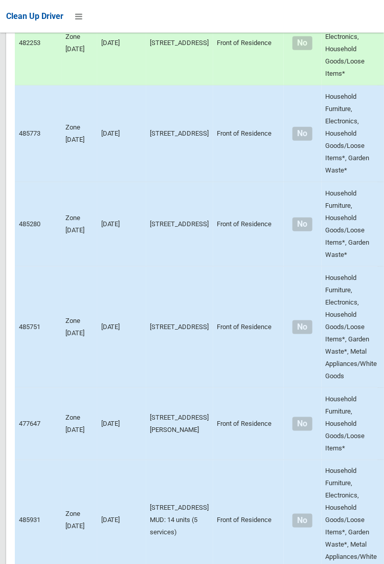
scroll to position [6902, 0]
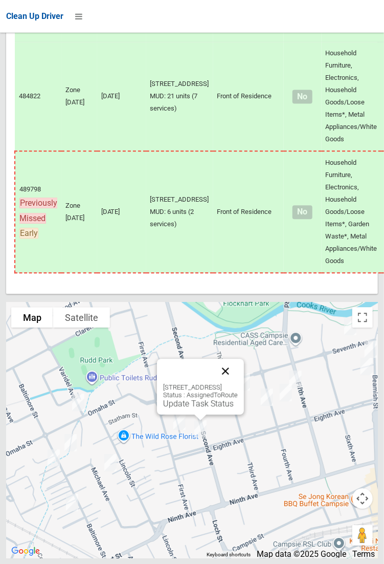
click at [238, 383] on button "Close" at bounding box center [225, 371] width 25 height 25
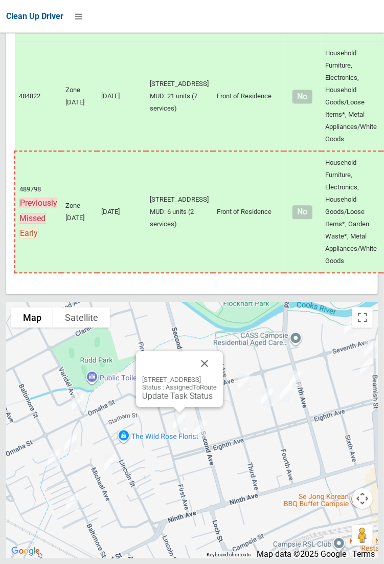
click at [223, 402] on div "15 First Avenue, CAMPSIE NSW 2194 Status : AssignedToRoute Update Task Status" at bounding box center [179, 379] width 87 height 56
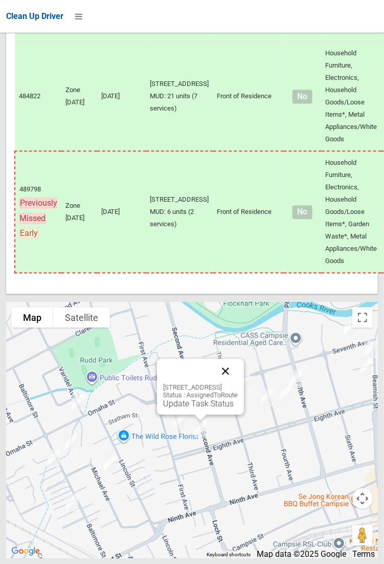
click at [238, 383] on button "Close" at bounding box center [225, 371] width 25 height 25
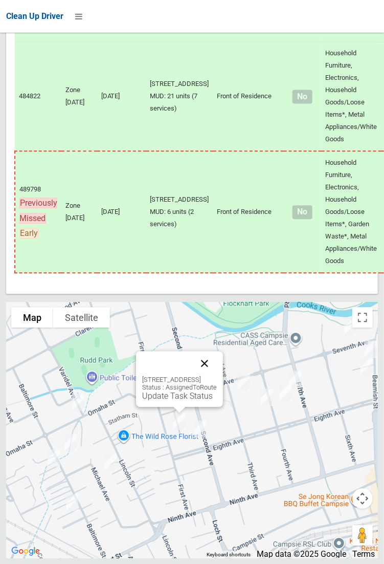
click at [217, 375] on button "Close" at bounding box center [204, 363] width 25 height 25
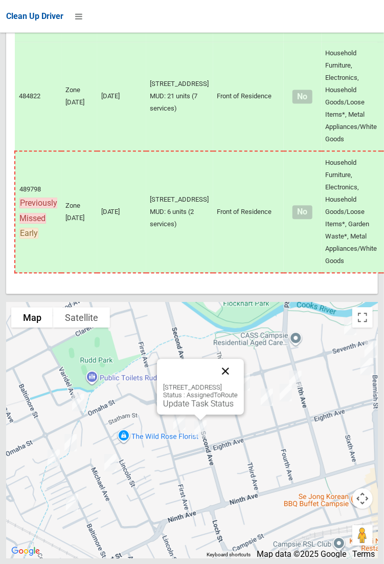
click at [238, 383] on button "Close" at bounding box center [225, 371] width 25 height 25
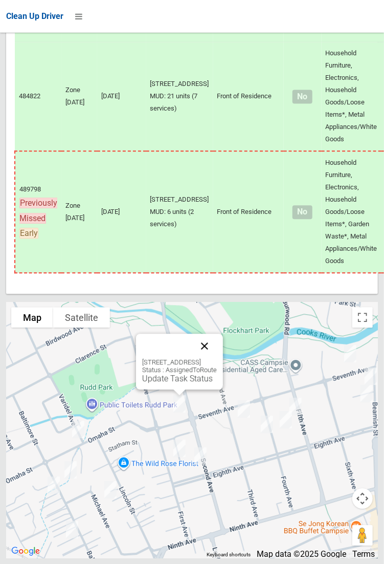
click at [217, 358] on button "Close" at bounding box center [204, 346] width 25 height 25
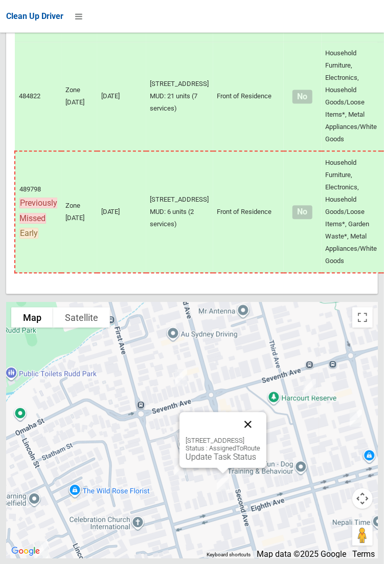
click at [260, 436] on button "Close" at bounding box center [248, 424] width 25 height 25
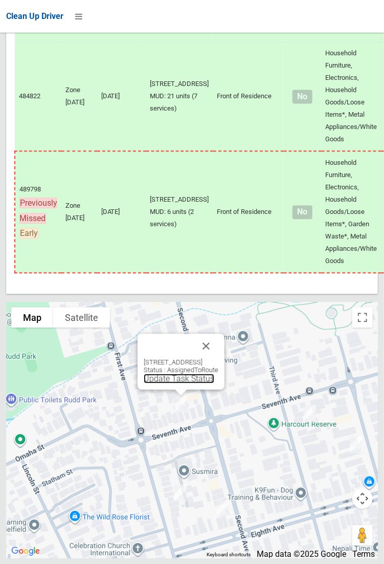
click at [178, 383] on link "Update Task Status" at bounding box center [179, 378] width 71 height 10
click at [218, 358] on button "Close" at bounding box center [206, 346] width 25 height 25
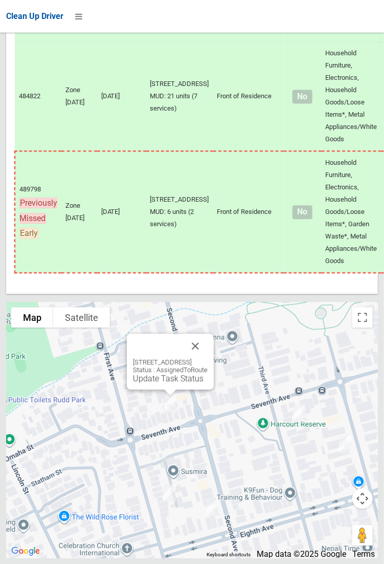
click at [214, 380] on div "99 Seventh Avenue, CAMPSIE NSW 2194 Status : AssignedToRoute Update Task Status" at bounding box center [170, 362] width 87 height 56
click at [208, 358] on button "Close" at bounding box center [195, 346] width 25 height 25
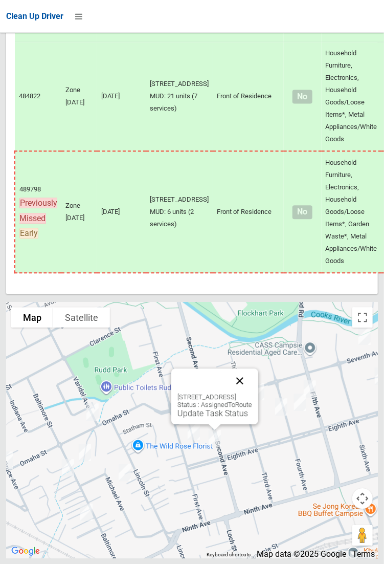
click at [252, 393] on button "Close" at bounding box center [240, 380] width 25 height 25
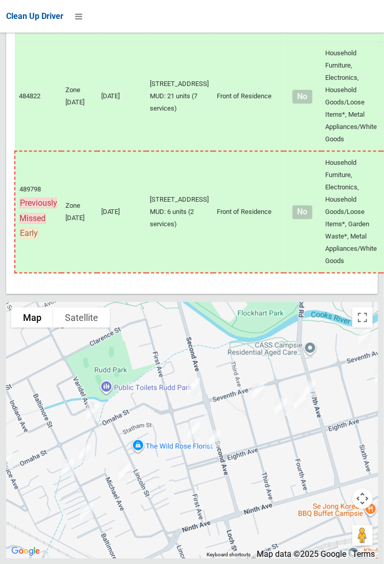
scroll to position [5626, 0]
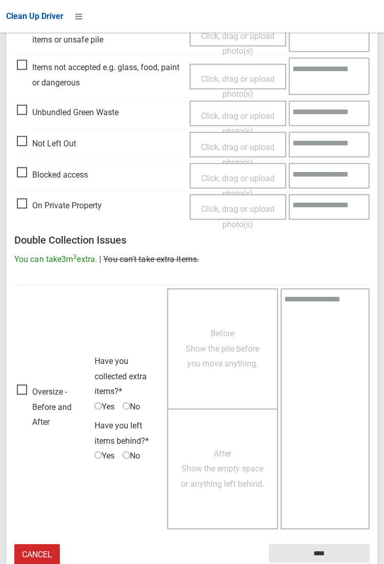
scroll to position [376, 0]
click at [44, 430] on span "Oversize - Before and After" at bounding box center [53, 408] width 73 height 46
click at [137, 449] on span "No" at bounding box center [131, 456] width 17 height 15
click at [216, 362] on span "Before Show the pile before you move anything." at bounding box center [223, 349] width 74 height 40
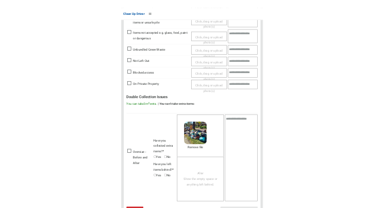
scroll to position [356, 0]
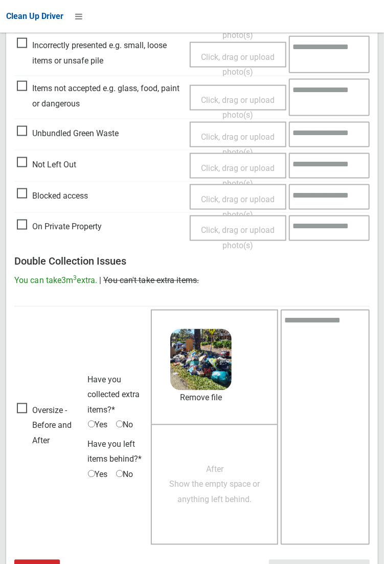
click at [215, 483] on span "After Show the empty space or anything left behind." at bounding box center [214, 484] width 91 height 40
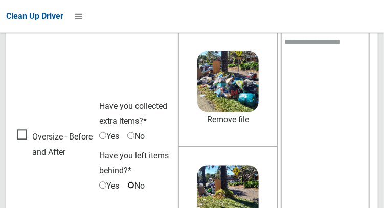
scroll to position [630, 0]
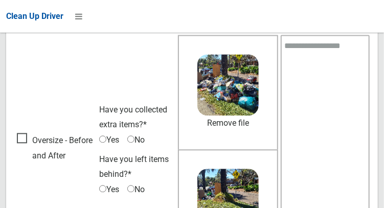
click at [306, 63] on textarea at bounding box center [325, 150] width 89 height 230
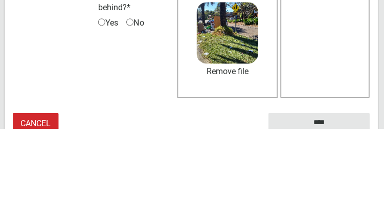
scroll to position [757, 0]
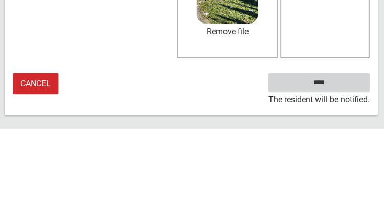
type textarea "*********"
click at [338, 164] on input "****" at bounding box center [319, 162] width 101 height 19
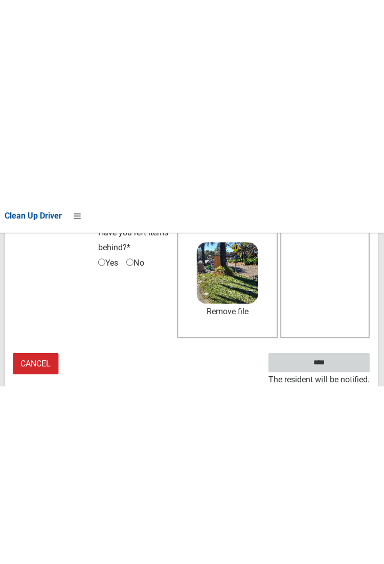
scroll to position [401, 0]
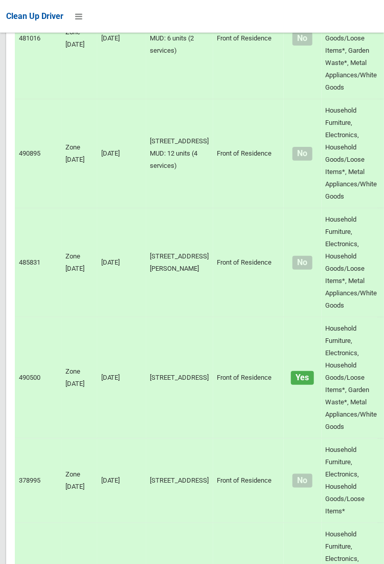
scroll to position [6902, 0]
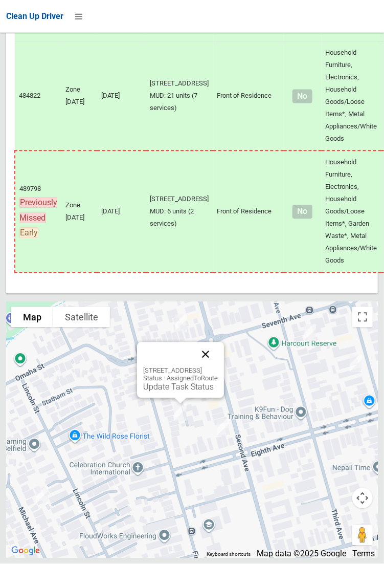
click at [218, 367] on button "Close" at bounding box center [205, 354] width 25 height 25
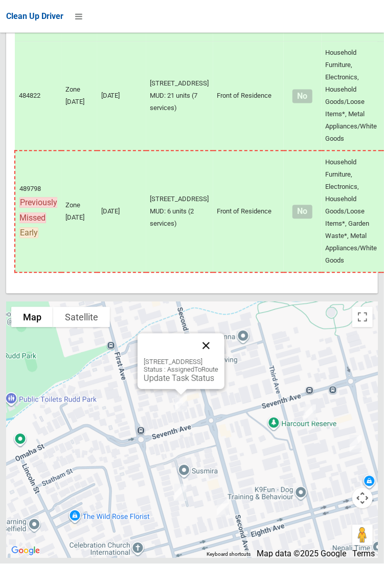
click at [218, 358] on button "Close" at bounding box center [206, 346] width 25 height 25
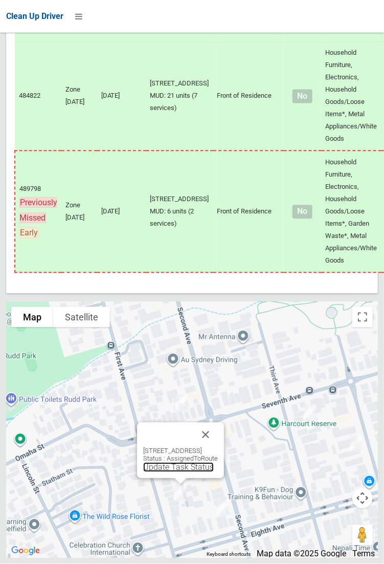
click at [169, 472] on link "Update Task Status" at bounding box center [178, 467] width 71 height 10
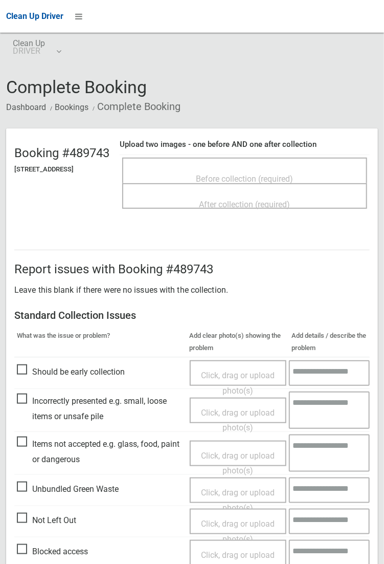
click at [241, 174] on span "Before collection (required)" at bounding box center [244, 179] width 97 height 10
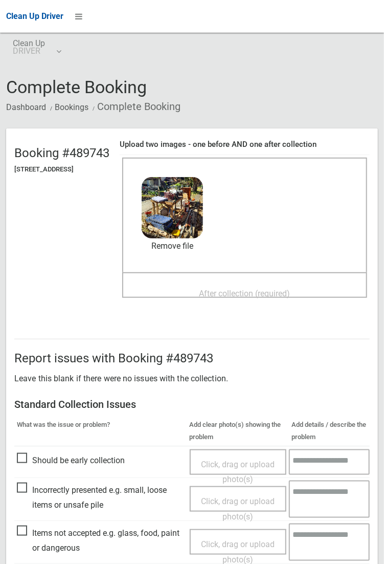
click at [287, 283] on div "After collection (required)" at bounding box center [245, 292] width 223 height 19
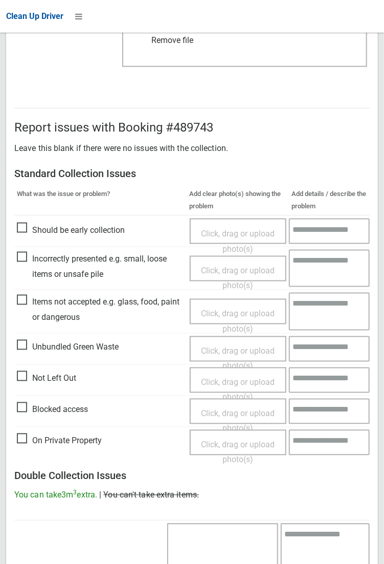
scroll to position [555, 0]
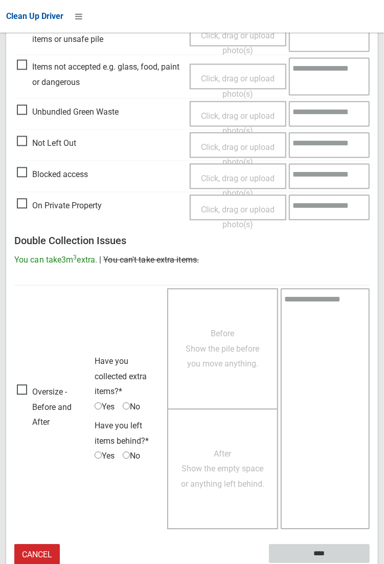
click at [370, 563] on input "****" at bounding box center [319, 553] width 101 height 19
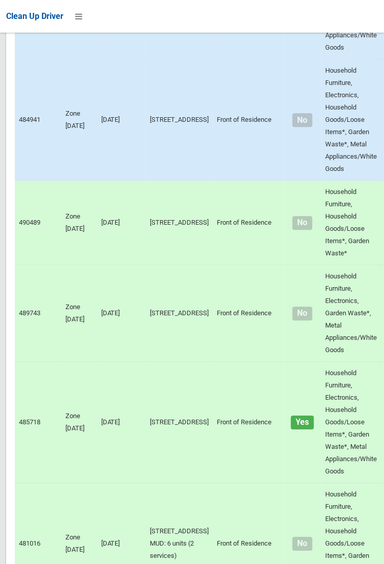
scroll to position [6902, 0]
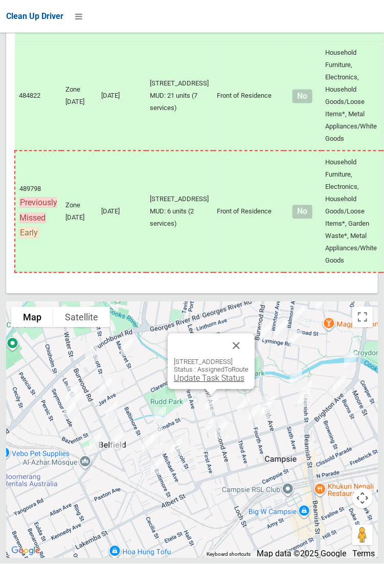
click at [208, 383] on link "Update Task Status" at bounding box center [209, 378] width 71 height 10
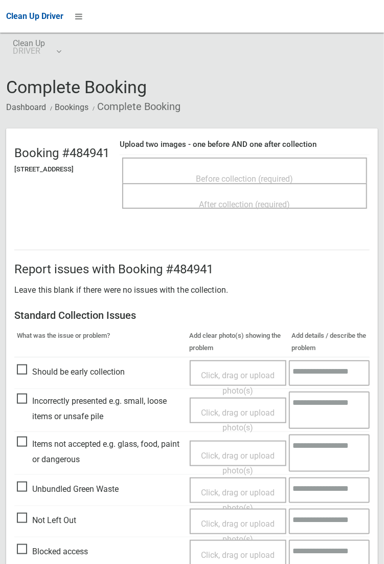
click at [237, 176] on span "Before collection (required)" at bounding box center [244, 179] width 97 height 10
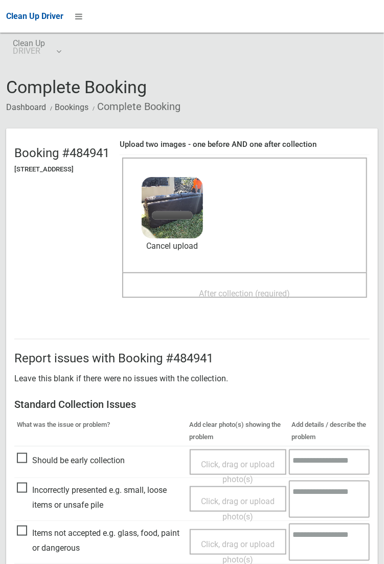
click at [241, 289] on span "After collection (required)" at bounding box center [244, 294] width 91 height 10
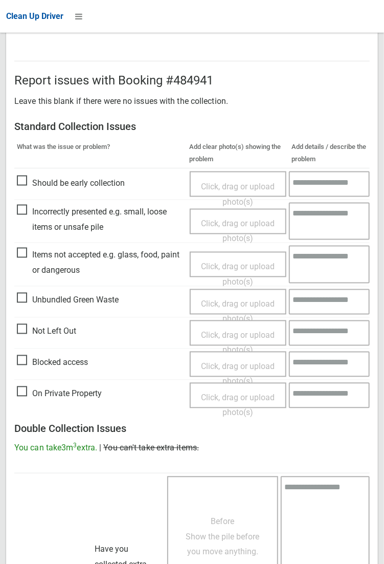
scroll to position [555, 0]
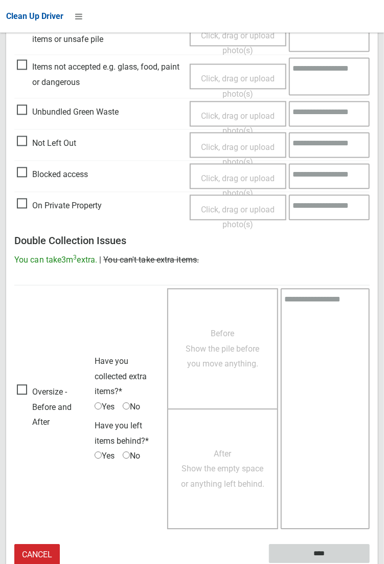
click at [314, 554] on input "****" at bounding box center [319, 553] width 101 height 19
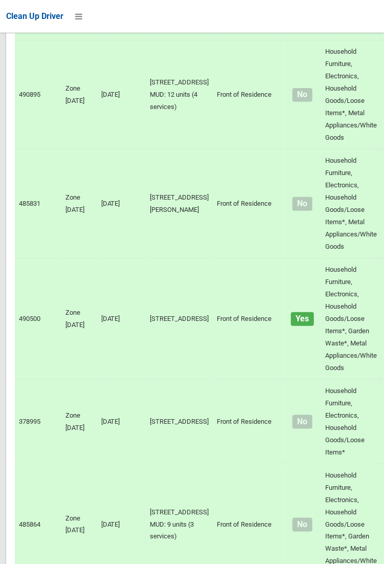
scroll to position [6902, 0]
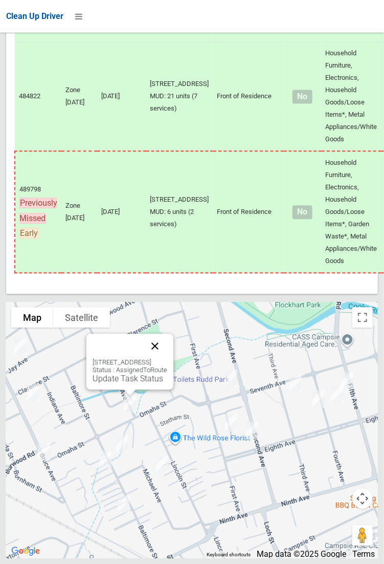
click at [164, 358] on button "Close" at bounding box center [155, 346] width 25 height 25
click at [167, 358] on button "Close" at bounding box center [155, 346] width 25 height 25
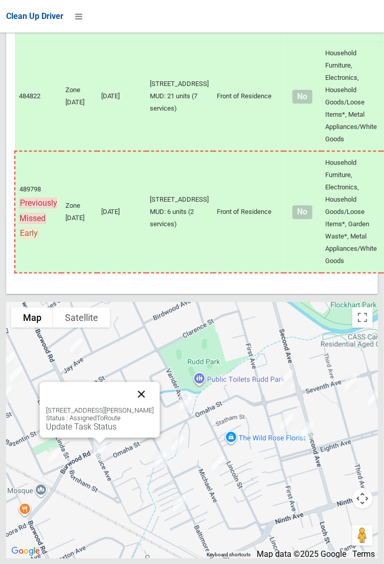
click at [150, 406] on button "Close" at bounding box center [141, 394] width 25 height 25
click at [108, 431] on div "72 Bruce Avenue, BELFIELD NSW 2191 Status : AssignedToRoute Update Task Status" at bounding box center [100, 418] width 108 height 25
click at [101, 431] on link "Update Task Status" at bounding box center [81, 427] width 71 height 10
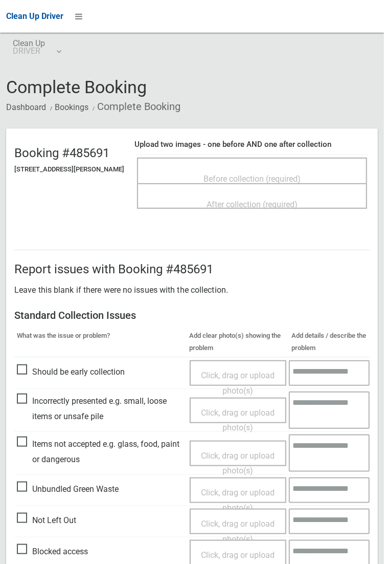
click at [238, 174] on span "Before collection (required)" at bounding box center [252, 179] width 97 height 10
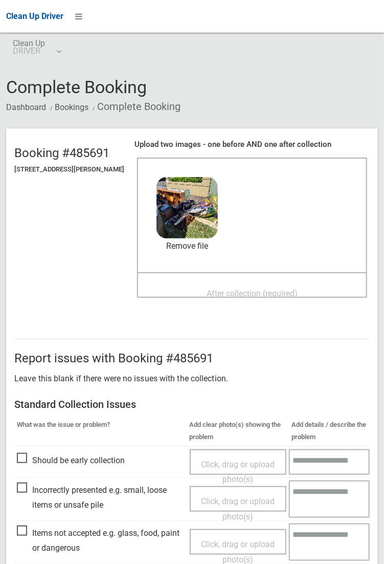
click at [253, 289] on span "After collection (required)" at bounding box center [252, 294] width 91 height 10
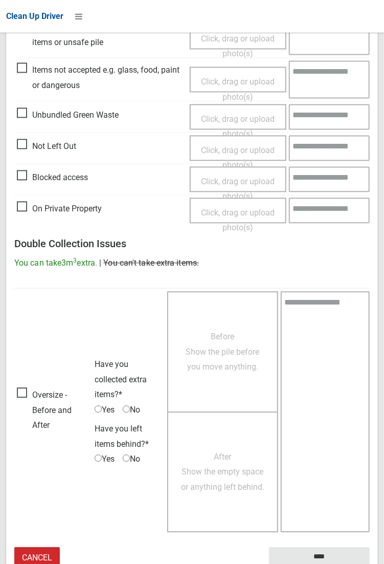
scroll to position [555, 0]
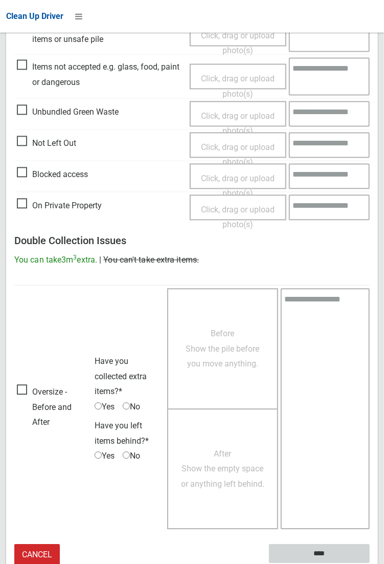
click at [314, 555] on input "****" at bounding box center [319, 553] width 101 height 19
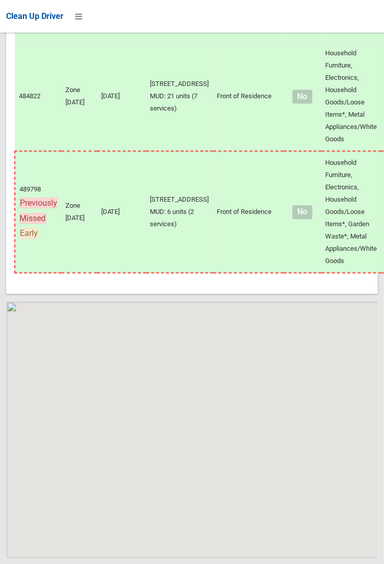
scroll to position [6902, 0]
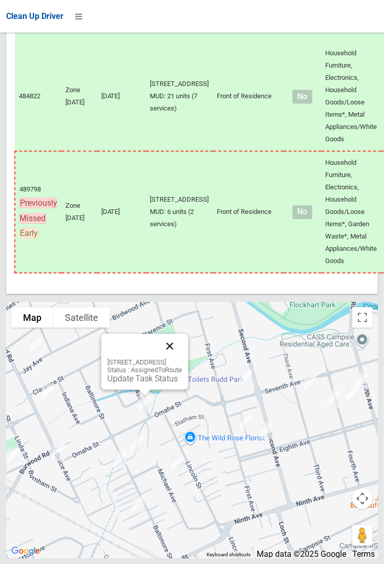
click at [182, 358] on button "Close" at bounding box center [170, 346] width 25 height 25
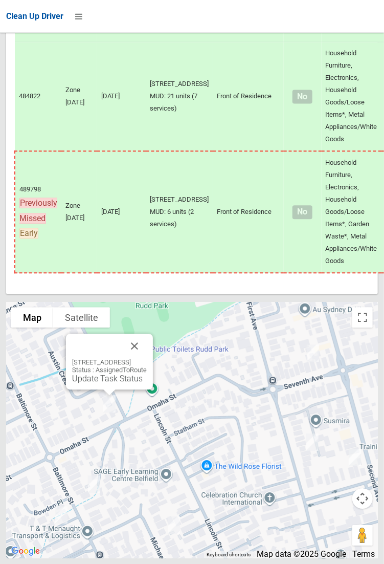
click at [98, 389] on div "13 Omaha Street, BELFIELD NSW 2191 Status : AssignedToRoute Update Task Status" at bounding box center [109, 362] width 87 height 56
click at [99, 383] on link "Update Task Status" at bounding box center [107, 378] width 71 height 10
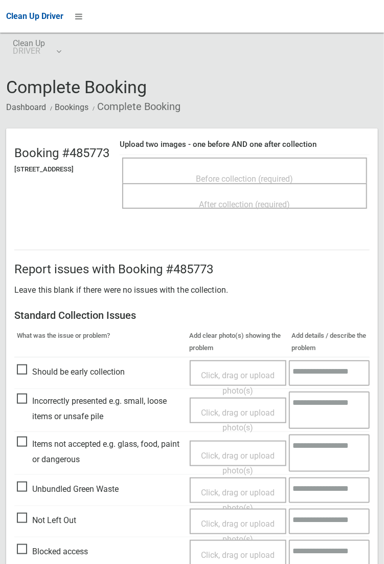
click at [230, 174] on span "Before collection (required)" at bounding box center [244, 179] width 97 height 10
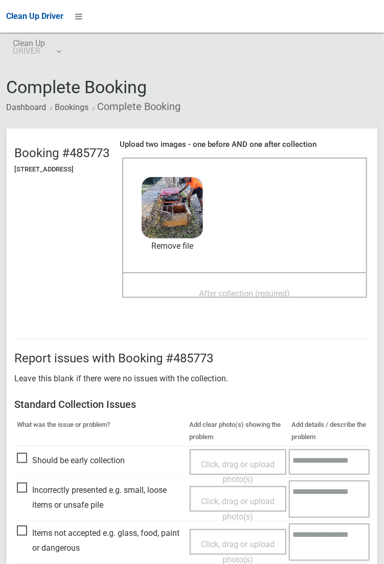
click at [248, 292] on span "After collection (required)" at bounding box center [244, 294] width 91 height 10
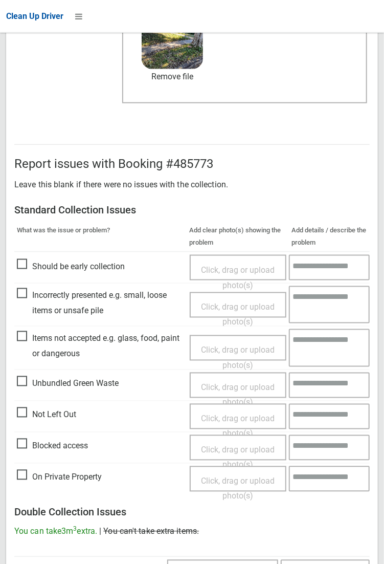
scroll to position [555, 0]
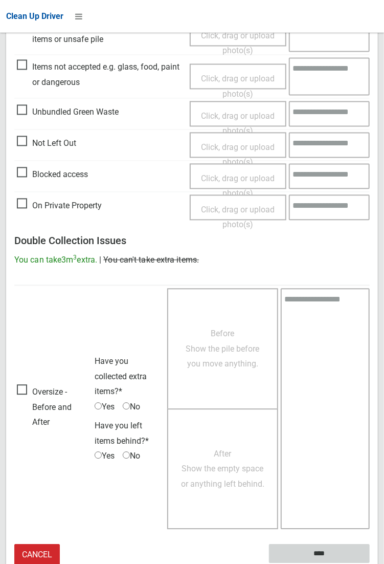
click at [344, 548] on input "****" at bounding box center [319, 553] width 101 height 19
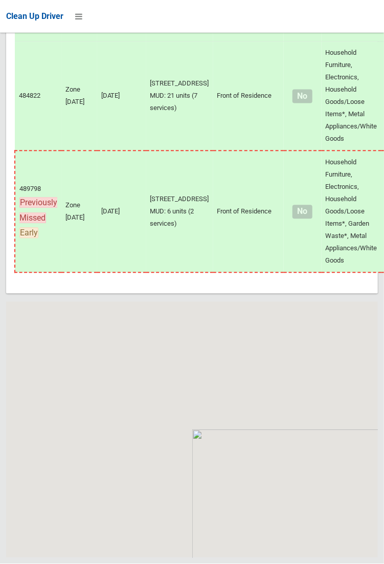
scroll to position [6902, 0]
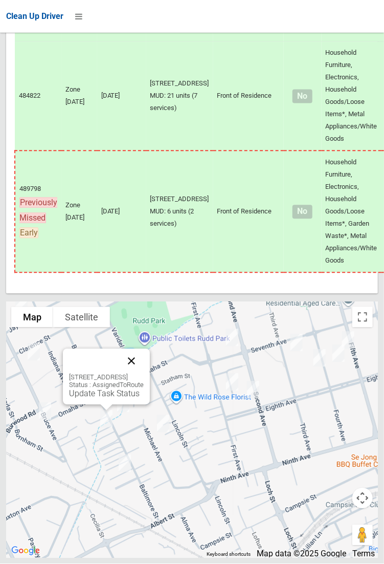
click at [144, 373] on button "Close" at bounding box center [131, 361] width 25 height 25
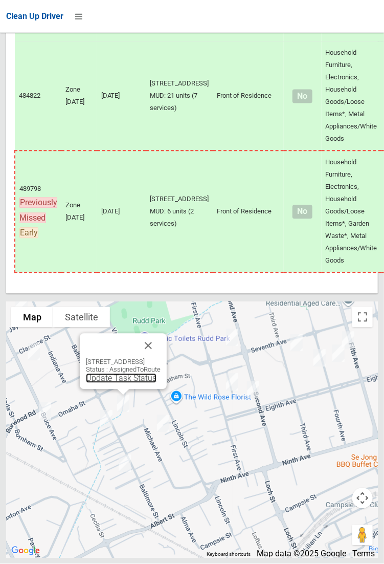
click at [120, 383] on link "Update Task Status" at bounding box center [121, 378] width 71 height 10
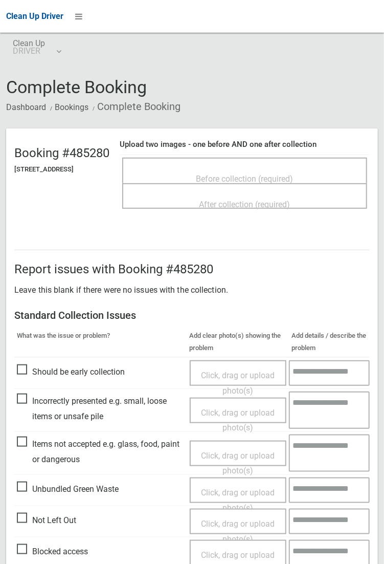
click at [247, 174] on span "Before collection (required)" at bounding box center [244, 179] width 97 height 10
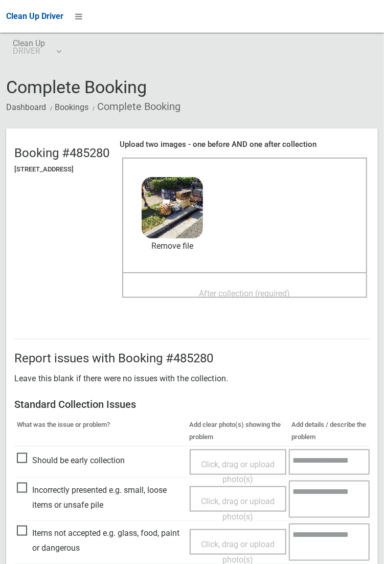
click at [221, 294] on span "After collection (required)" at bounding box center [244, 294] width 91 height 10
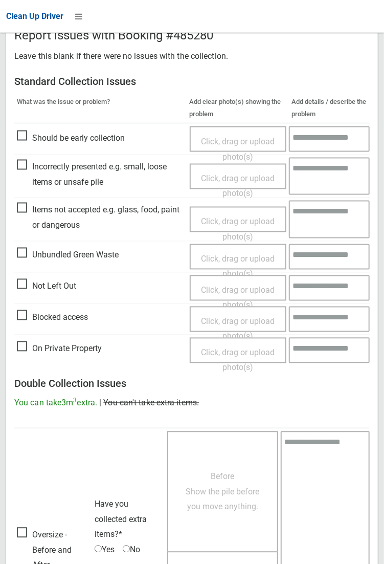
scroll to position [555, 0]
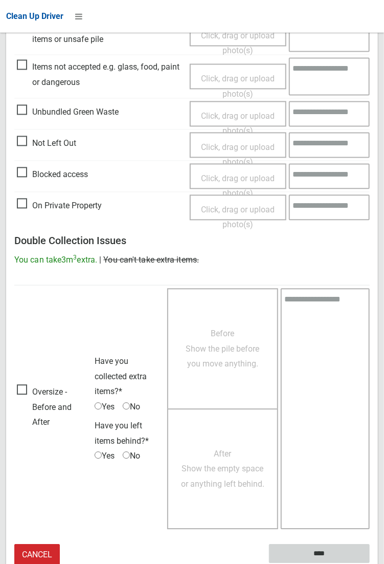
click at [325, 549] on input "****" at bounding box center [319, 553] width 101 height 19
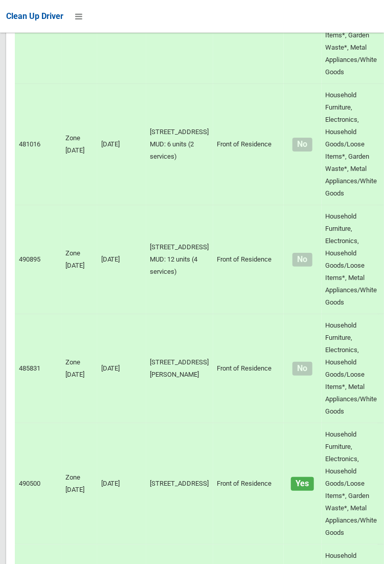
scroll to position [6902, 0]
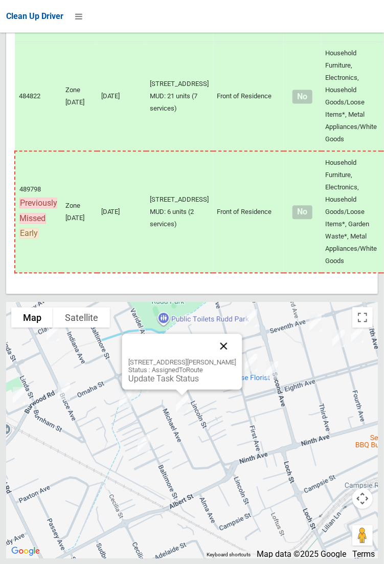
click at [234, 358] on button "Close" at bounding box center [223, 346] width 25 height 25
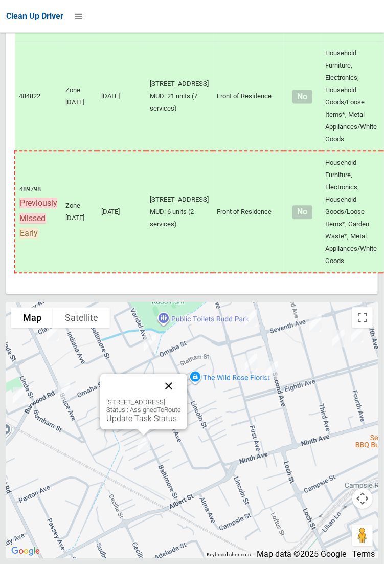
click at [181, 398] on button "Close" at bounding box center [169, 385] width 25 height 25
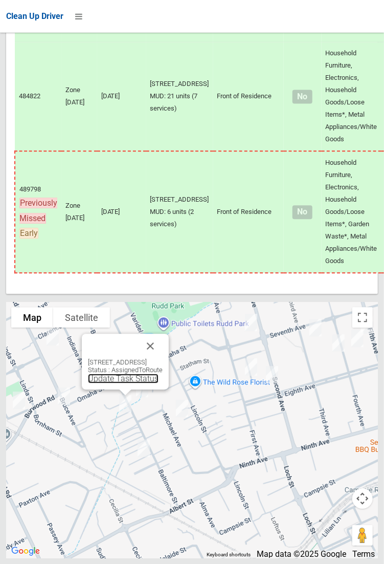
click at [109, 383] on link "Update Task Status" at bounding box center [123, 378] width 71 height 10
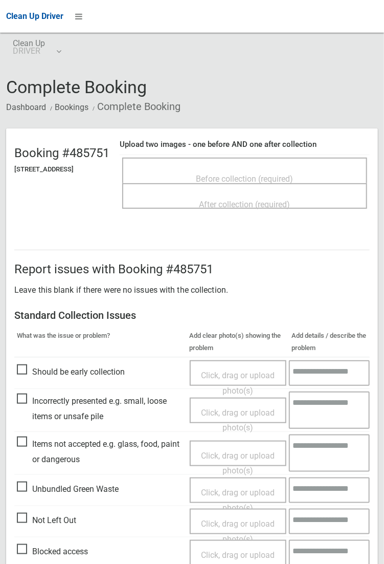
click at [230, 174] on span "Before collection (required)" at bounding box center [244, 179] width 97 height 10
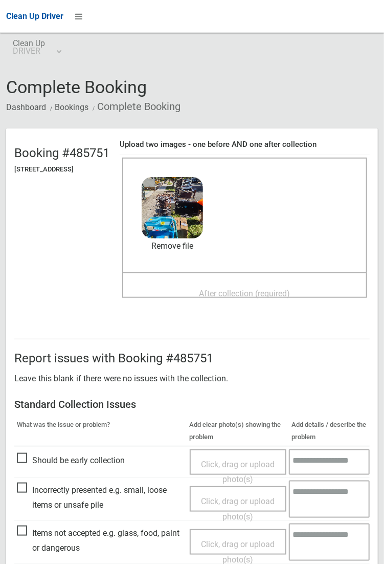
click at [291, 289] on span "After collection (required)" at bounding box center [244, 294] width 91 height 10
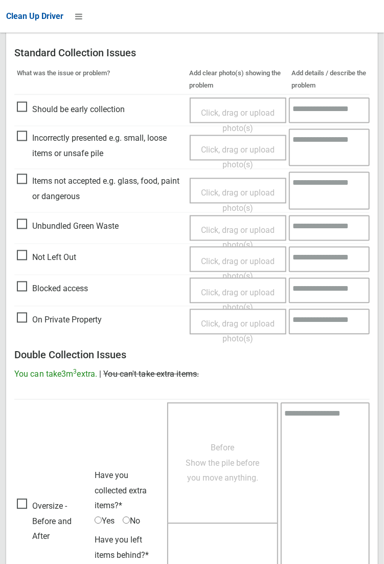
scroll to position [555, 0]
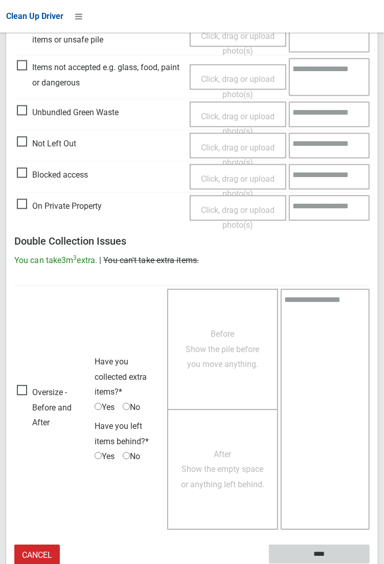
click at [370, 563] on input "****" at bounding box center [319, 553] width 101 height 19
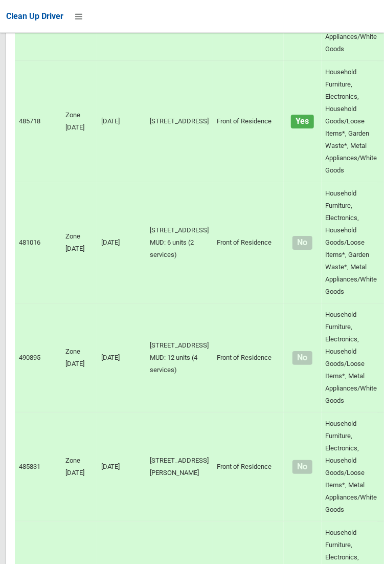
scroll to position [6902, 0]
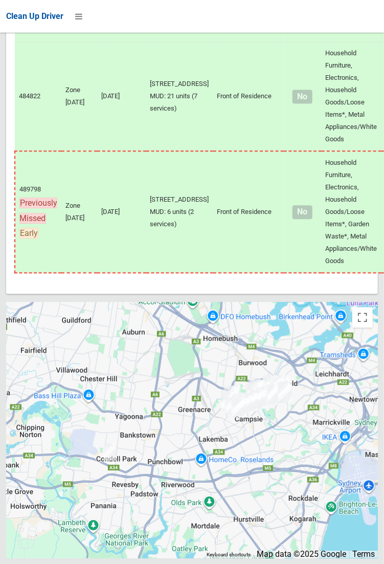
scroll to position [6902, 0]
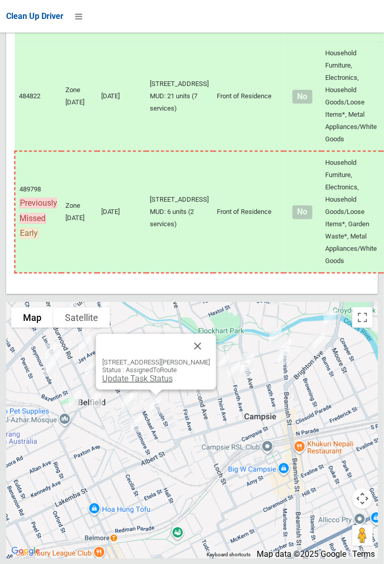
click at [157, 383] on link "Update Task Status" at bounding box center [137, 378] width 71 height 10
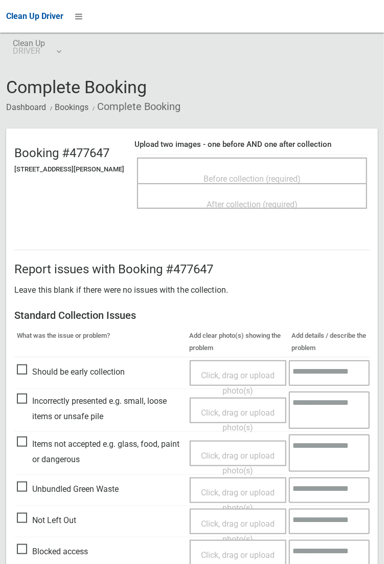
click at [227, 169] on div "Before collection (required)" at bounding box center [252, 178] width 208 height 19
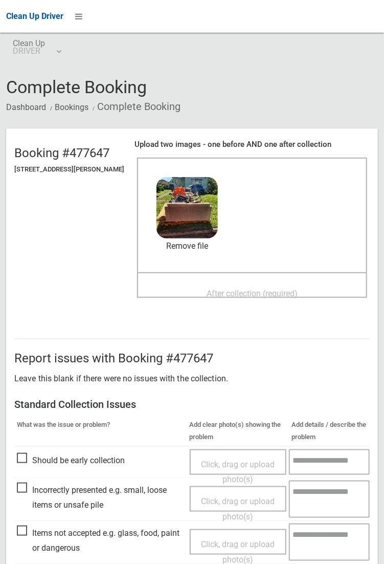
click at [260, 289] on span "After collection (required)" at bounding box center [252, 294] width 91 height 10
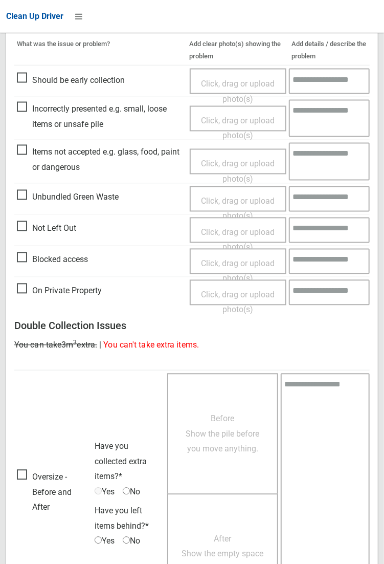
scroll to position [555, 0]
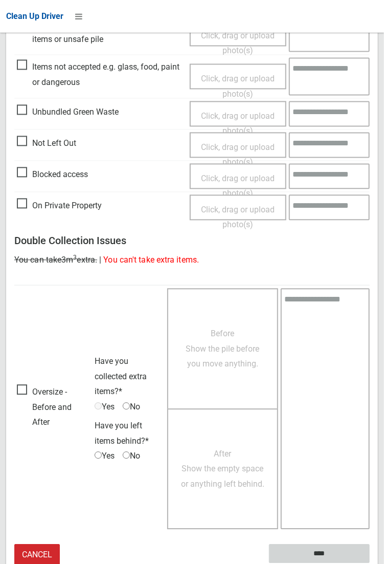
click at [325, 554] on input "****" at bounding box center [319, 553] width 101 height 19
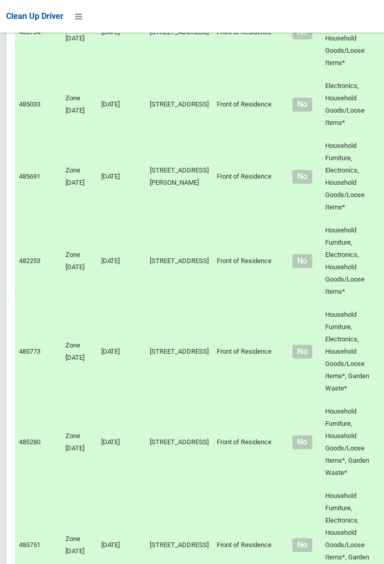
scroll to position [6902, 0]
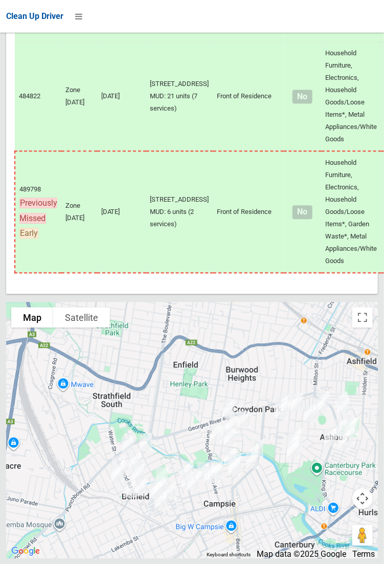
click at [383, 230] on div at bounding box center [192, 282] width 384 height 564
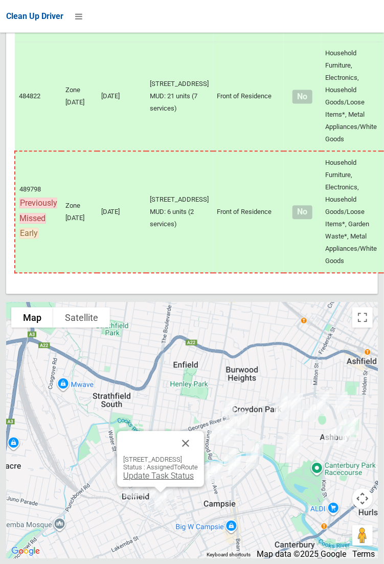
click at [148, 480] on link "Update Task Status" at bounding box center [158, 476] width 71 height 10
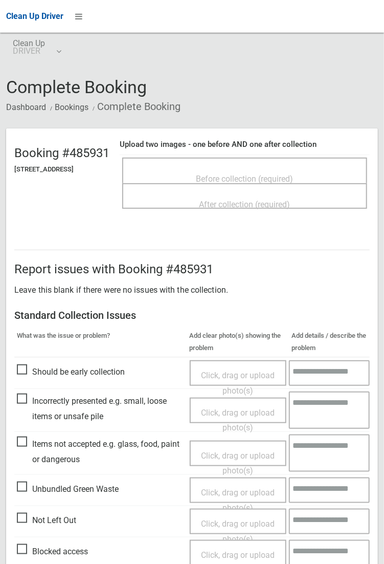
click at [241, 174] on span "Before collection (required)" at bounding box center [244, 179] width 97 height 10
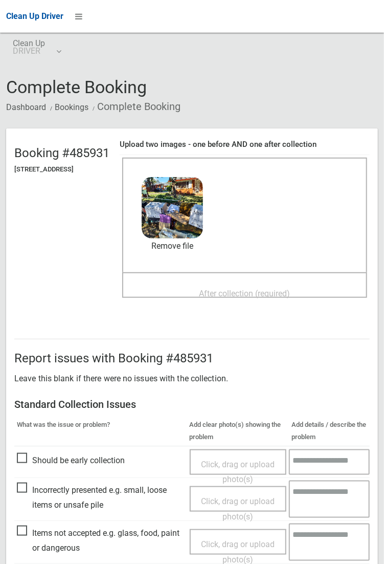
click at [249, 289] on span "After collection (required)" at bounding box center [244, 294] width 91 height 10
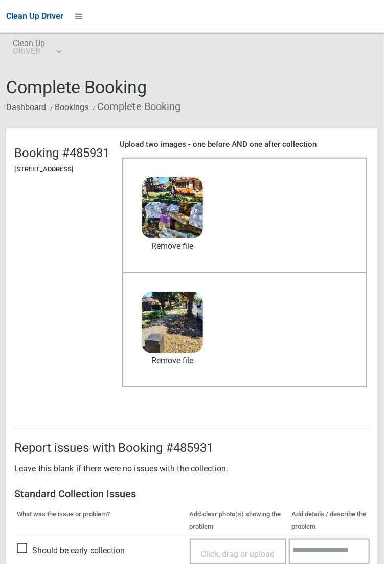
scroll to position [246, 0]
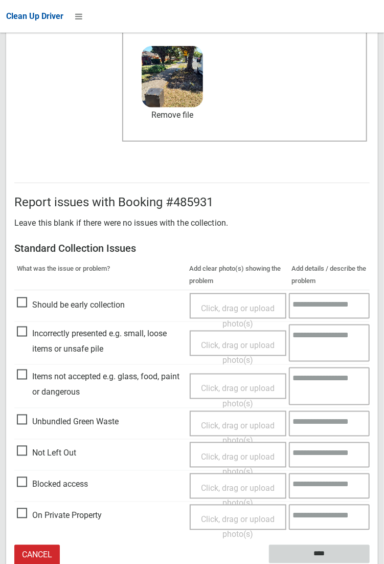
click at [370, 563] on input "****" at bounding box center [319, 554] width 101 height 19
click at [369, 354] on textarea at bounding box center [329, 342] width 81 height 37
click at [369, 352] on textarea at bounding box center [329, 342] width 81 height 37
